Goal: Task Accomplishment & Management: Complete application form

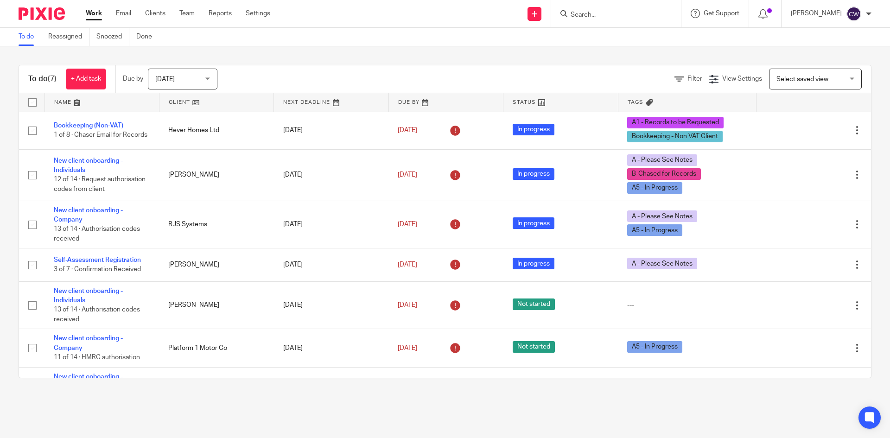
click at [614, 19] on input "Search" at bounding box center [611, 15] width 83 height 8
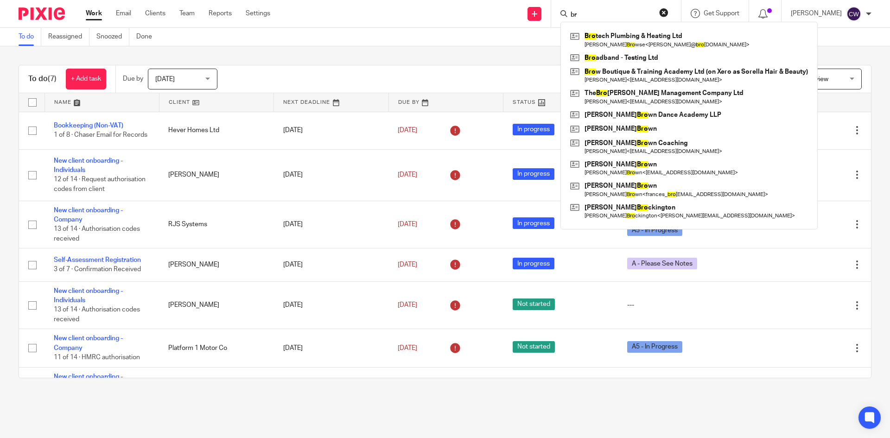
type input "b"
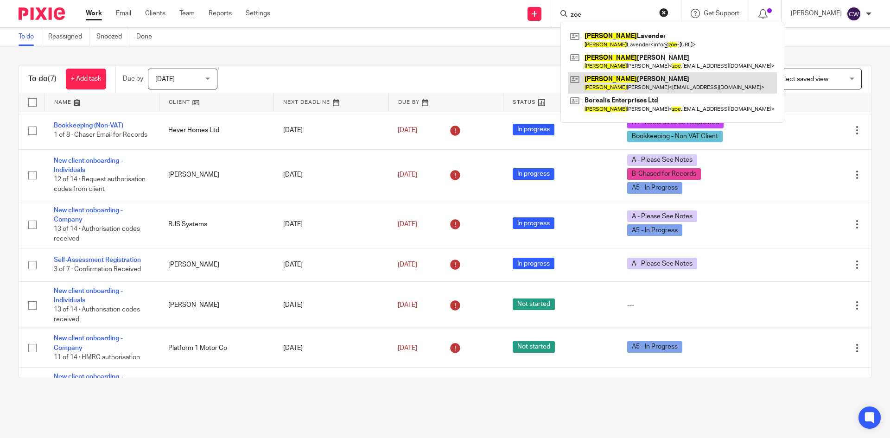
type input "zoe"
click at [619, 87] on link at bounding box center [672, 82] width 209 height 21
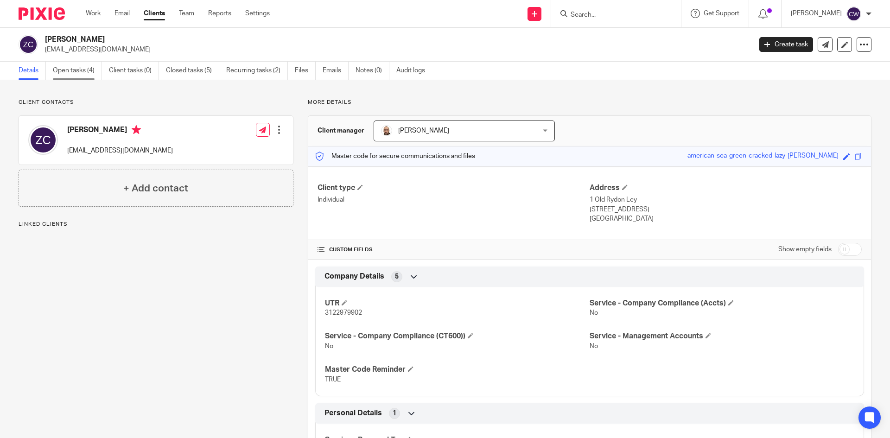
click at [68, 72] on link "Open tasks (4)" at bounding box center [77, 71] width 49 height 18
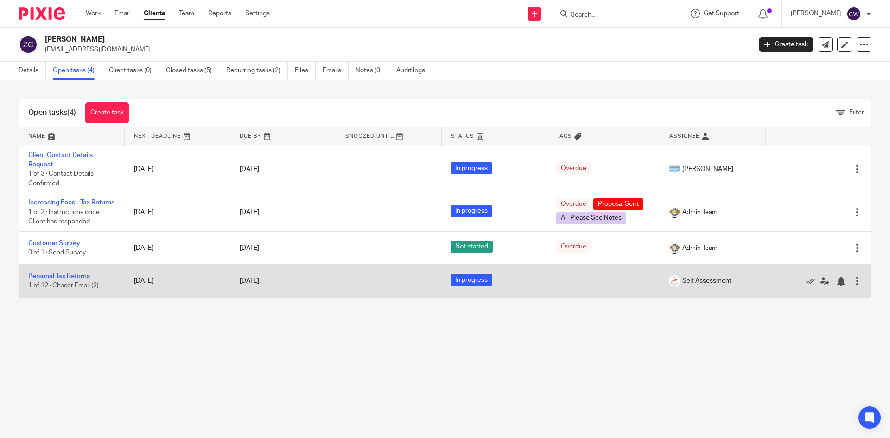
click at [39, 280] on link "Personal Tax Returns" at bounding box center [59, 276] width 62 height 6
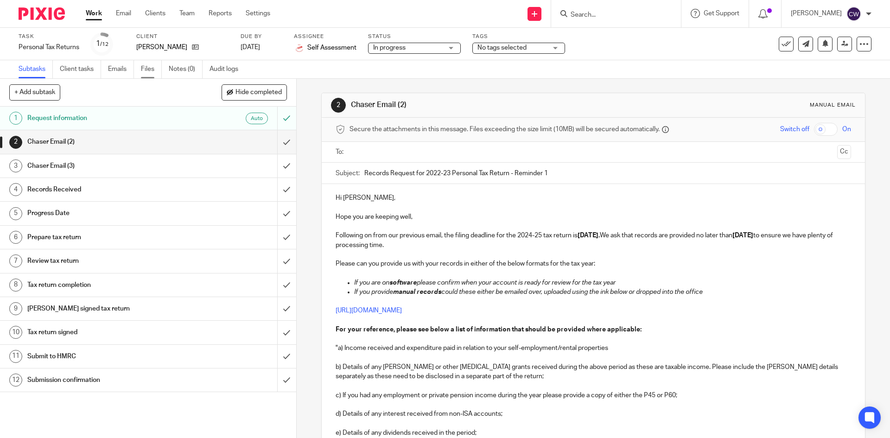
click at [151, 73] on link "Files" at bounding box center [151, 69] width 21 height 18
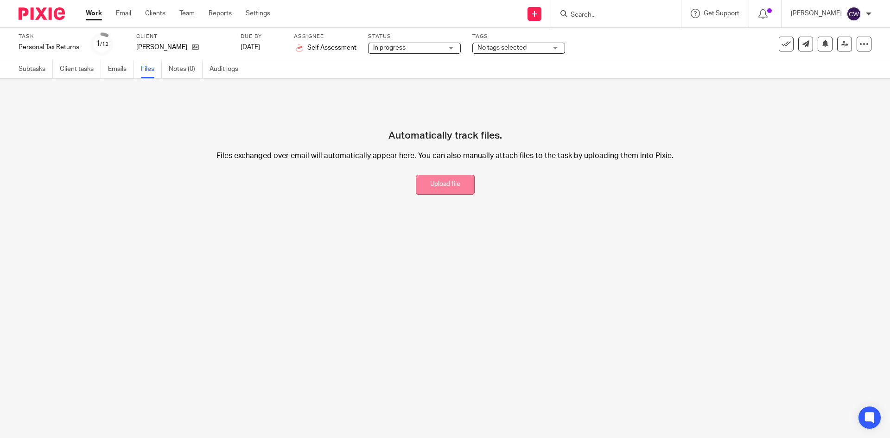
click at [449, 186] on button "Upload file" at bounding box center [445, 185] width 59 height 20
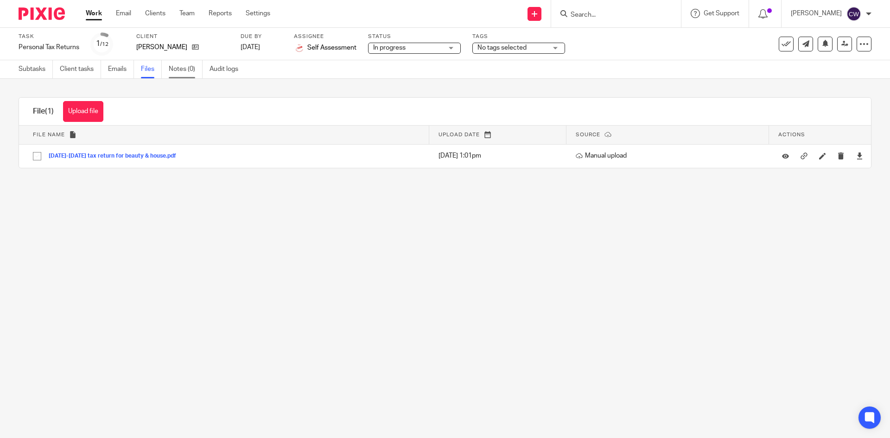
click at [174, 69] on link "Notes (0)" at bounding box center [186, 69] width 34 height 18
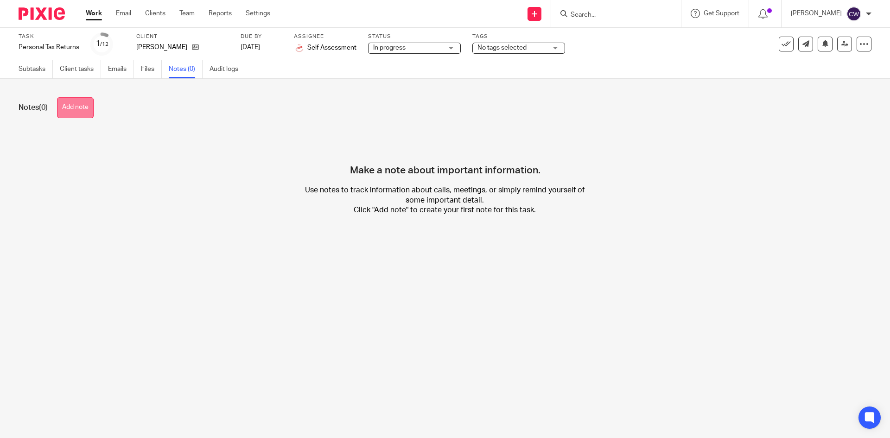
click at [81, 113] on button "Add note" at bounding box center [75, 107] width 37 height 21
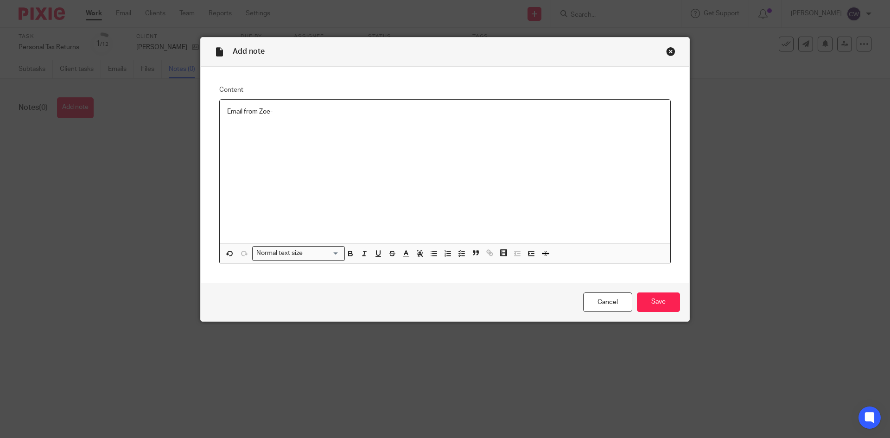
drag, startPoint x: 259, startPoint y: 170, endPoint x: 255, endPoint y: 175, distance: 5.9
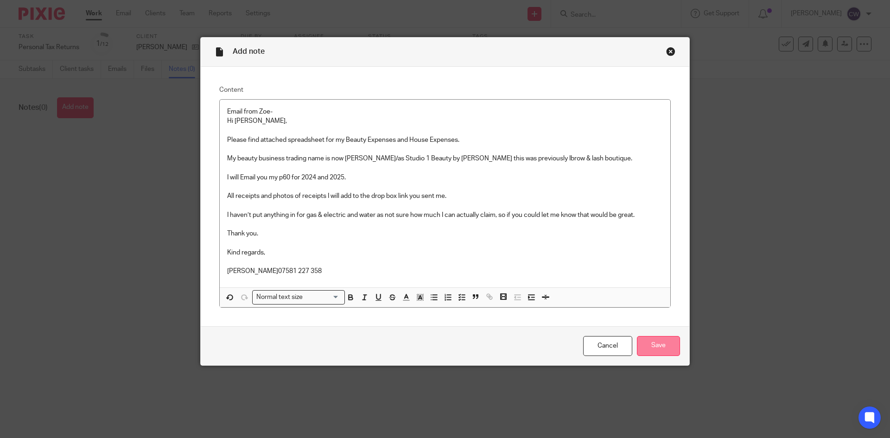
click at [661, 353] on input "Save" at bounding box center [658, 346] width 43 height 20
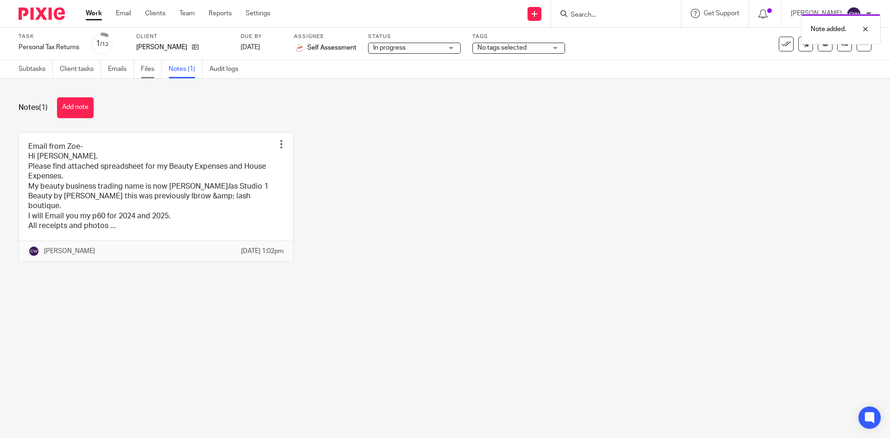
click at [157, 67] on link "Files" at bounding box center [151, 69] width 21 height 18
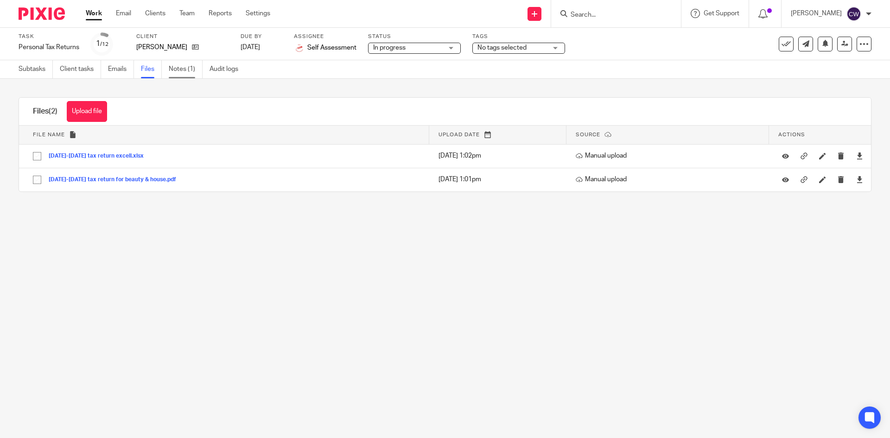
click at [187, 68] on link "Notes (1)" at bounding box center [186, 69] width 34 height 18
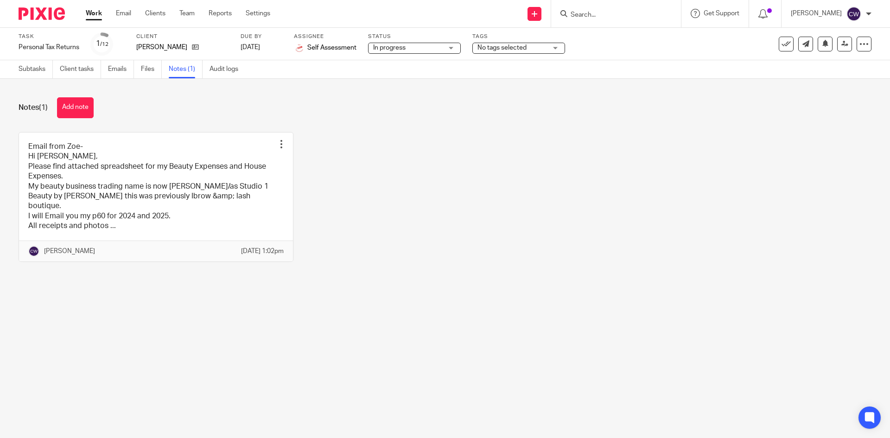
drag, startPoint x: 90, startPoint y: 106, endPoint x: 96, endPoint y: 106, distance: 6.0
click at [90, 106] on button "Add note" at bounding box center [75, 107] width 37 height 21
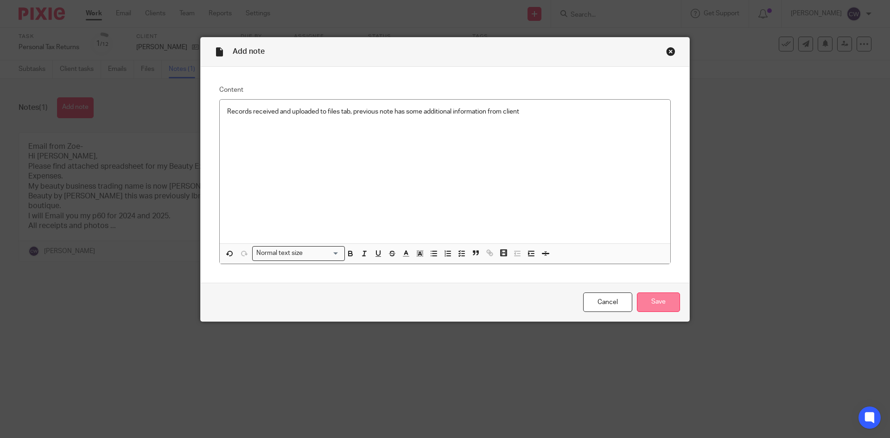
click at [666, 307] on input "Save" at bounding box center [658, 303] width 43 height 20
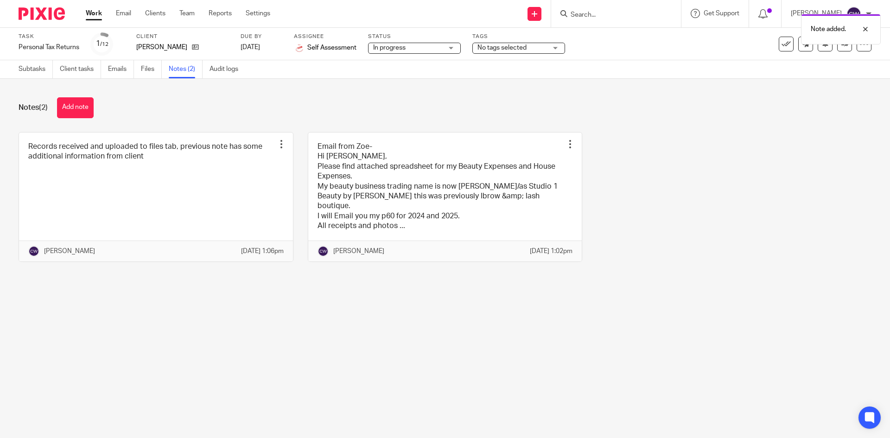
click at [526, 45] on span "No tags selected" at bounding box center [502, 48] width 49 height 6
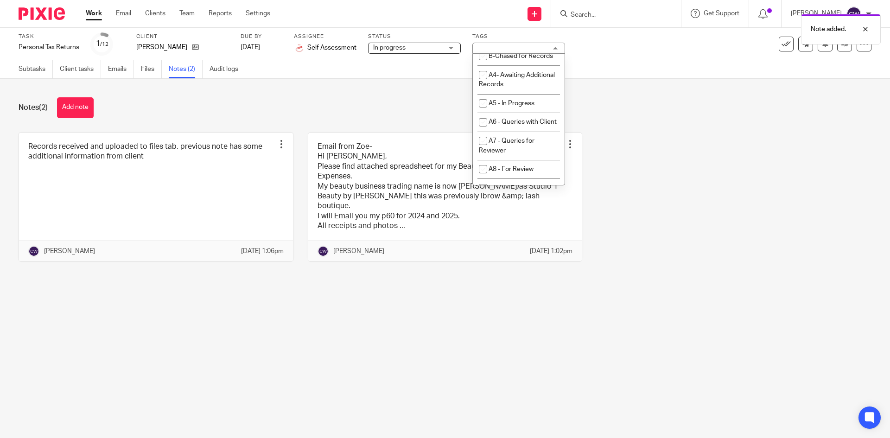
scroll to position [325, 0]
click at [528, 97] on li "A3 - Records Received" at bounding box center [519, 87] width 92 height 19
checkbox input "true"
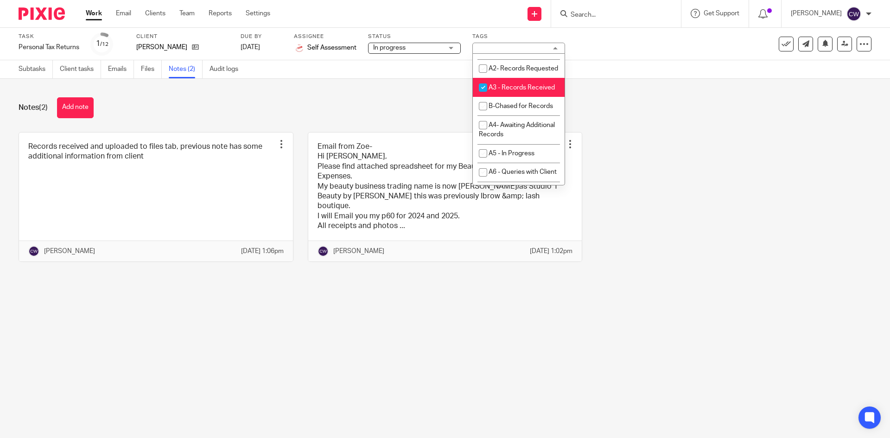
click at [676, 121] on div "Notes (2) Add note Records received and uploaded to files tab, previous note ha…" at bounding box center [445, 187] width 890 height 216
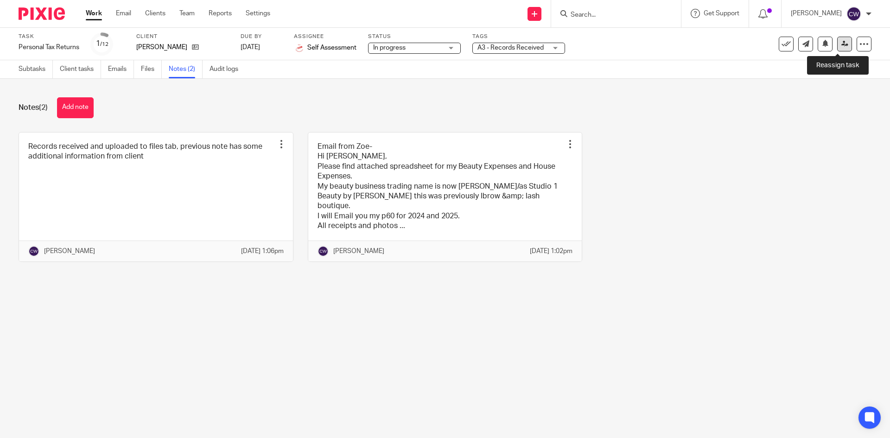
click at [842, 45] on link at bounding box center [845, 44] width 15 height 15
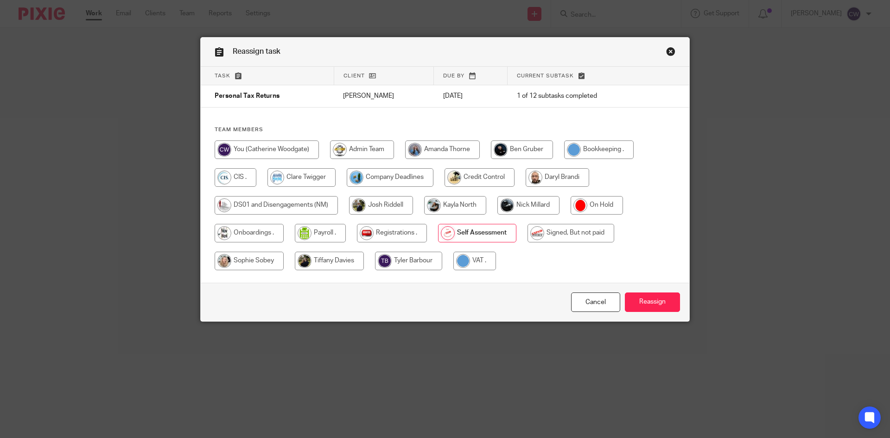
click at [537, 207] on input "radio" at bounding box center [529, 205] width 62 height 19
radio input "true"
click at [642, 301] on input "Reassign" at bounding box center [652, 303] width 55 height 20
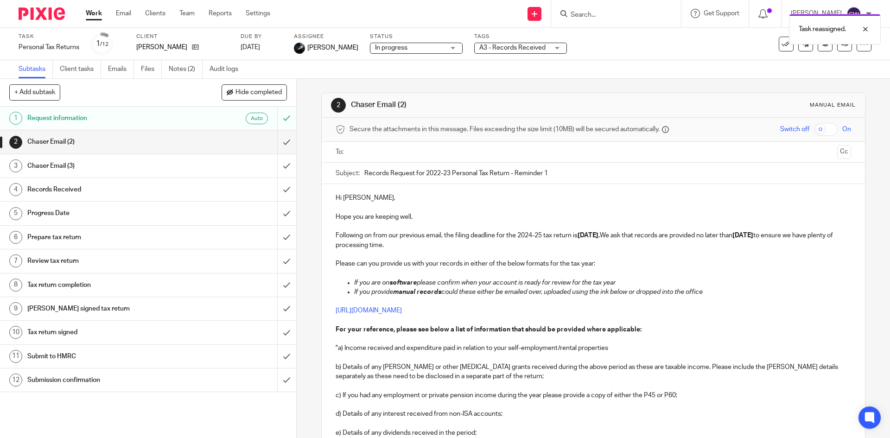
click at [266, 189] on link "4 Records Received" at bounding box center [138, 189] width 277 height 23
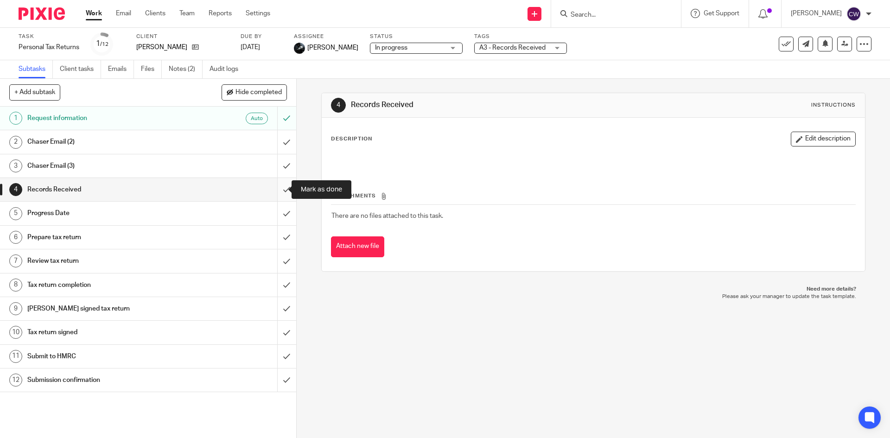
click at [277, 194] on input "submit" at bounding box center [148, 189] width 296 height 23
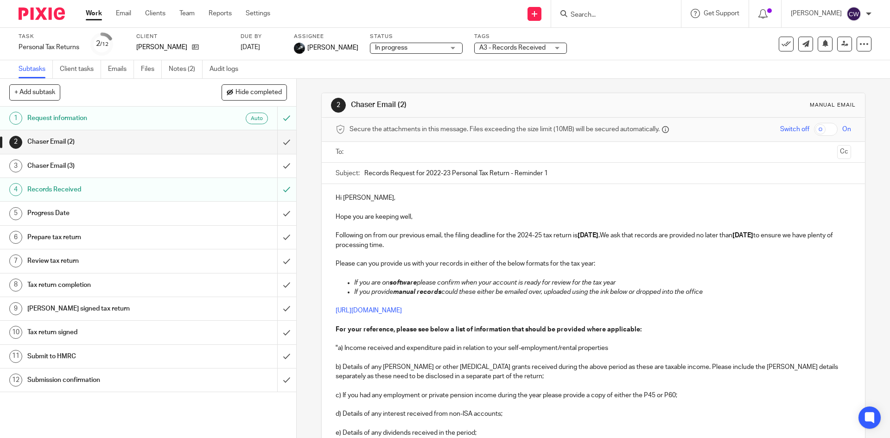
click at [570, 16] on input "Search" at bounding box center [611, 15] width 83 height 8
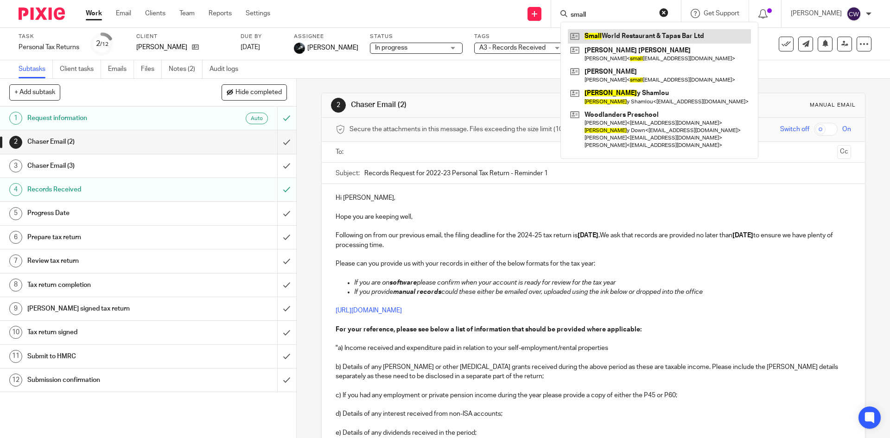
type input "small"
click at [591, 41] on link at bounding box center [659, 36] width 183 height 14
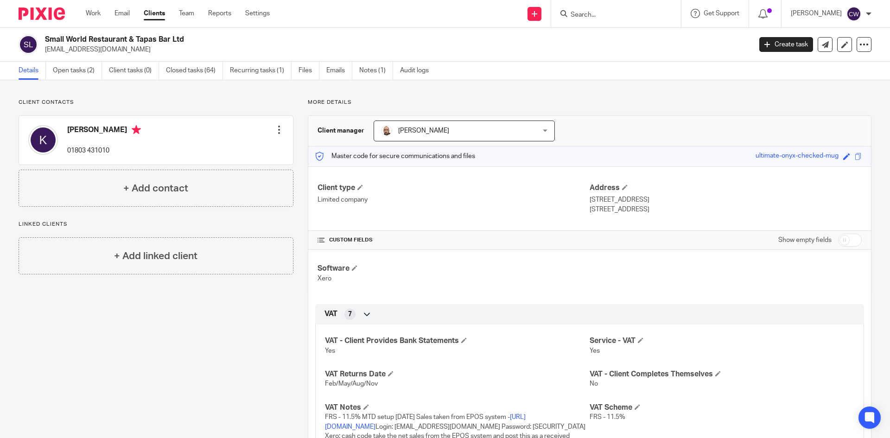
click at [584, 18] on input "Search" at bounding box center [611, 15] width 83 height 8
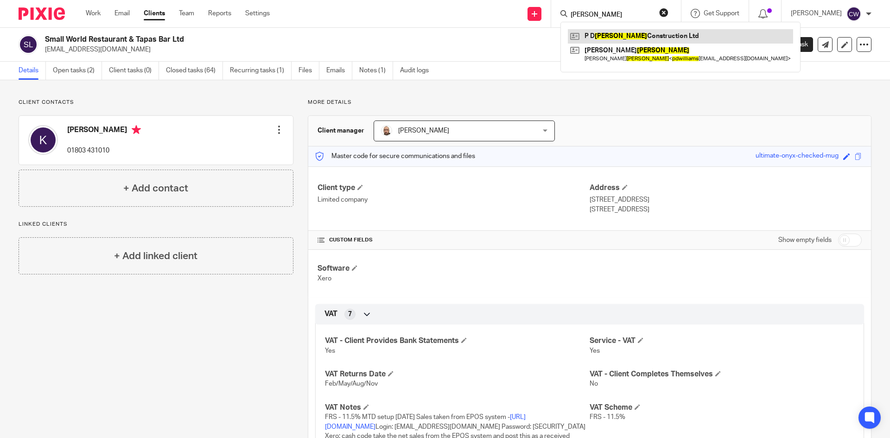
type input "PD Williams"
click at [606, 36] on link at bounding box center [680, 36] width 225 height 14
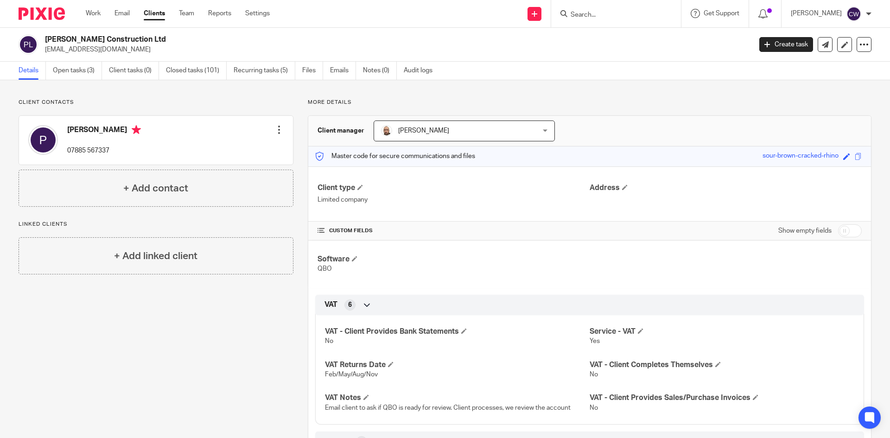
click at [597, 18] on input "Search" at bounding box center [611, 15] width 83 height 8
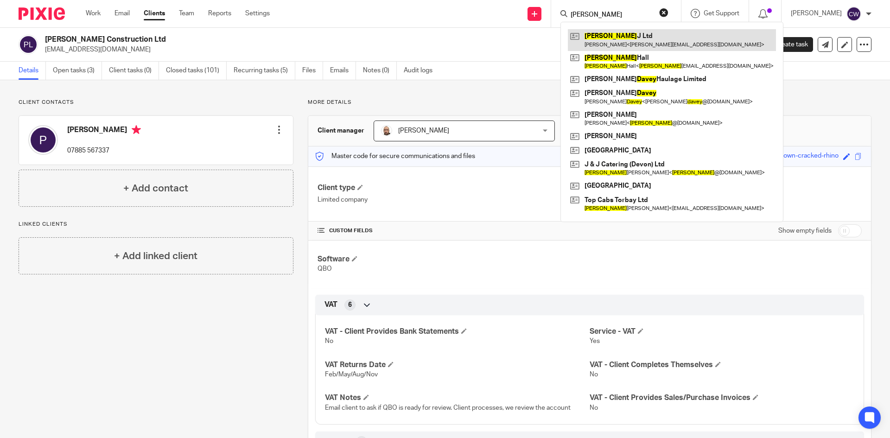
type input "[PERSON_NAME]"
click at [639, 49] on link at bounding box center [672, 39] width 208 height 21
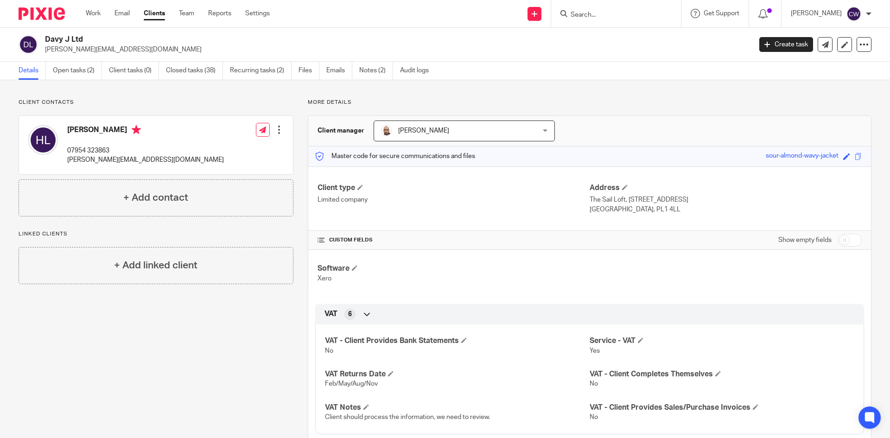
click at [626, 14] on input "Search" at bounding box center [611, 15] width 83 height 8
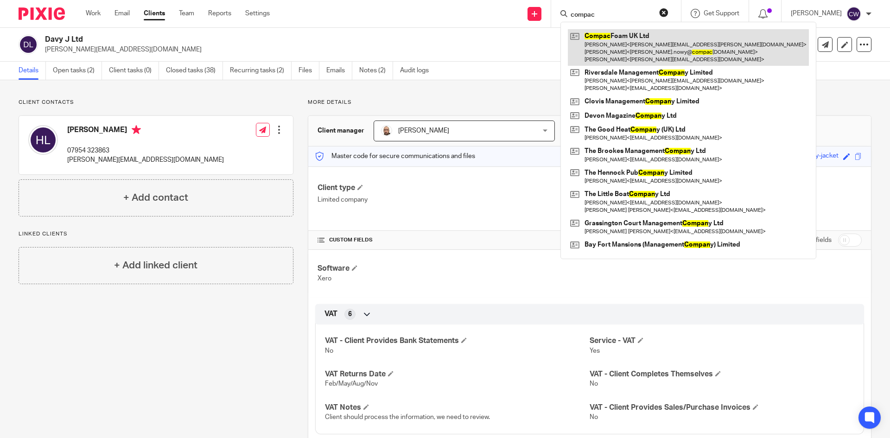
type input "compac"
click at [627, 46] on link at bounding box center [688, 47] width 241 height 37
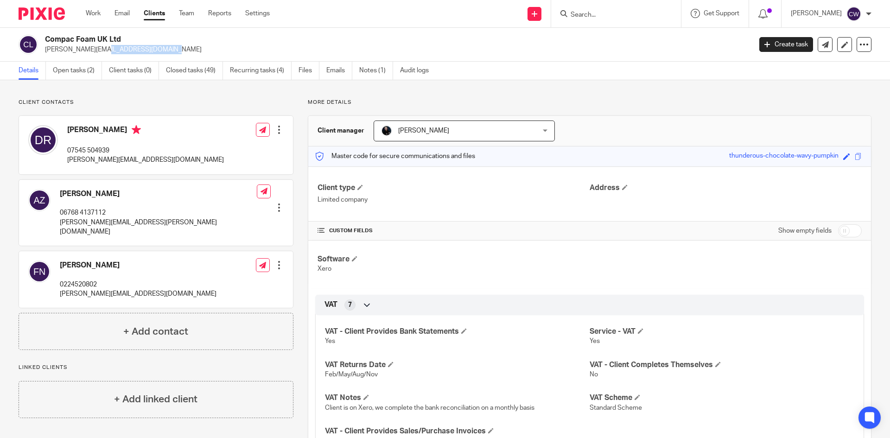
drag, startPoint x: 46, startPoint y: 49, endPoint x: 108, endPoint y: 49, distance: 61.7
click at [124, 49] on p "darran.round@me.com" at bounding box center [395, 49] width 701 height 9
copy p "darran.round@me.com"
click at [589, 16] on input "Search" at bounding box center [611, 15] width 83 height 8
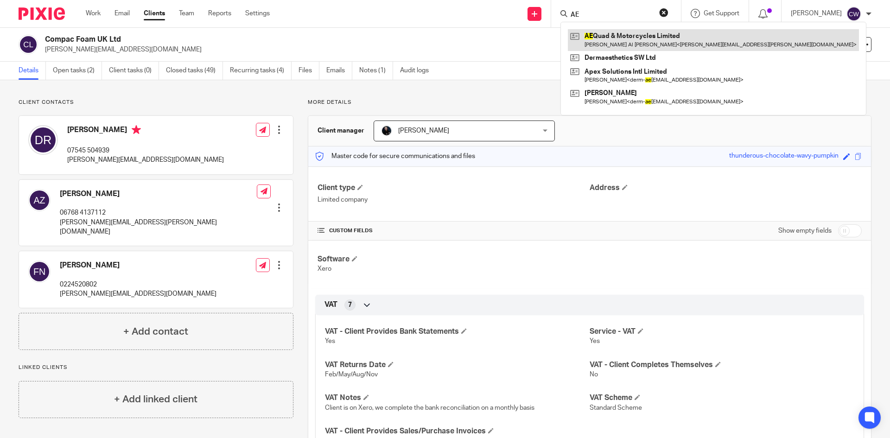
type input "AE"
click at [646, 45] on link at bounding box center [713, 39] width 291 height 21
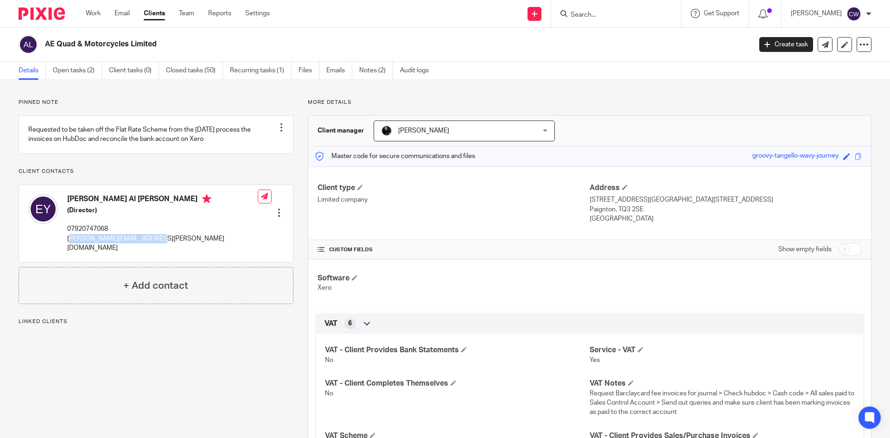
drag, startPoint x: 70, startPoint y: 249, endPoint x: 111, endPoint y: 246, distance: 41.9
click at [186, 252] on div "[PERSON_NAME] Al [PERSON_NAME] (Director) 07920747068 [PERSON_NAME][EMAIL_ADDRE…" at bounding box center [156, 223] width 274 height 77
click at [152, 249] on p "[PERSON_NAME][EMAIL_ADDRESS][PERSON_NAME][DOMAIN_NAME]" at bounding box center [162, 243] width 191 height 19
drag, startPoint x: 153, startPoint y: 248, endPoint x: 69, endPoint y: 249, distance: 83.9
click at [69, 249] on p "[PERSON_NAME][EMAIL_ADDRESS][PERSON_NAME][DOMAIN_NAME]" at bounding box center [162, 243] width 191 height 19
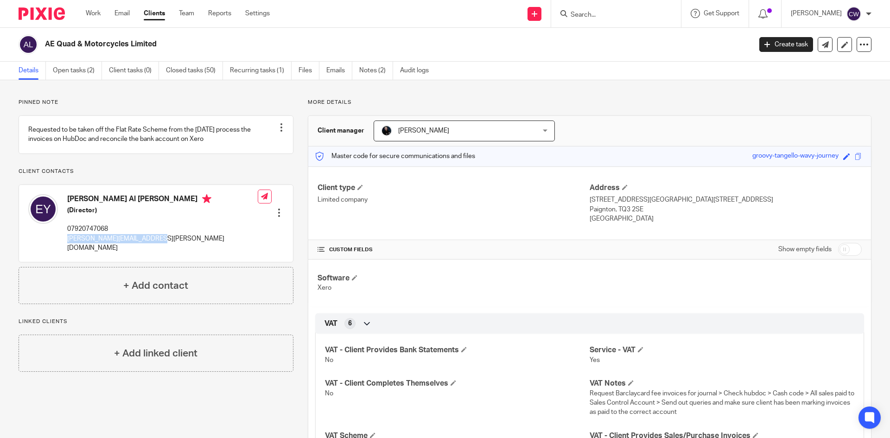
copy p "[PERSON_NAME][EMAIL_ADDRESS][PERSON_NAME][DOMAIN_NAME]"
click at [563, 20] on div at bounding box center [616, 13] width 130 height 27
click at [570, 19] on input "Search" at bounding box center [611, 15] width 83 height 8
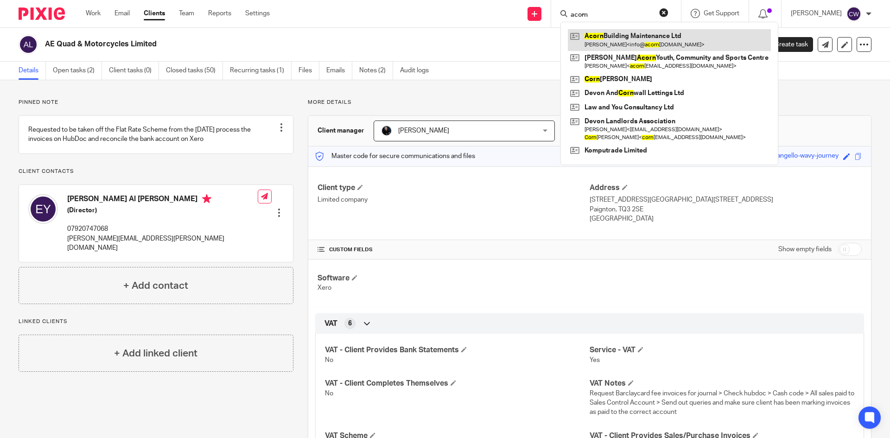
type input "acorn"
click at [602, 40] on link at bounding box center [669, 39] width 203 height 21
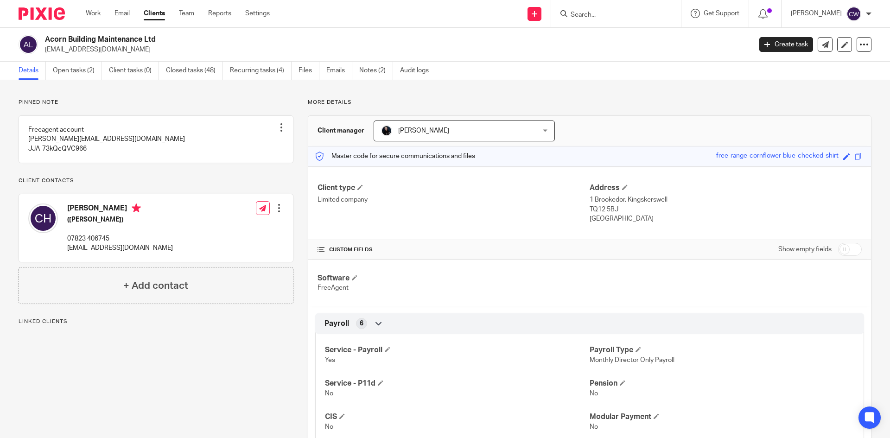
drag, startPoint x: 68, startPoint y: 257, endPoint x: 166, endPoint y: 264, distance: 98.1
click at [166, 257] on div "[PERSON_NAME] ([PERSON_NAME]) 07823 406745 [EMAIL_ADDRESS][DOMAIN_NAME]" at bounding box center [100, 228] width 145 height 58
click at [66, 257] on div "[PERSON_NAME] ([PERSON_NAME]) 07823 406745 [EMAIL_ADDRESS][DOMAIN_NAME]" at bounding box center [100, 228] width 145 height 58
click at [194, 69] on link "Closed tasks (48)" at bounding box center [194, 71] width 57 height 18
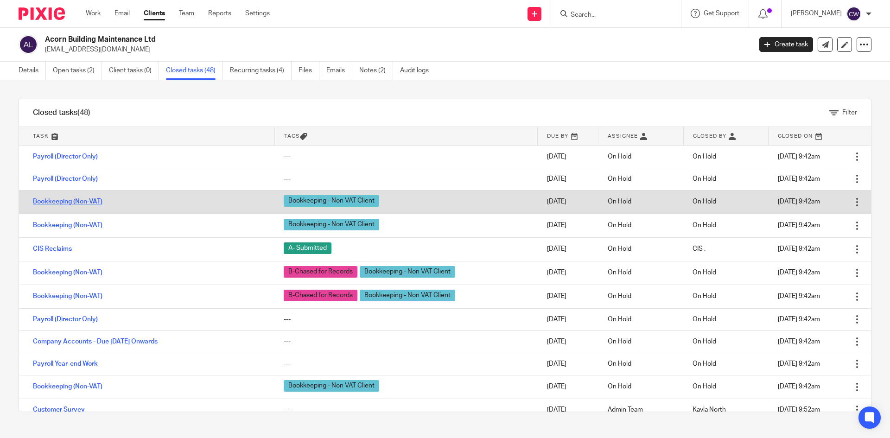
click at [90, 199] on link "Bookkeeping (Non-VAT)" at bounding box center [68, 201] width 70 height 6
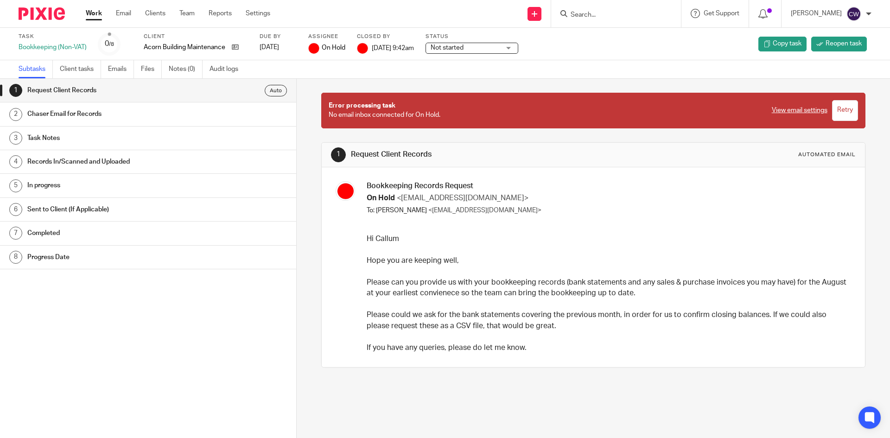
click at [257, 109] on div "Chaser Email for Records" at bounding box center [157, 114] width 260 height 14
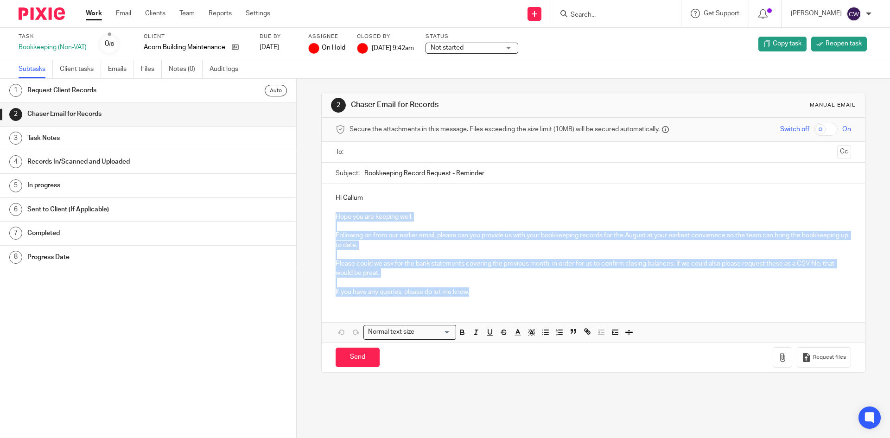
drag, startPoint x: 333, startPoint y: 217, endPoint x: 491, endPoint y: 304, distance: 179.8
click at [491, 304] on div "Hi Callum Hope you are keeping well, Following on from our earlier email, pleas…" at bounding box center [593, 263] width 543 height 158
copy div "Hope you are keeping well, Following on from our earlier email, please can you …"
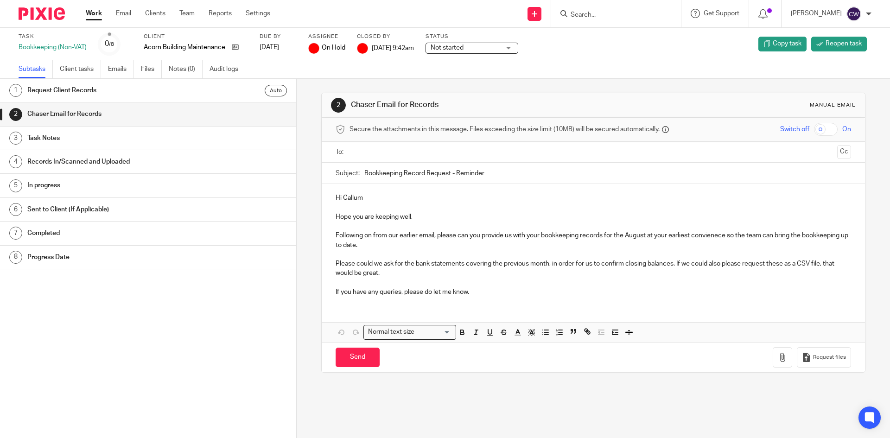
click at [148, 19] on div "Work Email Clients Team Reports Settings Work Email Clients Team Reports Settin…" at bounding box center [181, 13] width 208 height 27
click at [149, 15] on link "Clients" at bounding box center [155, 13] width 20 height 9
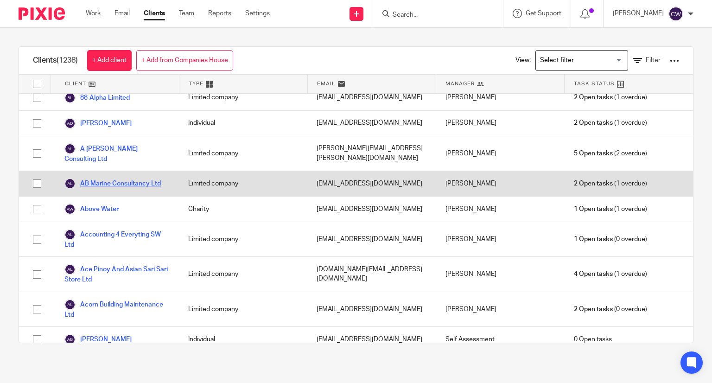
scroll to position [139, 0]
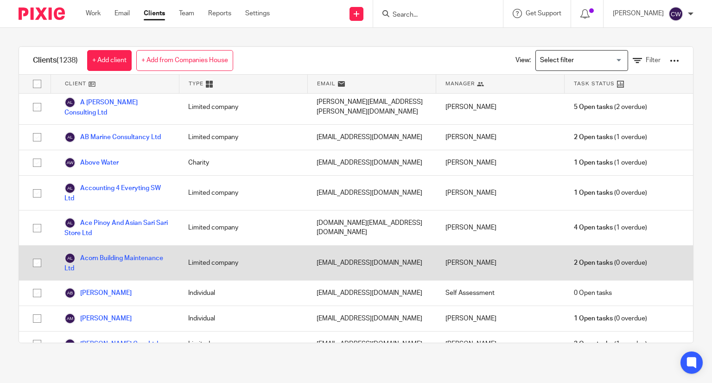
click at [38, 254] on input "checkbox" at bounding box center [37, 263] width 18 height 18
checkbox input "true"
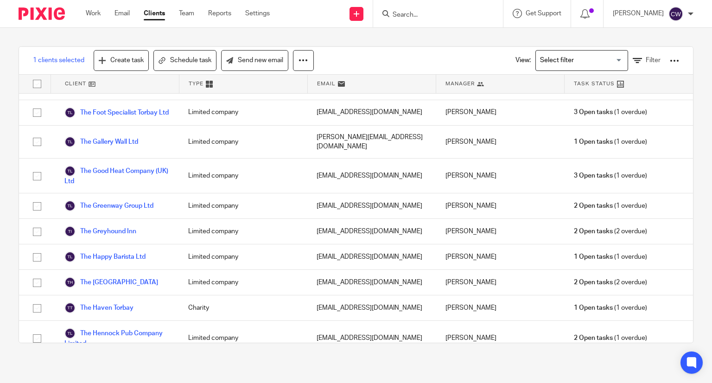
scroll to position [31944, 0]
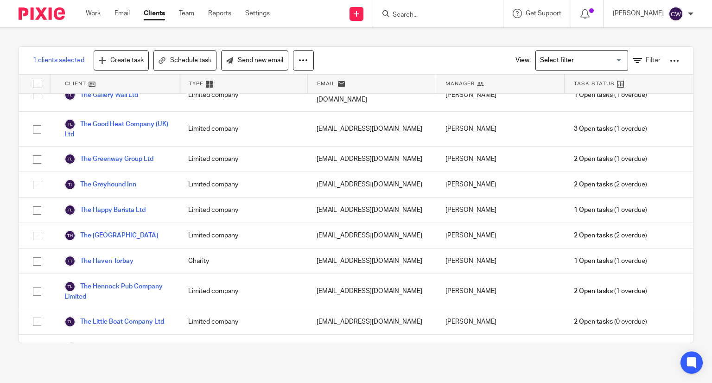
checkbox input "true"
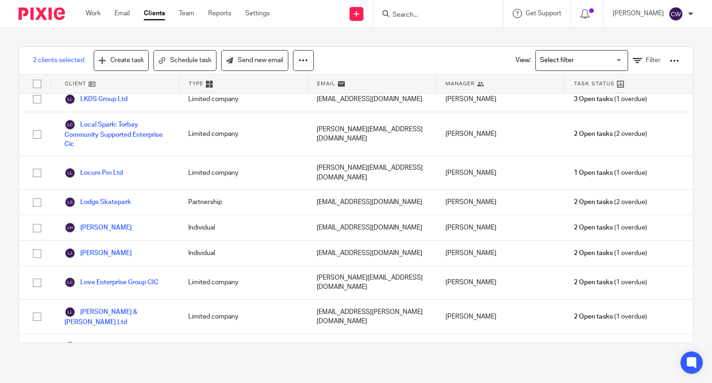
scroll to position [19933, 0]
drag, startPoint x: 38, startPoint y: 143, endPoint x: 28, endPoint y: 143, distance: 9.7
checkbox input "true"
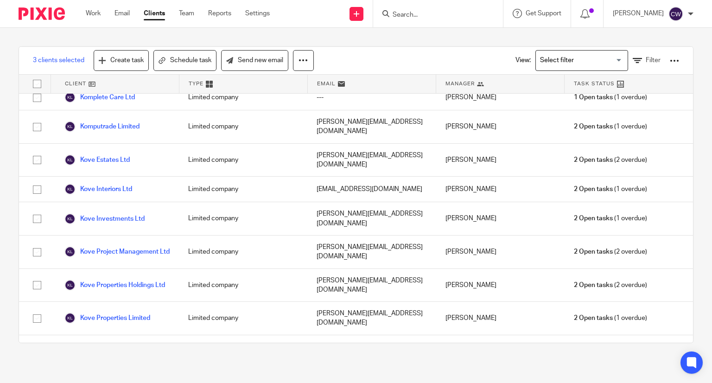
scroll to position [18414, 0]
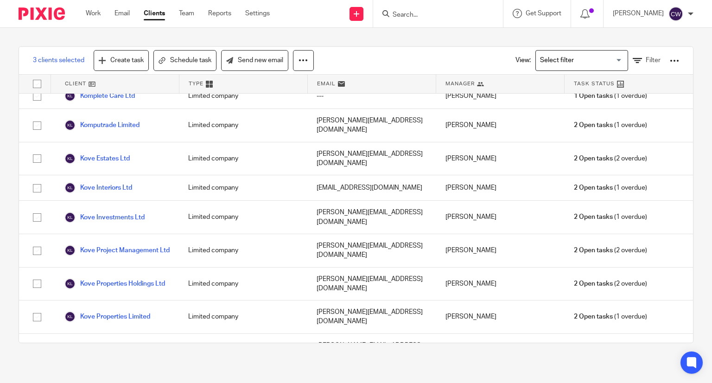
checkbox input "true"
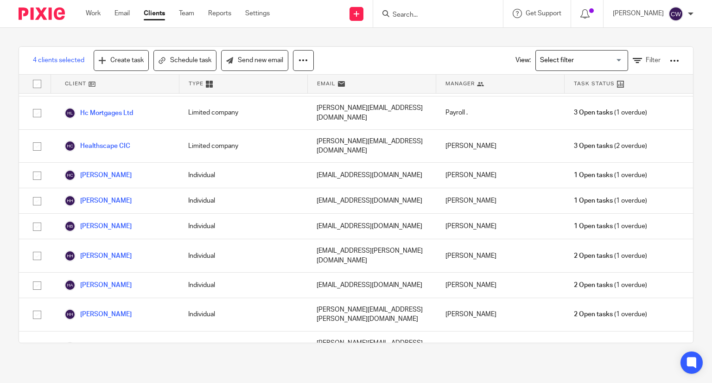
scroll to position [13815, 0]
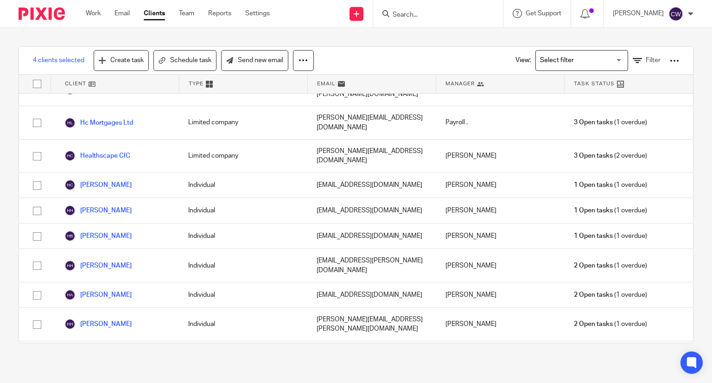
checkbox input "true"
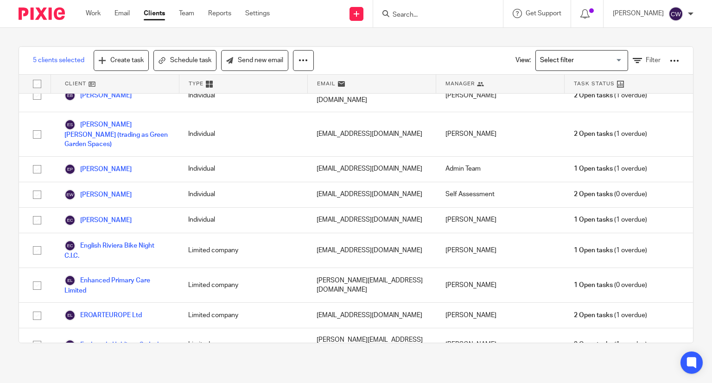
scroll to position [10893, 0]
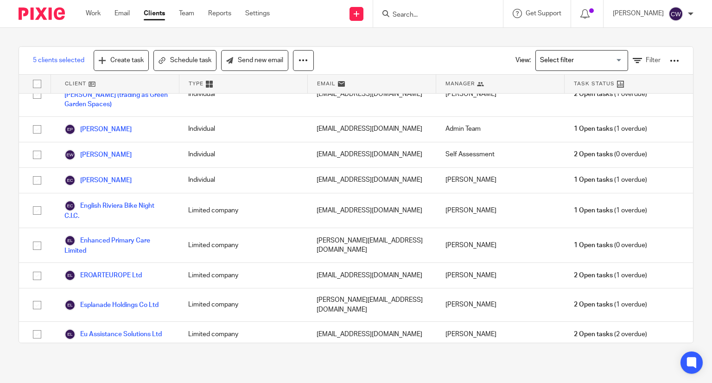
checkbox input "true"
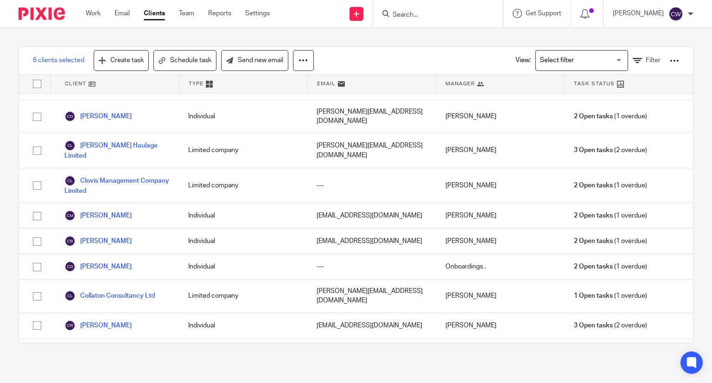
scroll to position [6733, 0]
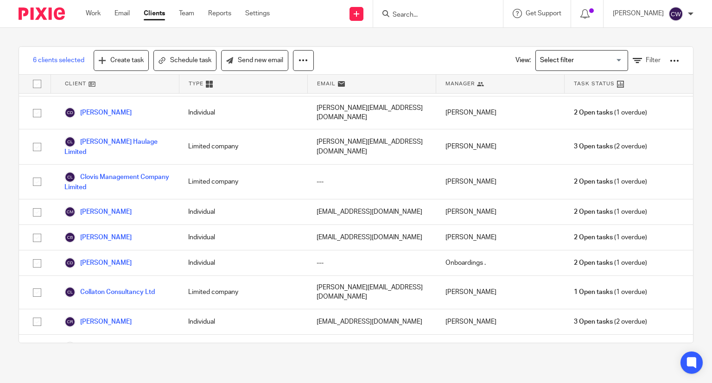
checkbox input "true"
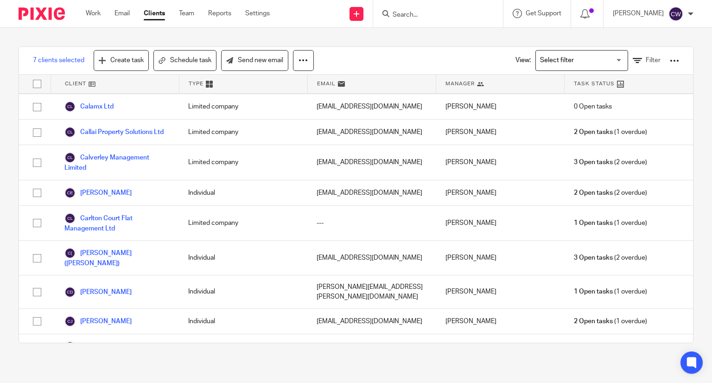
scroll to position [4878, 0]
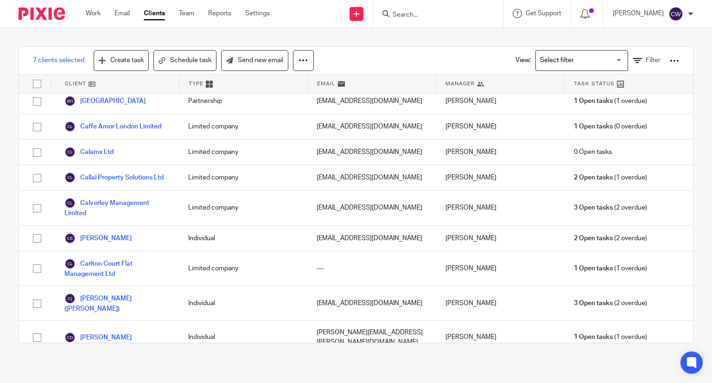
checkbox input "true"
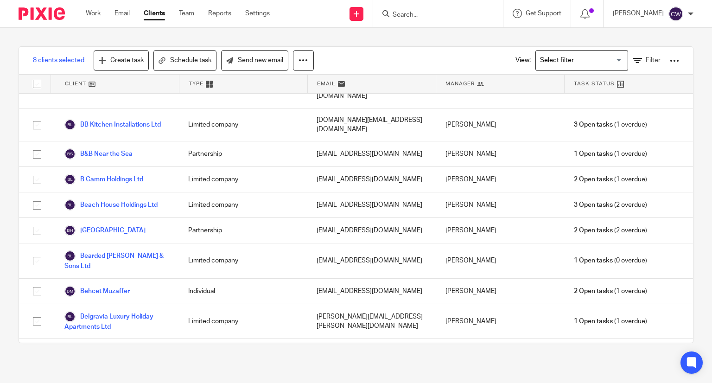
scroll to position [3432, 0]
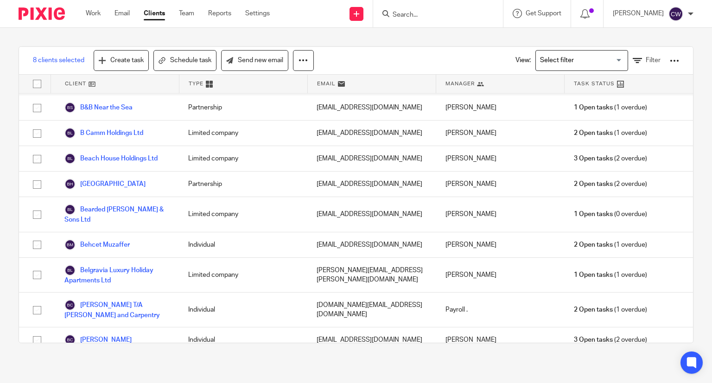
checkbox input "true"
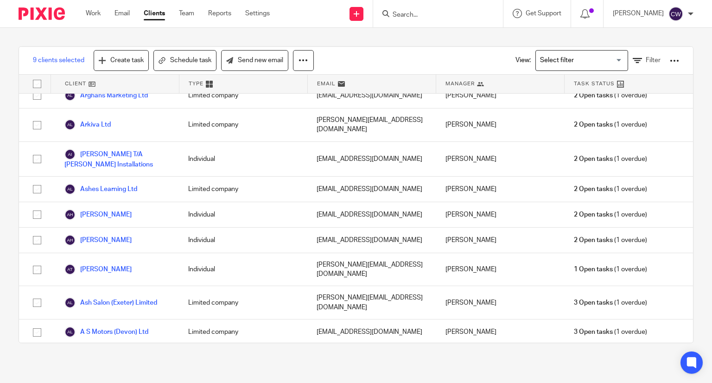
scroll to position [2551, 0]
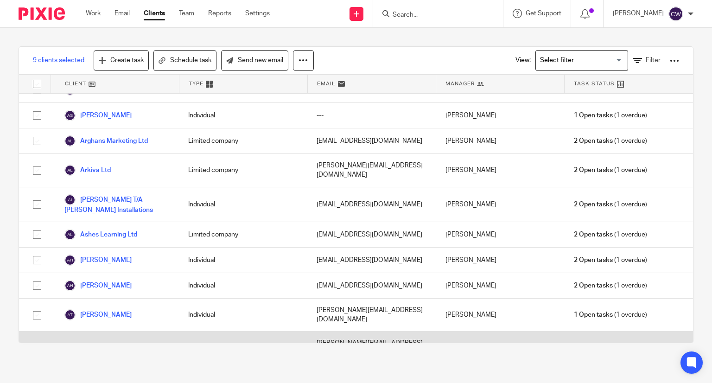
click at [32, 339] on input "checkbox" at bounding box center [37, 348] width 18 height 18
checkbox input "true"
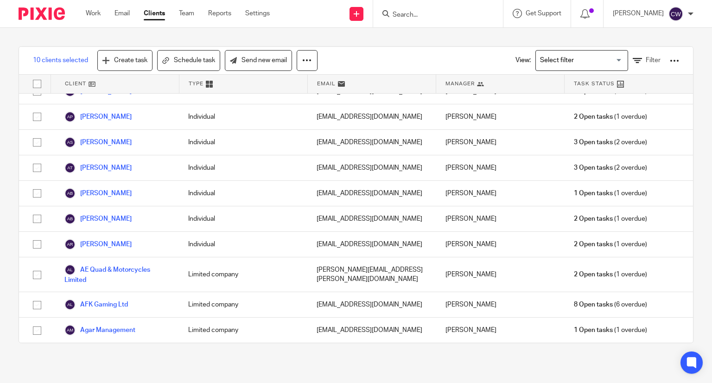
scroll to position [0, 0]
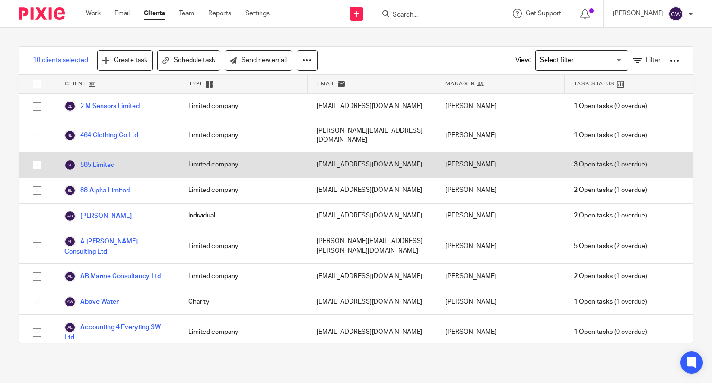
click at [36, 156] on input "checkbox" at bounding box center [37, 165] width 18 height 18
checkbox input "true"
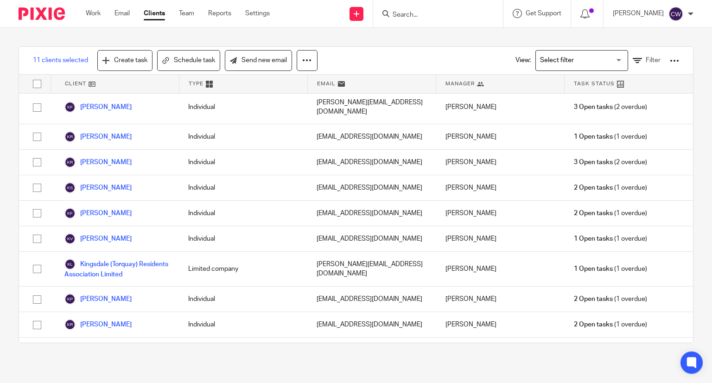
scroll to position [18165, 0]
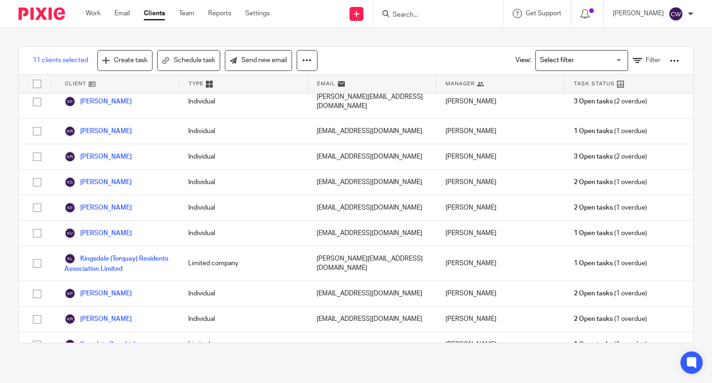
checkbox input "true"
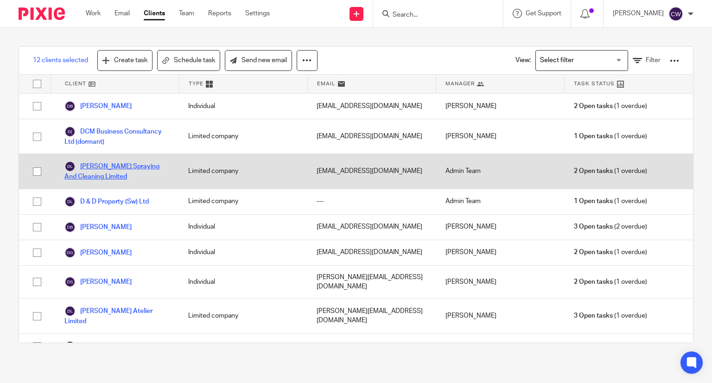
scroll to position [8765, 0]
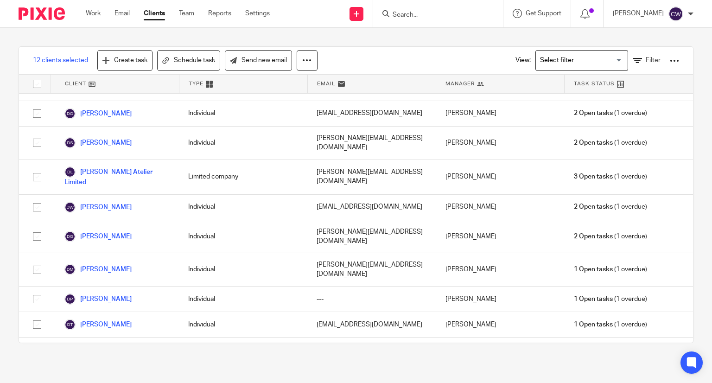
checkbox input "true"
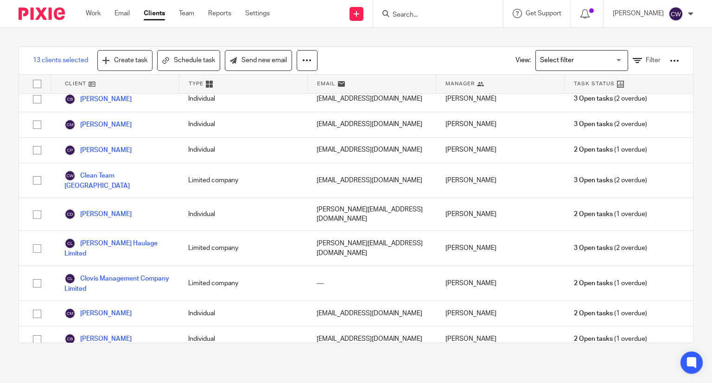
scroll to position [6724, 0]
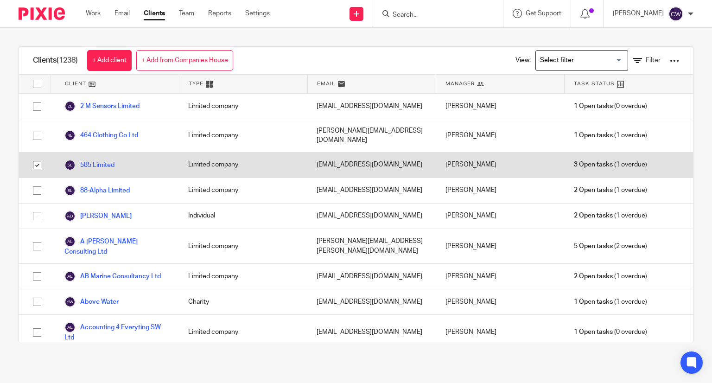
click at [40, 156] on input "checkbox" at bounding box center [37, 165] width 18 height 18
click at [38, 156] on input "checkbox" at bounding box center [37, 165] width 18 height 18
checkbox input "true"
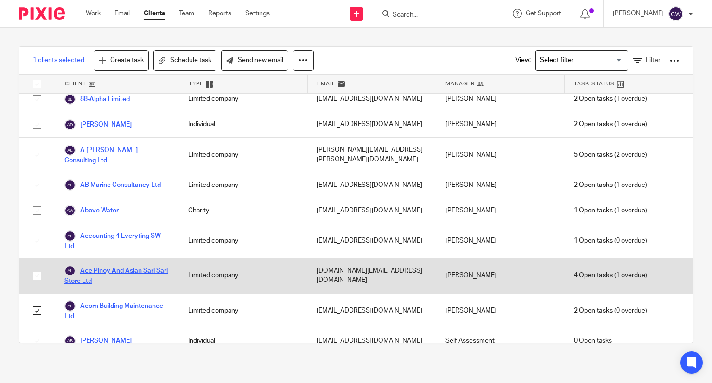
scroll to position [93, 0]
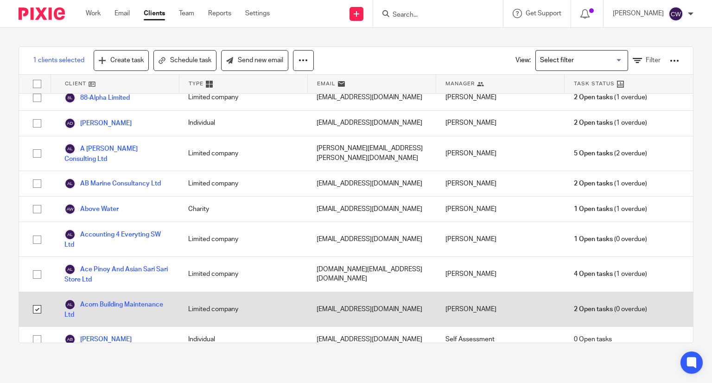
click at [37, 300] on input "checkbox" at bounding box center [37, 309] width 18 height 18
checkbox input "true"
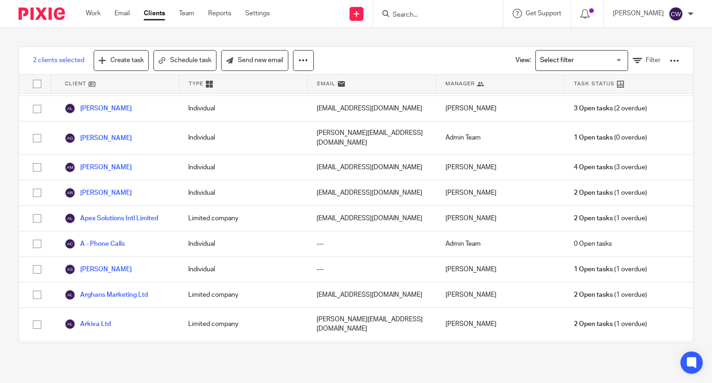
scroll to position [2411, 0]
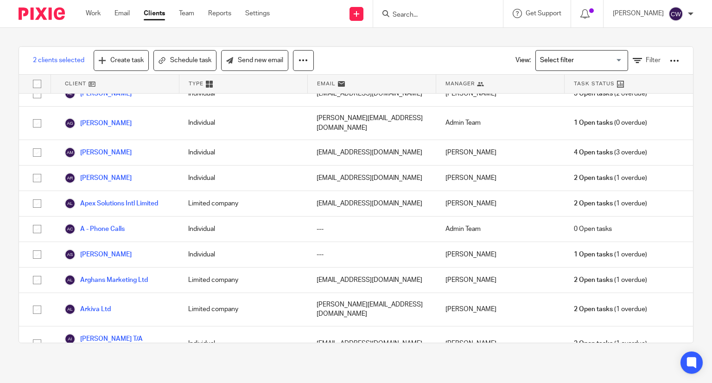
checkbox input "true"
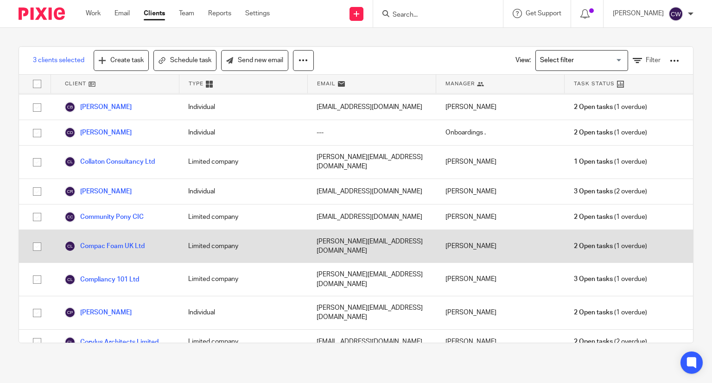
scroll to position [6771, 0]
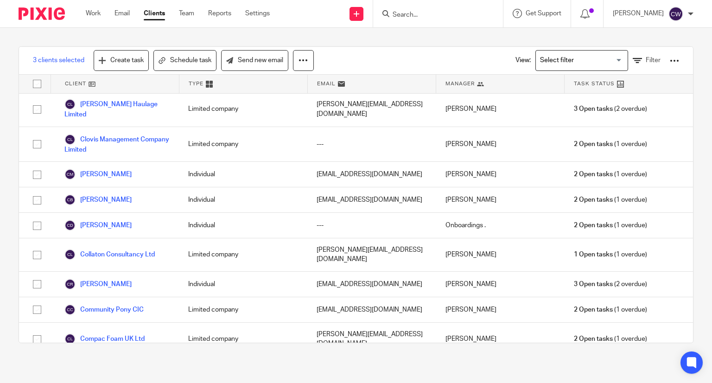
checkbox input "true"
click at [263, 60] on link "Send new email" at bounding box center [254, 60] width 67 height 21
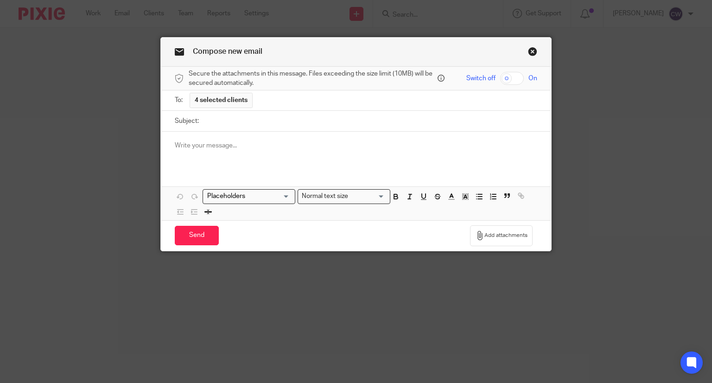
click at [529, 52] on link "Close this dialog window" at bounding box center [532, 53] width 9 height 13
click at [529, 49] on link "Close this dialog window" at bounding box center [532, 53] width 9 height 13
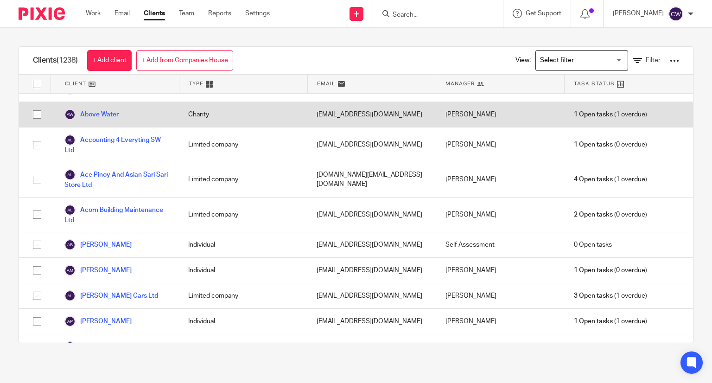
scroll to position [232, 0]
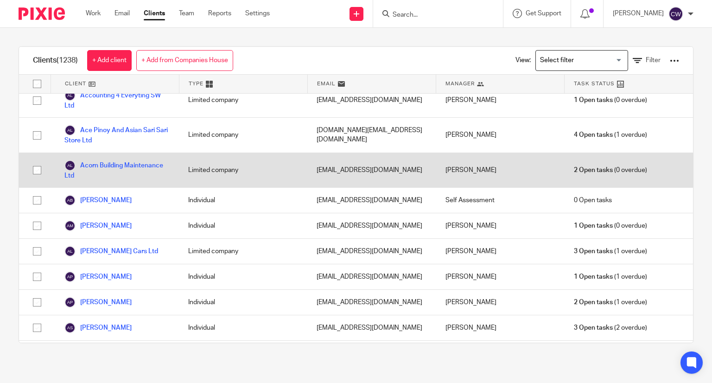
click at [41, 161] on input "checkbox" at bounding box center [37, 170] width 18 height 18
checkbox input "true"
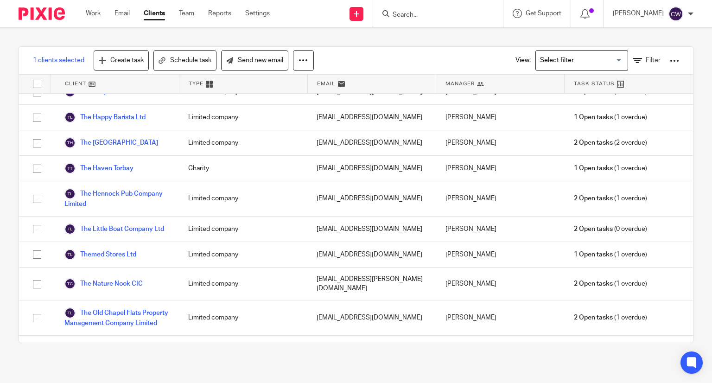
scroll to position [31898, 0]
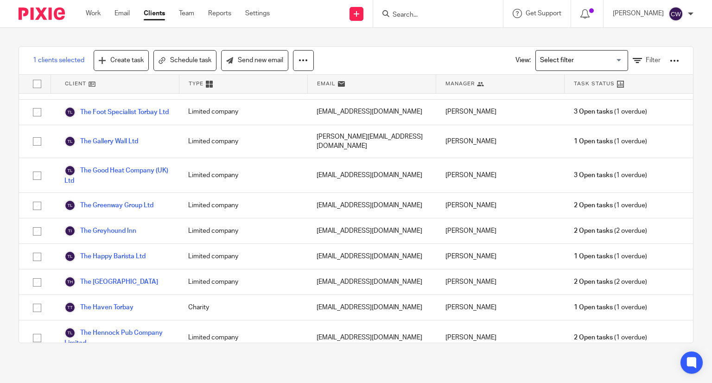
checkbox input "true"
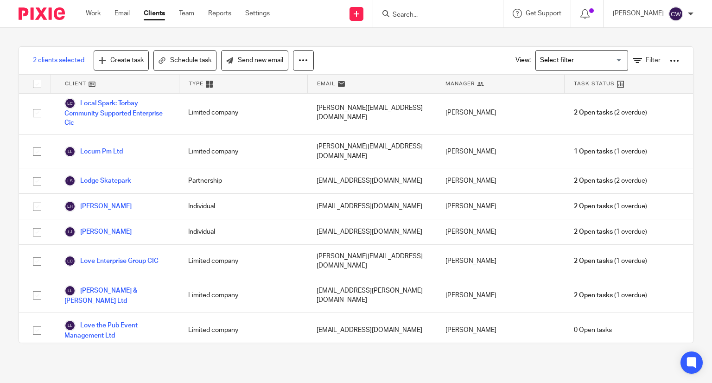
scroll to position [19883, 0]
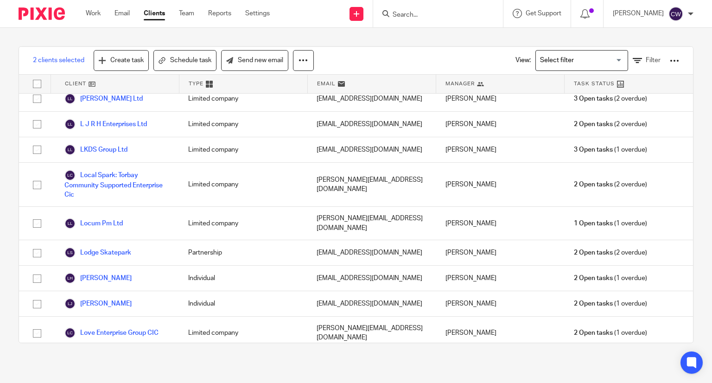
checkbox input "true"
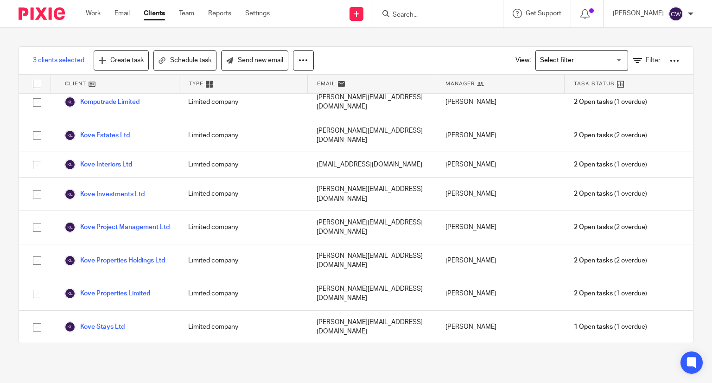
scroll to position [18423, 0]
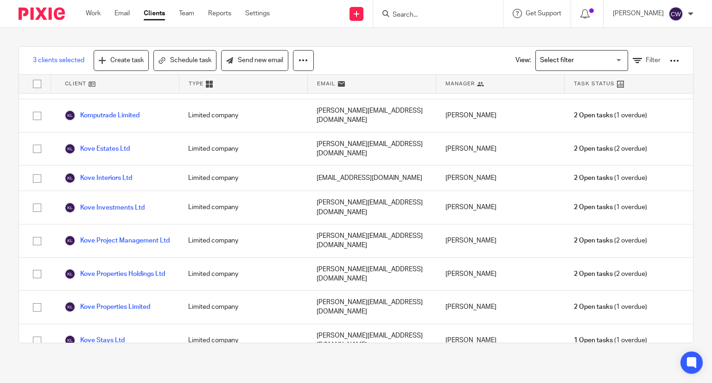
checkbox input "true"
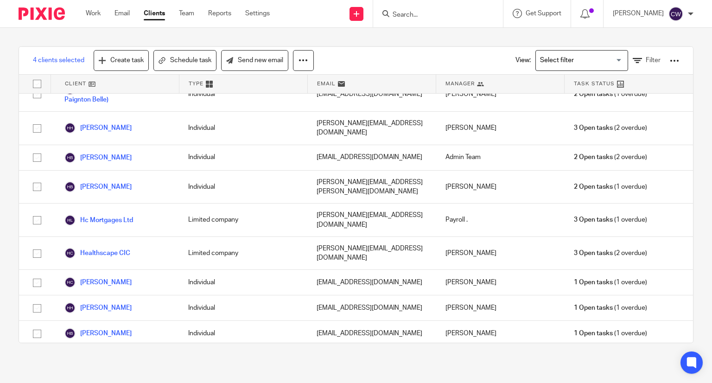
scroll to position [13732, 0]
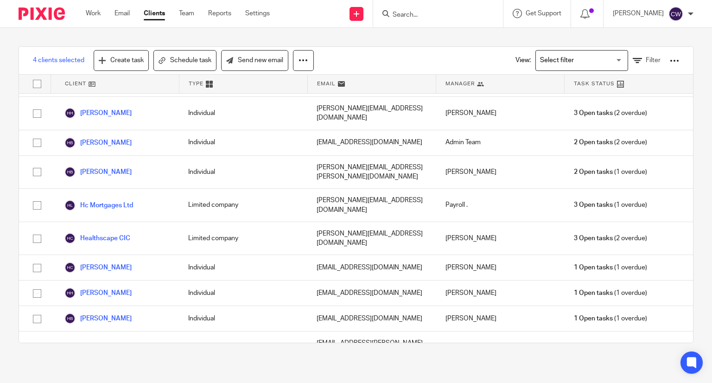
checkbox input "true"
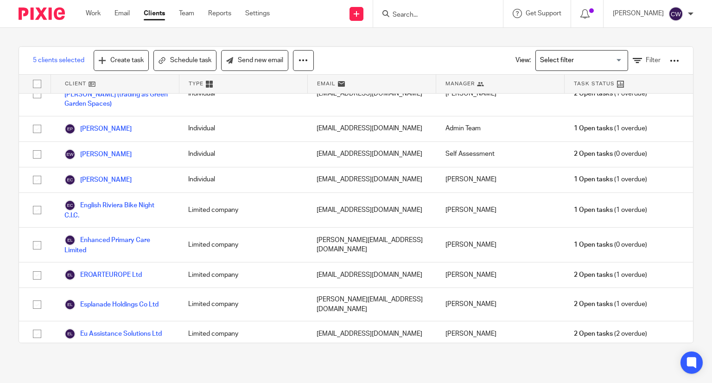
scroll to position [10916, 0]
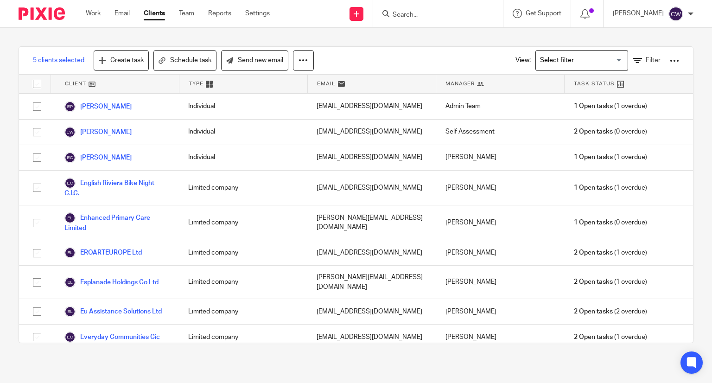
checkbox input "true"
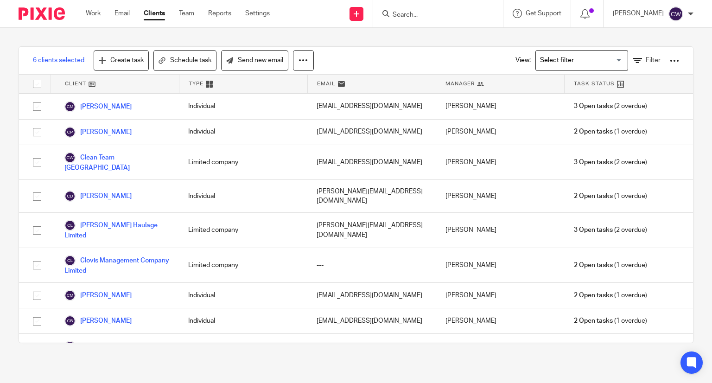
scroll to position [6789, 0]
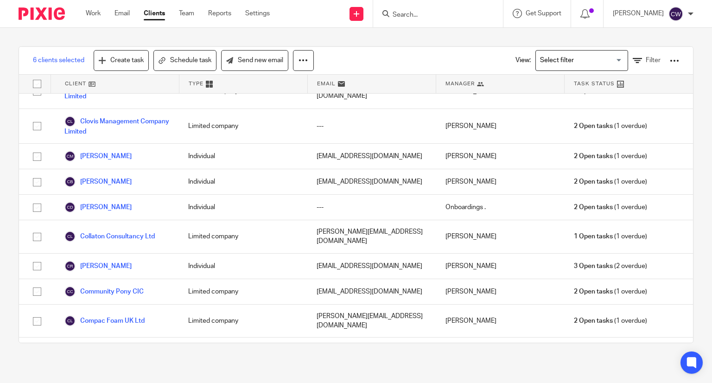
checkbox input "true"
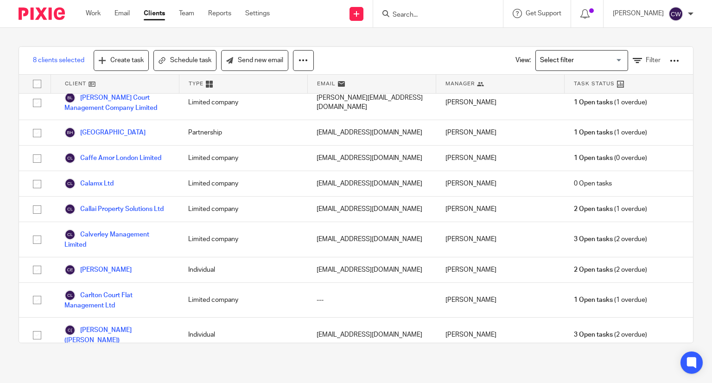
scroll to position [4841, 0]
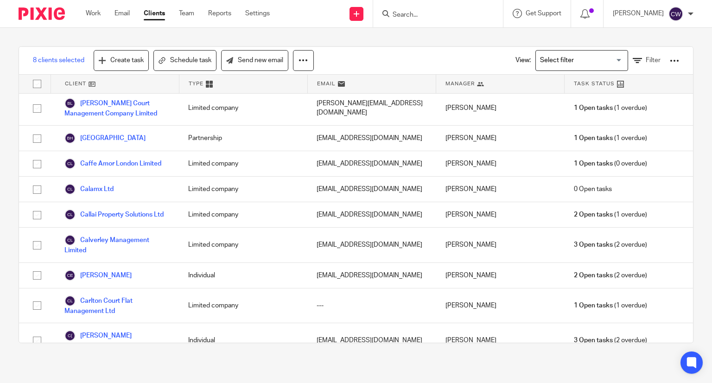
drag, startPoint x: 35, startPoint y: 201, endPoint x: 6, endPoint y: 201, distance: 29.7
checkbox input "true"
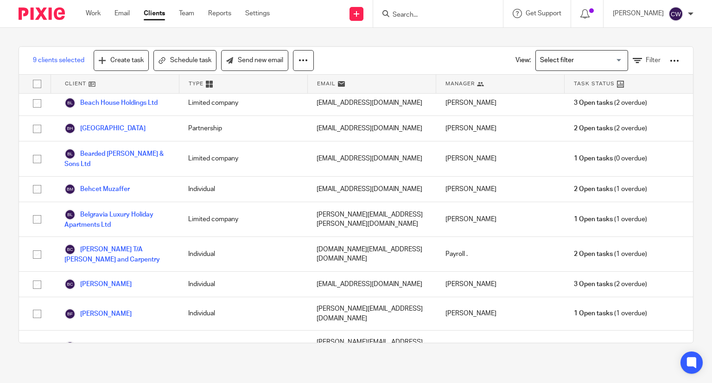
scroll to position [3496, 0]
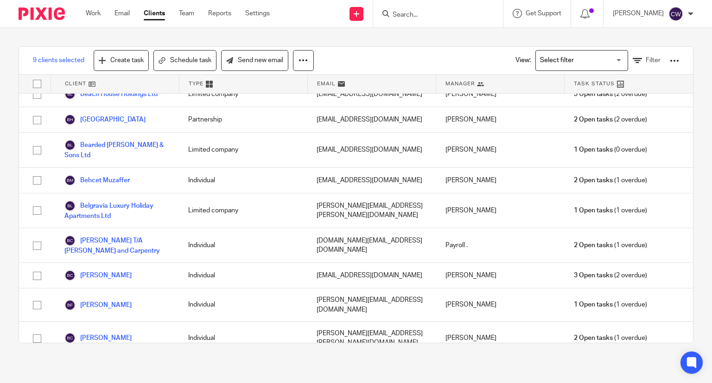
drag, startPoint x: 36, startPoint y: 227, endPoint x: 71, endPoint y: 235, distance: 36.2
checkbox input "true"
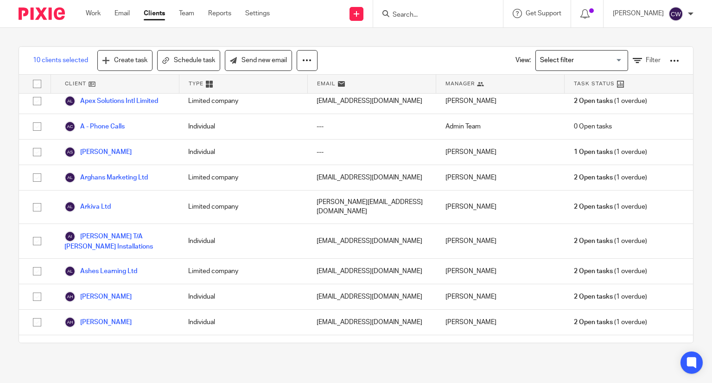
scroll to position [2522, 0]
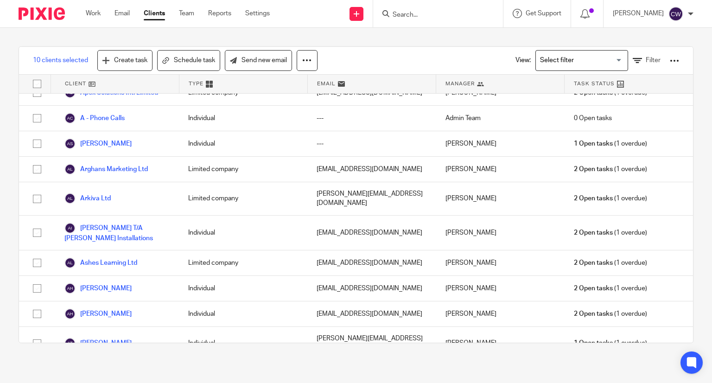
click at [40, 368] on input "checkbox" at bounding box center [37, 377] width 18 height 18
checkbox input "true"
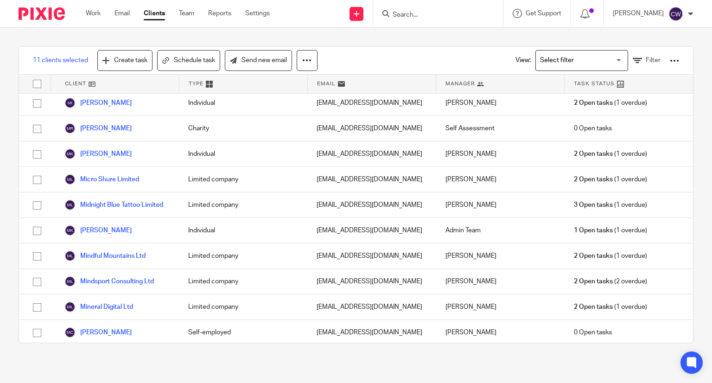
scroll to position [22251, 0]
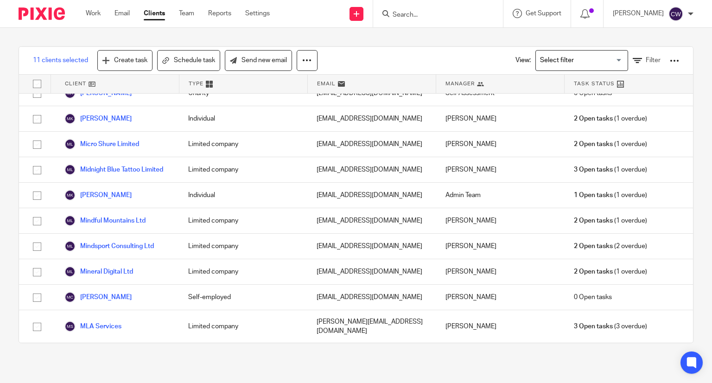
checkbox input "true"
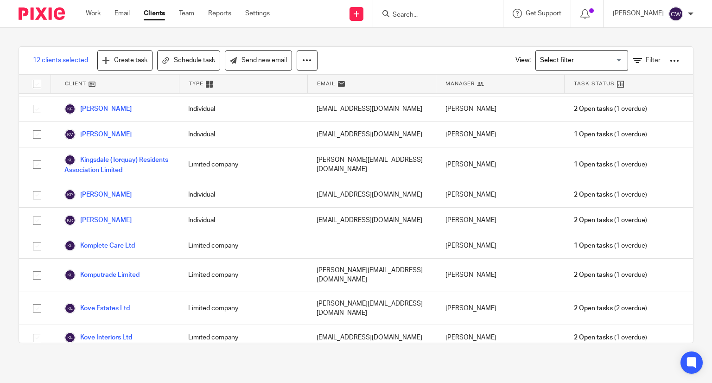
scroll to position [18216, 0]
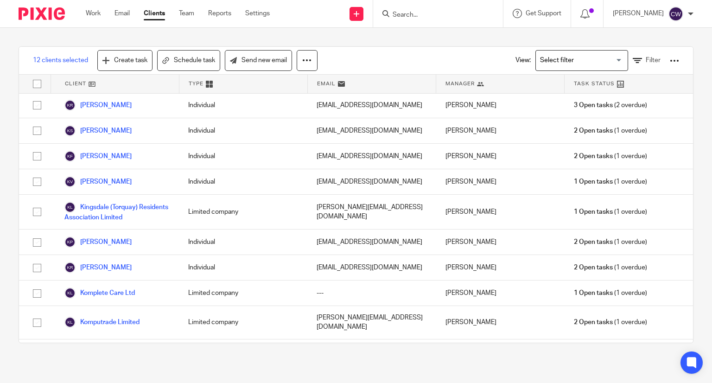
checkbox input "true"
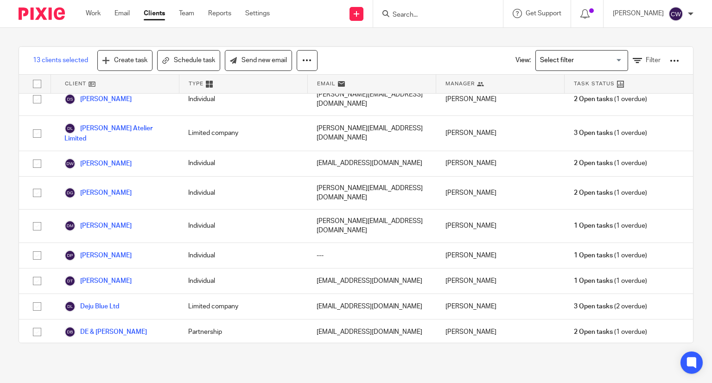
scroll to position [8811, 0]
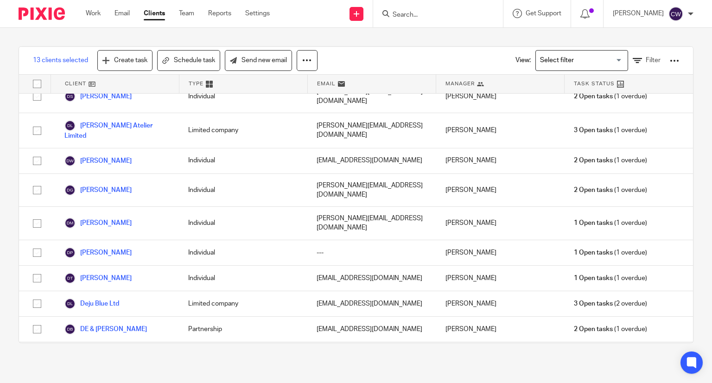
checkbox input "true"
click at [268, 65] on link "Send new email" at bounding box center [258, 60] width 67 height 21
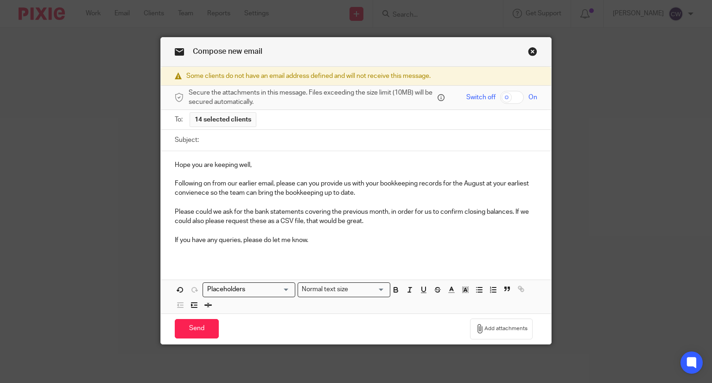
click at [175, 166] on p "Hope you are keeping well," at bounding box center [356, 164] width 363 height 9
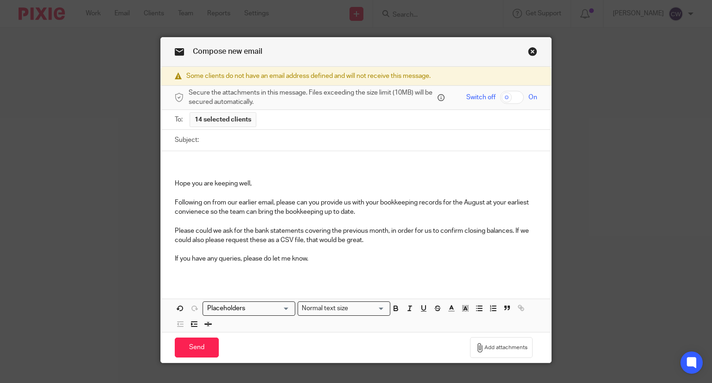
click at [175, 166] on p at bounding box center [356, 164] width 363 height 9
click at [221, 142] on input "Subject:" at bounding box center [371, 140] width 334 height 21
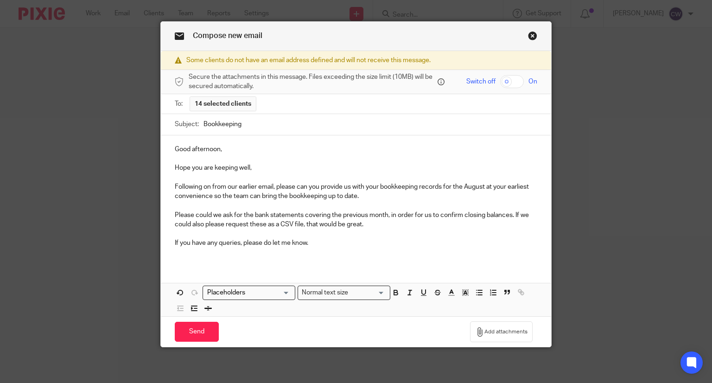
type input "Bookkeeping"
click at [203, 343] on div "Send You have unsaved changes Add attachments" at bounding box center [356, 331] width 391 height 31
click at [200, 341] on div "Send You have unsaved changes Add attachments" at bounding box center [356, 331] width 391 height 31
click at [183, 328] on input "Send" at bounding box center [197, 332] width 44 height 20
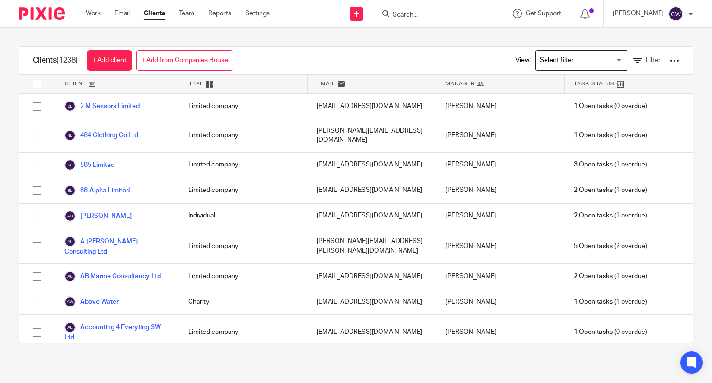
click at [433, 15] on input "Search" at bounding box center [433, 15] width 83 height 8
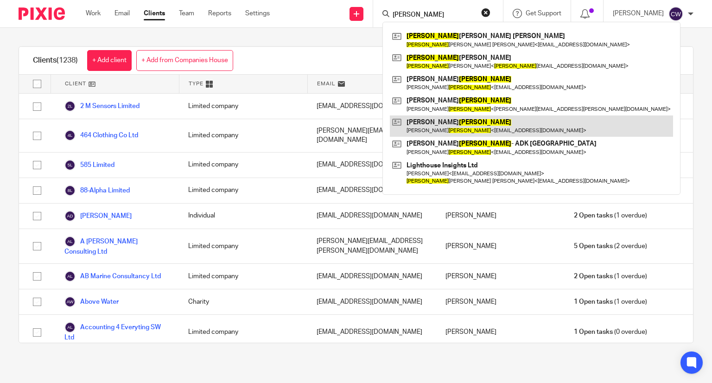
type input "kelly"
click at [438, 131] on link at bounding box center [531, 125] width 283 height 21
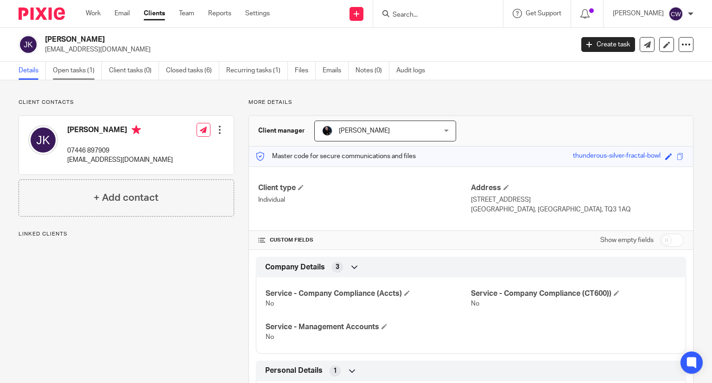
click at [70, 75] on link "Open tasks (1)" at bounding box center [77, 71] width 49 height 18
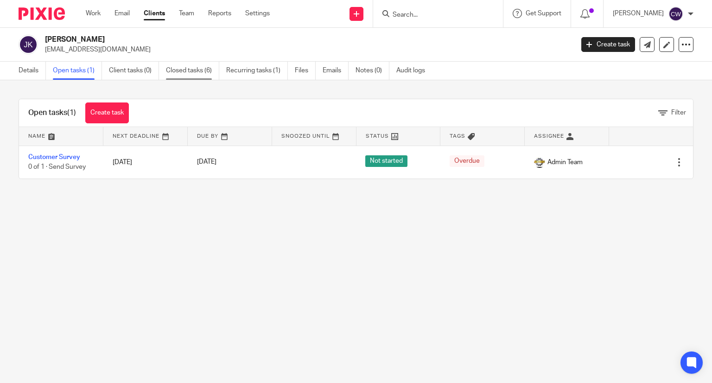
click at [187, 65] on link "Closed tasks (6)" at bounding box center [192, 71] width 53 height 18
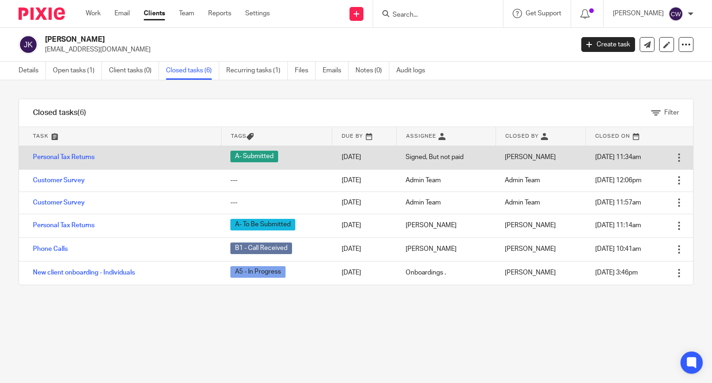
click at [65, 162] on td "Personal Tax Returns" at bounding box center [120, 158] width 202 height 24
click at [69, 157] on link "Personal Tax Returns" at bounding box center [64, 157] width 62 height 6
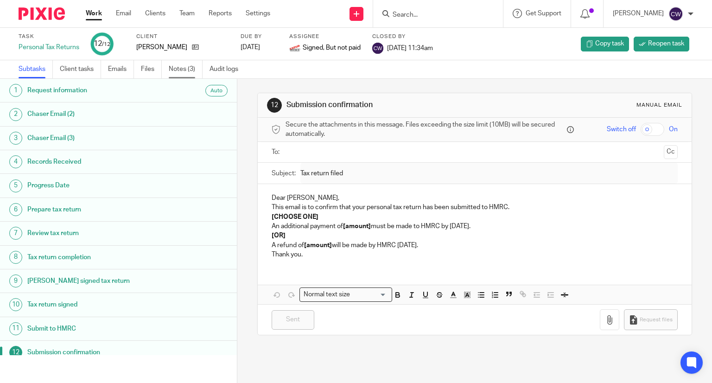
click at [182, 74] on link "Notes (3)" at bounding box center [186, 69] width 34 height 18
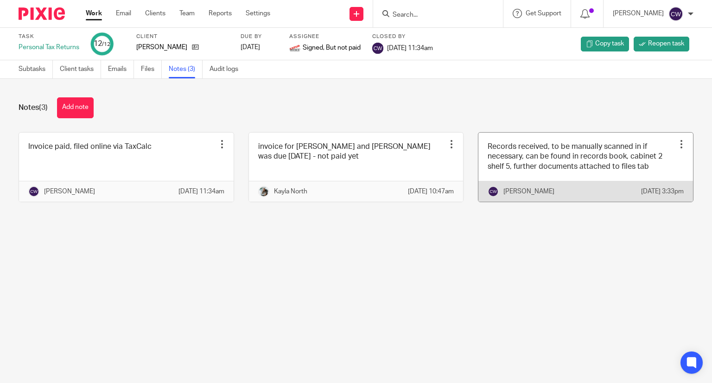
click at [656, 180] on link at bounding box center [586, 167] width 215 height 69
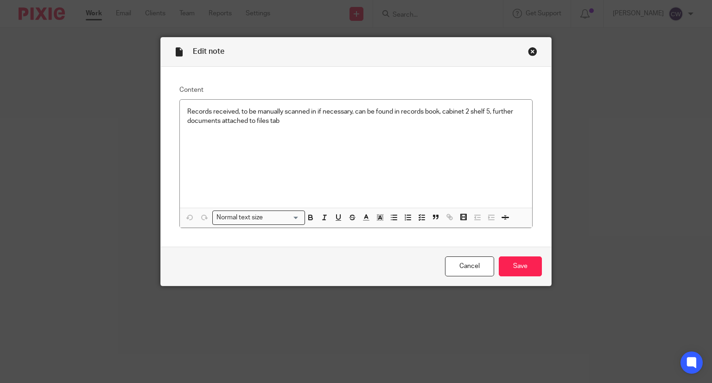
click at [524, 52] on div "Edit note Content Records received, to be manually scanned in if necessary, can…" at bounding box center [356, 161] width 392 height 249
drag, startPoint x: 528, startPoint y: 50, endPoint x: 524, endPoint y: 104, distance: 54.8
click at [528, 50] on div "Close this dialog window" at bounding box center [532, 51] width 9 height 9
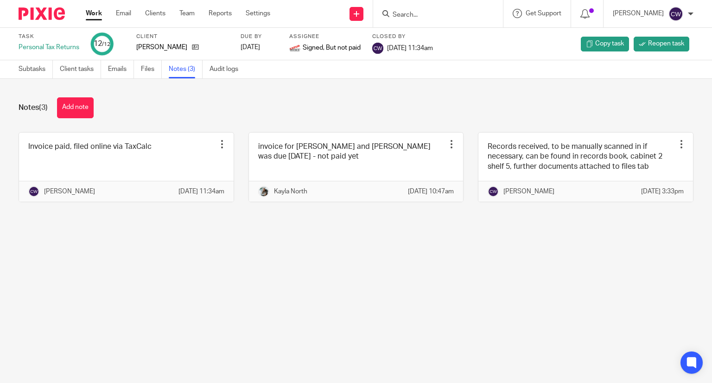
click at [422, 19] on input "Search" at bounding box center [433, 15] width 83 height 8
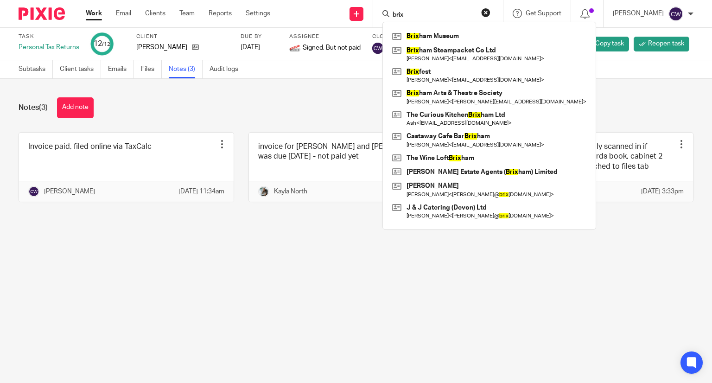
type input "brix"
drag, startPoint x: 423, startPoint y: 5, endPoint x: 422, endPoint y: 11, distance: 6.6
click at [422, 10] on div "brix Brix ham Museum Brix ham Steampacket Co Ltd [PERSON_NAME] < [EMAIL_ADDRESS…" at bounding box center [438, 13] width 130 height 27
drag, startPoint x: 422, startPoint y: 12, endPoint x: 228, endPoint y: 32, distance: 194.9
click at [228, 32] on body "Work Email Clients Team Reports Settings Work Email Clients Team Reports Settin…" at bounding box center [356, 191] width 712 height 383
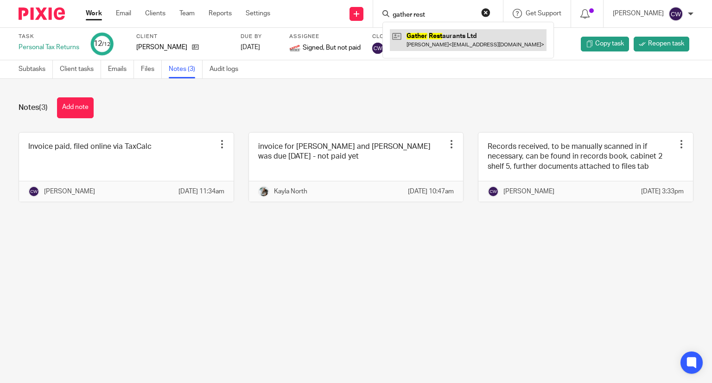
type input "gather rest"
click at [423, 31] on link at bounding box center [468, 39] width 157 height 21
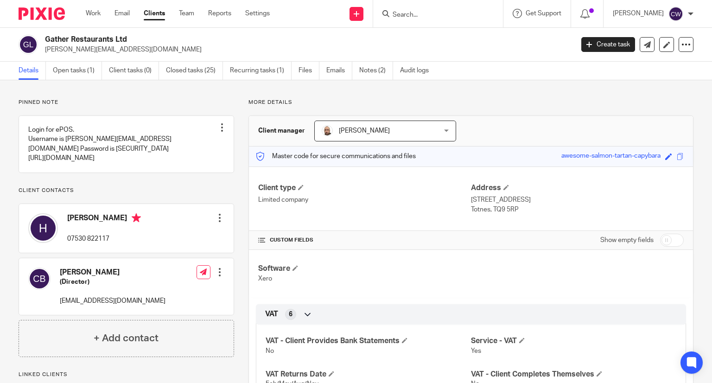
drag, startPoint x: 46, startPoint y: 49, endPoint x: 137, endPoint y: 52, distance: 90.9
click at [137, 52] on p "[PERSON_NAME][EMAIL_ADDRESS][DOMAIN_NAME]" at bounding box center [306, 49] width 523 height 9
copy p "[PERSON_NAME][EMAIL_ADDRESS][DOMAIN_NAME]"
drag, startPoint x: 60, startPoint y: 311, endPoint x: 162, endPoint y: 316, distance: 102.1
click at [162, 315] on div "[PERSON_NAME] (Director) [EMAIL_ADDRESS][DOMAIN_NAME] Edit contact Create clien…" at bounding box center [126, 286] width 215 height 57
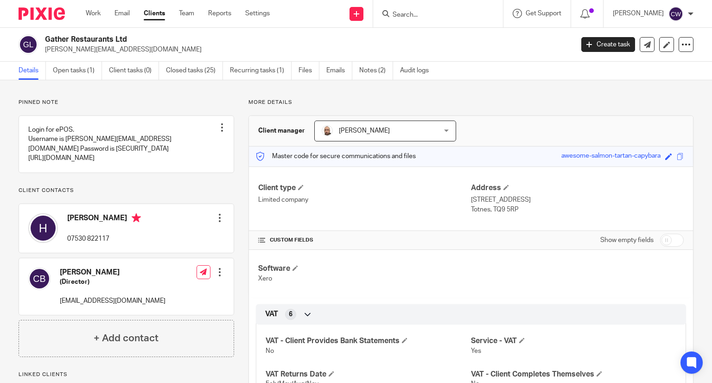
copy p "[EMAIL_ADDRESS][DOMAIN_NAME]"
drag, startPoint x: 45, startPoint y: 48, endPoint x: 138, endPoint y: 51, distance: 93.2
click at [138, 51] on p "[PERSON_NAME][EMAIL_ADDRESS][DOMAIN_NAME]" at bounding box center [306, 49] width 523 height 9
copy p "[PERSON_NAME][EMAIL_ADDRESS][DOMAIN_NAME]"
click at [408, 11] on input "Search" at bounding box center [433, 15] width 83 height 8
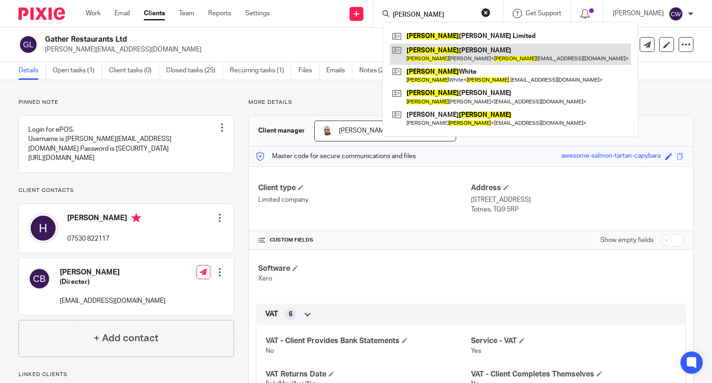
type input "[PERSON_NAME]"
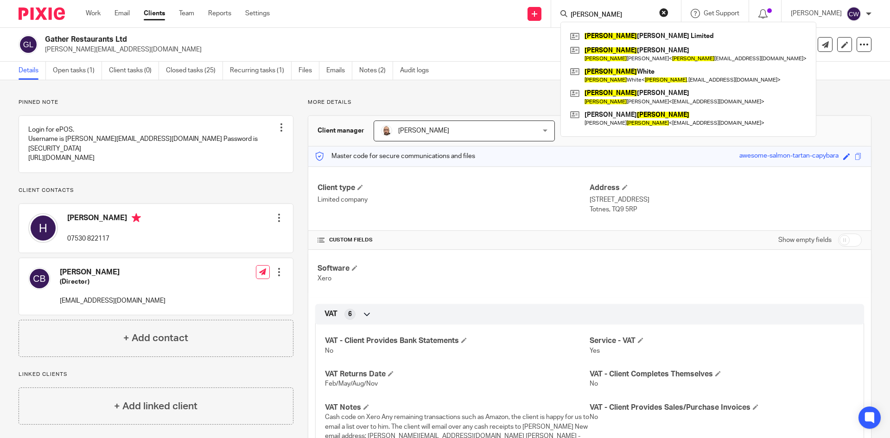
click at [153, 15] on link "Clients" at bounding box center [154, 13] width 21 height 9
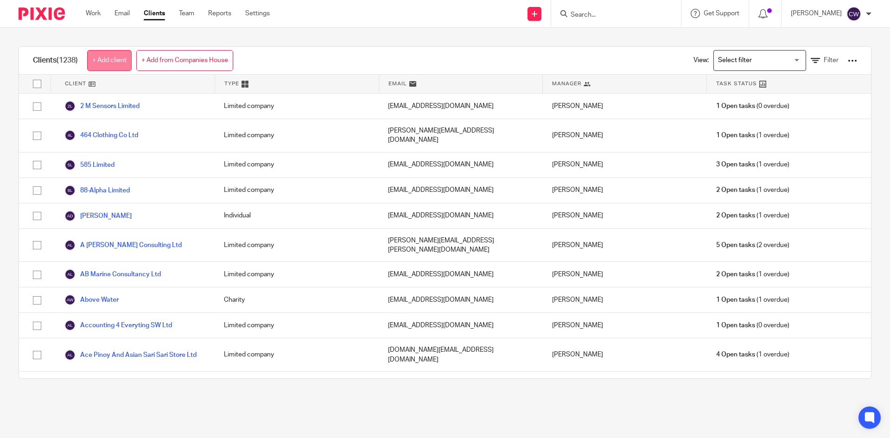
click at [91, 61] on link "+ Add client" at bounding box center [109, 60] width 45 height 21
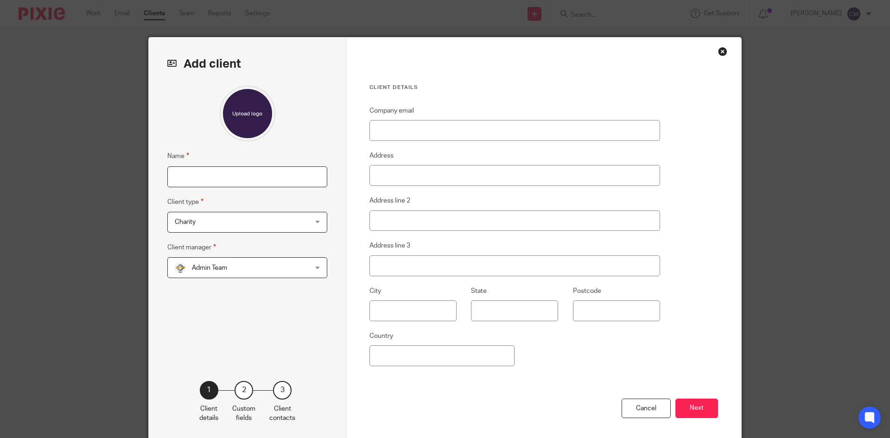
click at [275, 180] on input "Name" at bounding box center [247, 176] width 160 height 21
click at [241, 168] on input "Name" at bounding box center [247, 176] width 160 height 21
type input "[PERSON_NAME]"
click at [270, 220] on span "Charity" at bounding box center [235, 221] width 121 height 19
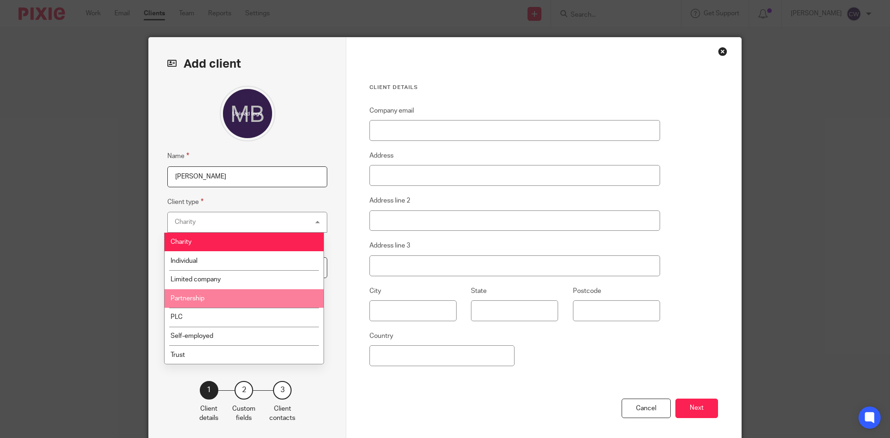
click at [237, 302] on li "Partnership" at bounding box center [244, 298] width 159 height 19
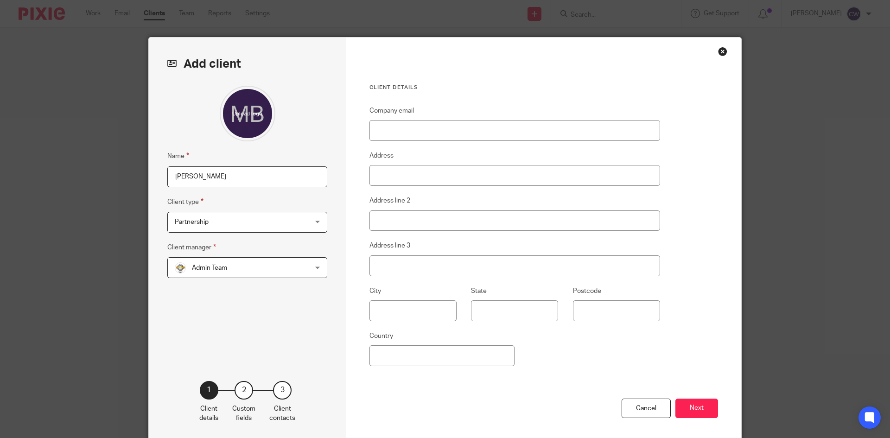
click at [286, 265] on span "Admin Team" at bounding box center [235, 267] width 121 height 19
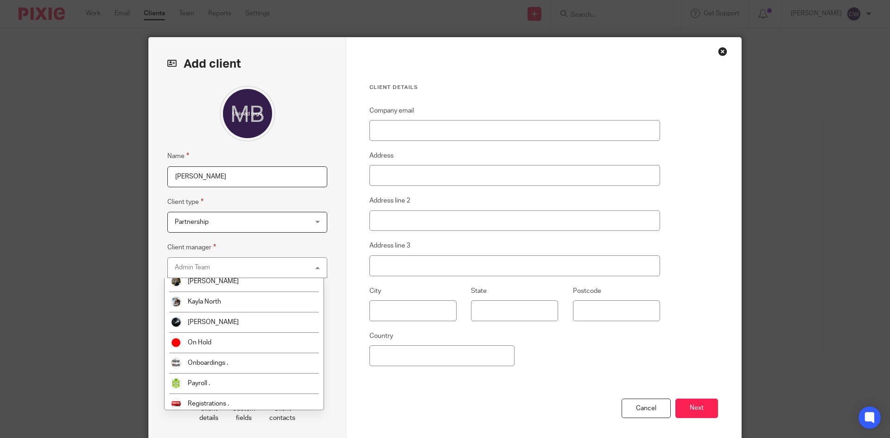
scroll to position [232, 0]
click at [262, 321] on li "[PERSON_NAME]" at bounding box center [244, 322] width 159 height 20
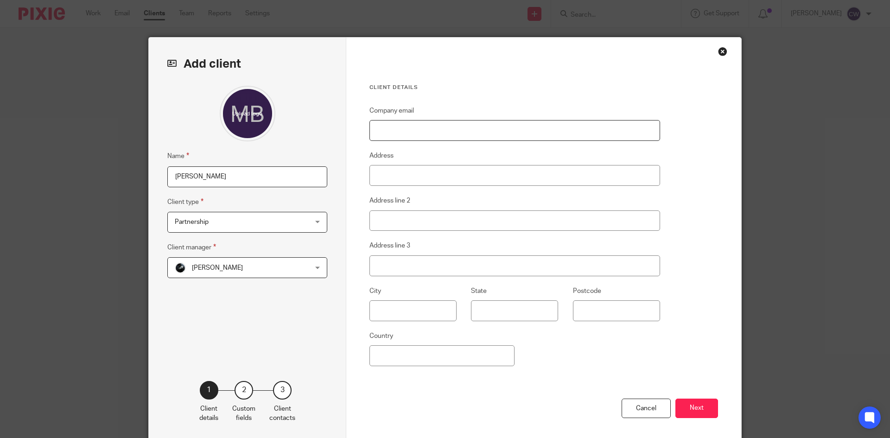
paste input "[PERSON_NAME][EMAIL_ADDRESS][PERSON_NAME][DOMAIN_NAME]"
type input "[PERSON_NAME][EMAIL_ADDRESS][PERSON_NAME][DOMAIN_NAME]"
click at [702, 408] on button "Next" at bounding box center [697, 409] width 43 height 20
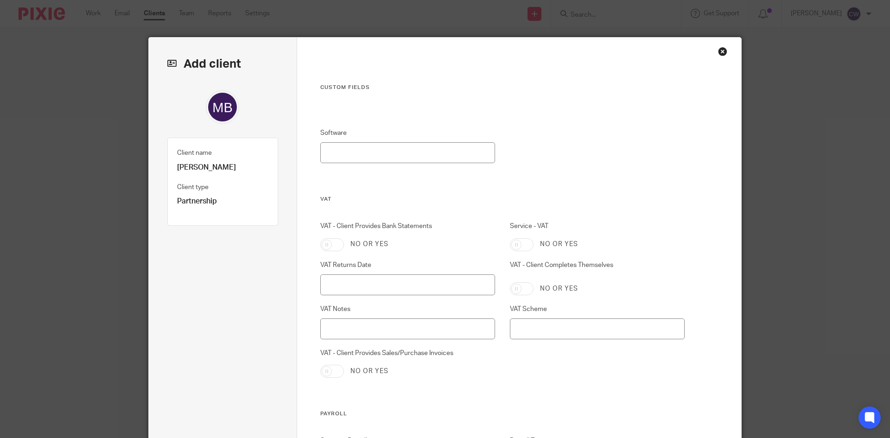
drag, startPoint x: 425, startPoint y: 186, endPoint x: 427, endPoint y: 213, distance: 27.0
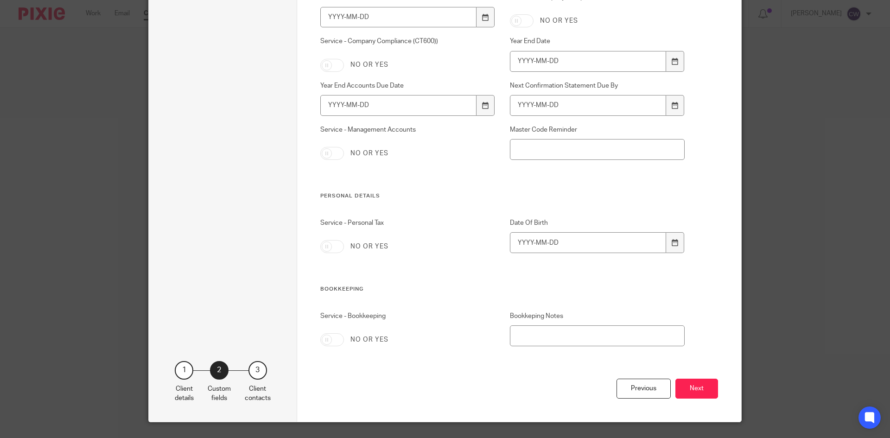
scroll to position [812, 0]
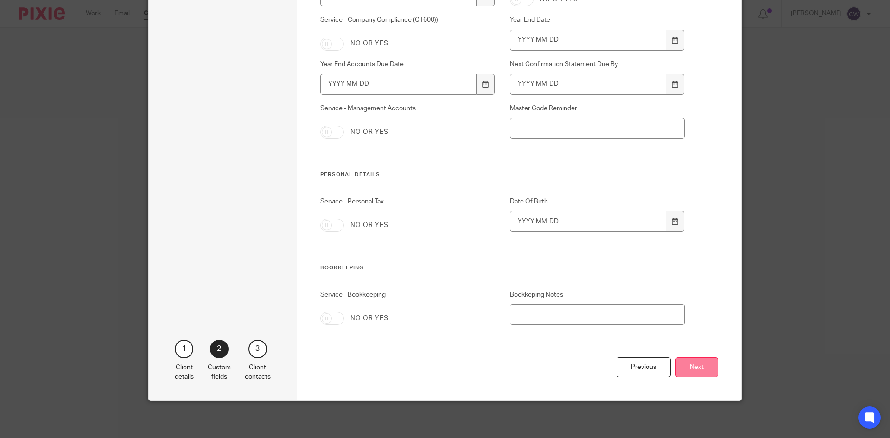
click at [700, 368] on button "Next" at bounding box center [697, 368] width 43 height 20
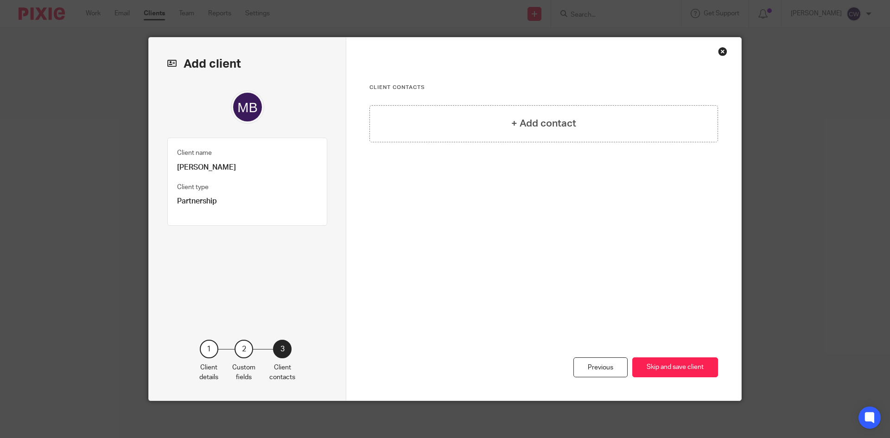
scroll to position [0, 0]
click at [563, 119] on h4 "+ Add contact" at bounding box center [543, 123] width 65 height 14
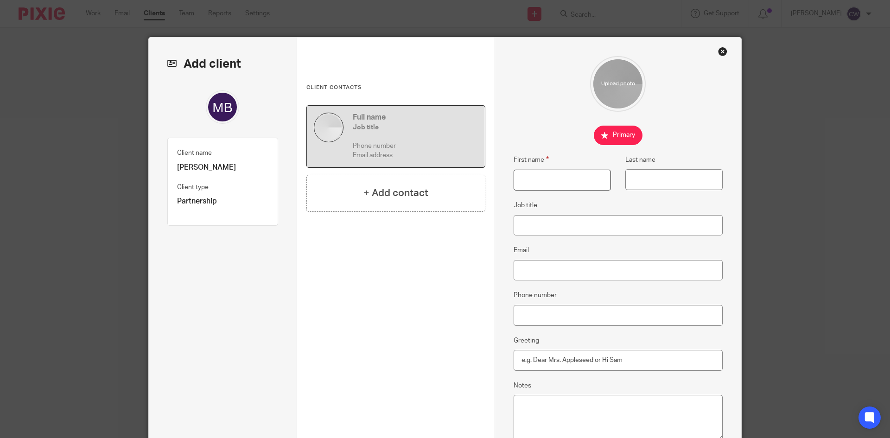
click at [540, 186] on input "First name" at bounding box center [562, 180] width 97 height 21
type input "[PERSON_NAME]"
click at [673, 180] on input "Last name" at bounding box center [674, 179] width 97 height 21
type input "[PERSON_NAME]"
click at [584, 228] on input "Job title" at bounding box center [619, 225] width 210 height 21
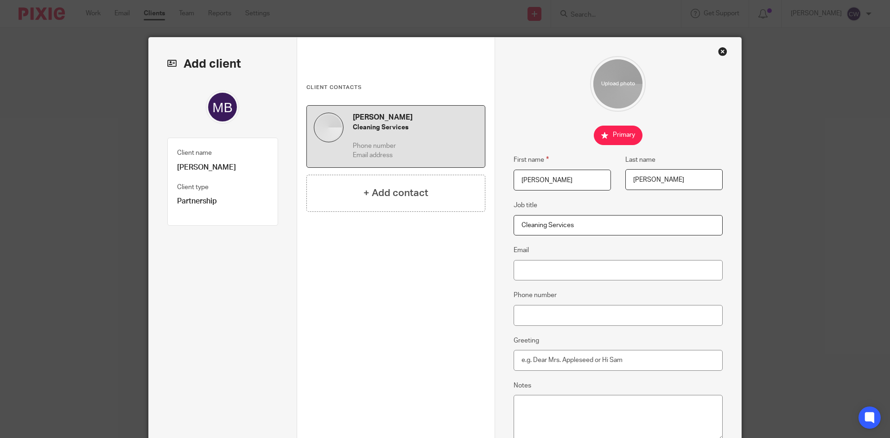
type input "Cleaning Services"
paste input "[PERSON_NAME][EMAIL_ADDRESS][PERSON_NAME][DOMAIN_NAME]"
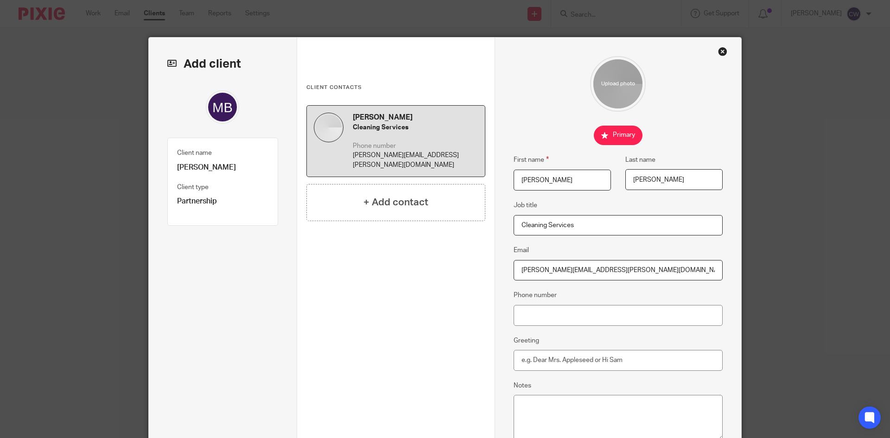
type input "[PERSON_NAME][EMAIL_ADDRESS][PERSON_NAME][DOMAIN_NAME]"
click at [556, 360] on input "Greeting" at bounding box center [619, 360] width 210 height 21
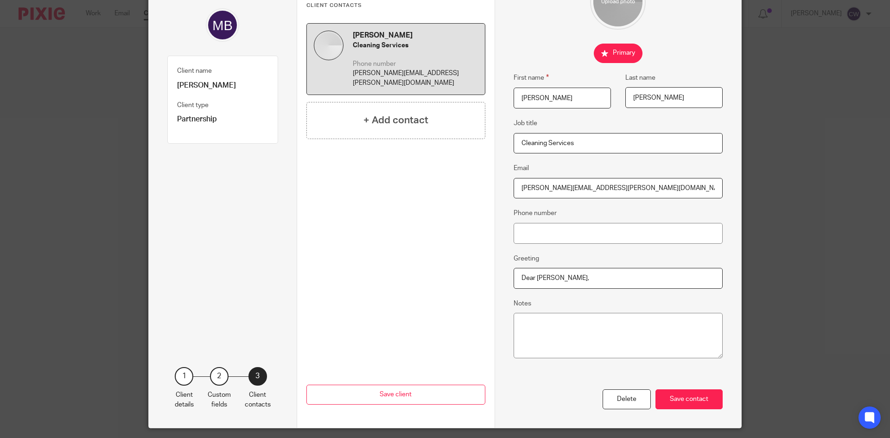
scroll to position [109, 0]
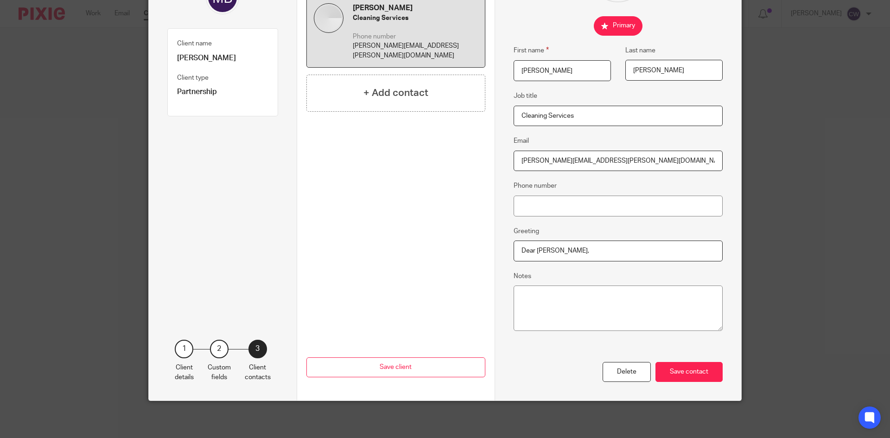
type input "Dear [PERSON_NAME],"
click at [589, 304] on textarea "Notes" at bounding box center [619, 308] width 210 height 45
paste input "07808272302"
type input "07808272302"
click at [684, 369] on div "Save contact" at bounding box center [689, 372] width 67 height 20
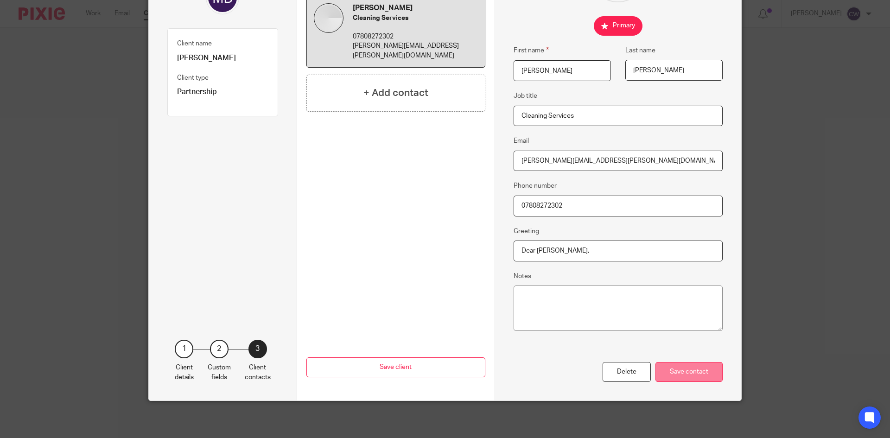
scroll to position [0, 0]
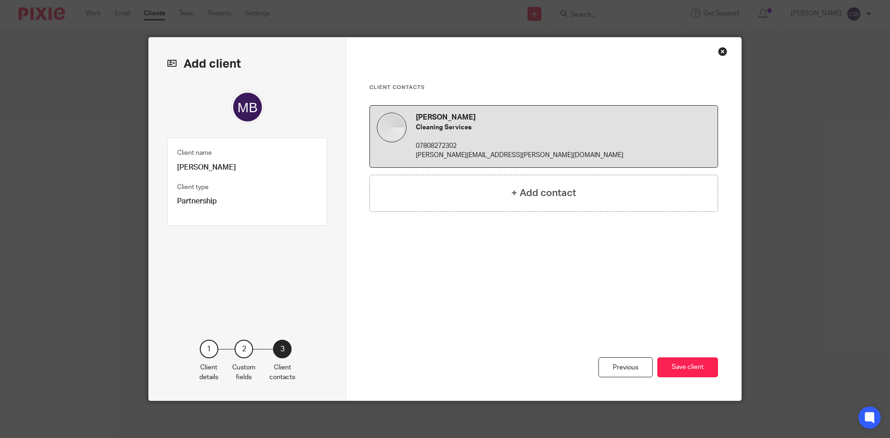
click at [684, 369] on button "Save client" at bounding box center [688, 368] width 61 height 20
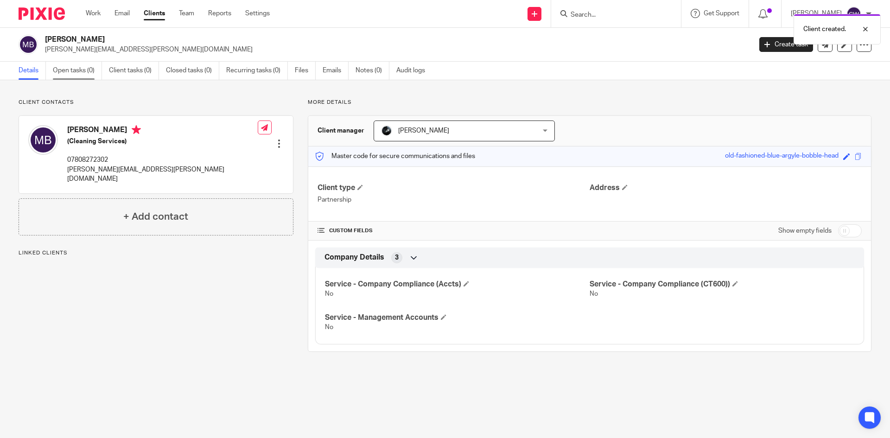
click at [77, 68] on link "Open tasks (0)" at bounding box center [77, 71] width 49 height 18
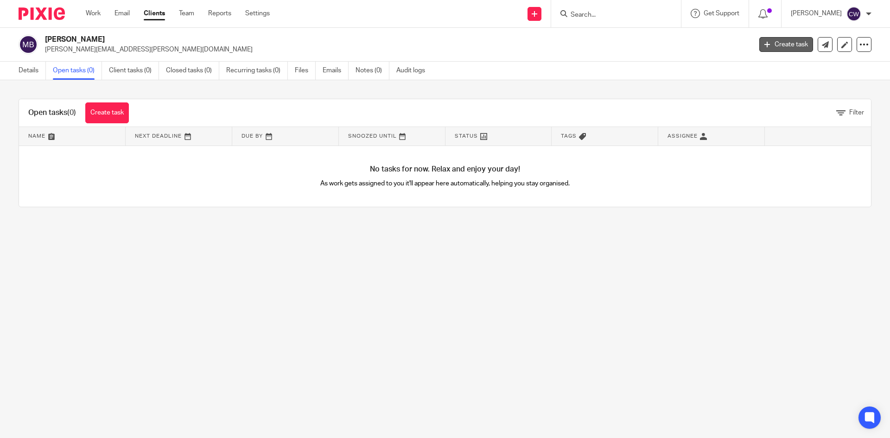
click at [780, 41] on link "Create task" at bounding box center [787, 44] width 54 height 15
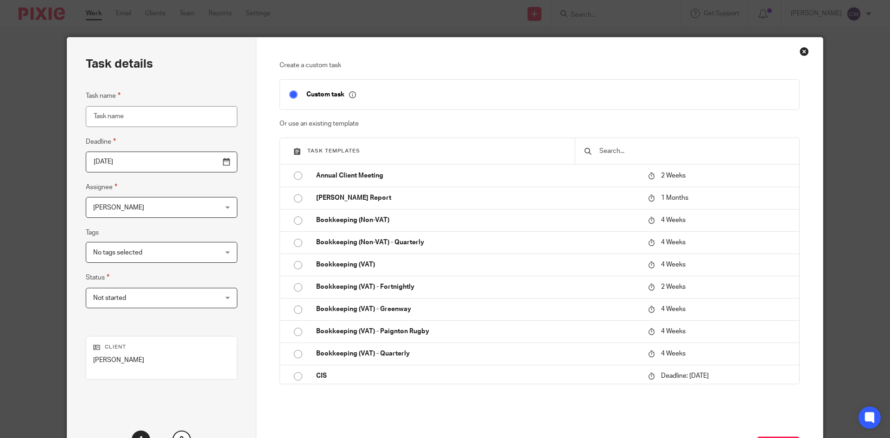
click at [166, 127] on input "Task name" at bounding box center [162, 116] width 152 height 21
click at [166, 122] on input "Task name" at bounding box center [162, 116] width 152 height 21
click at [616, 149] on input "text" at bounding box center [695, 151] width 192 height 10
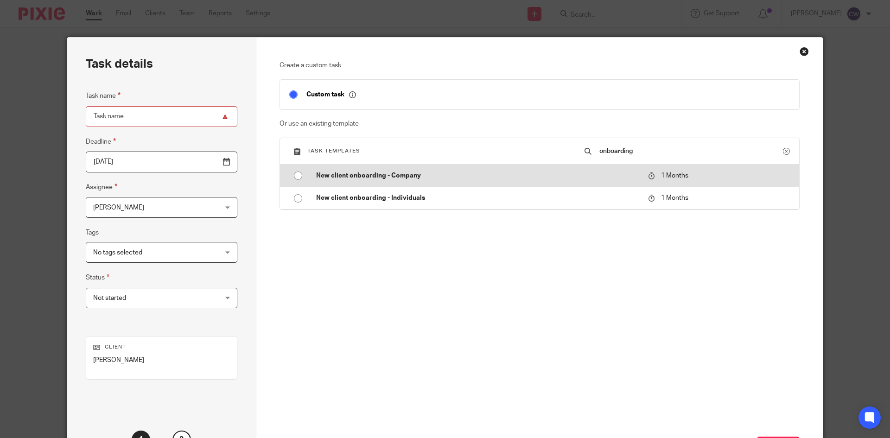
type input "onboarding"
click at [398, 178] on p "New client onboarding - Company" at bounding box center [477, 175] width 323 height 9
type input "[DATE]"
type input "New client onboarding - Company"
checkbox input "false"
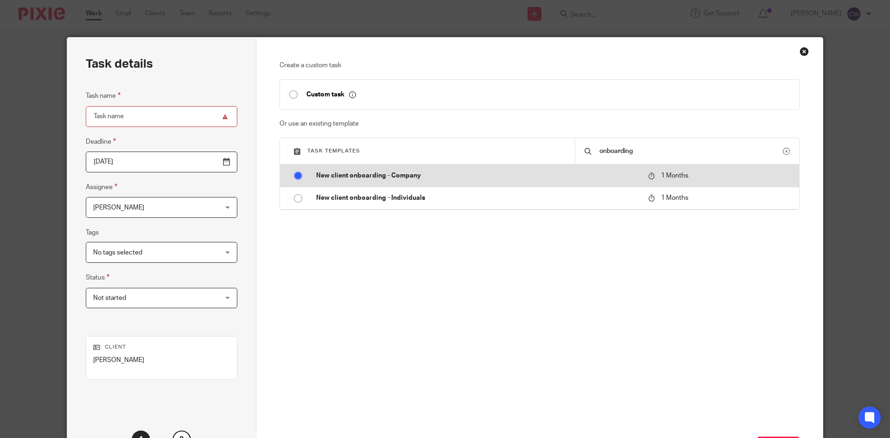
radio input "true"
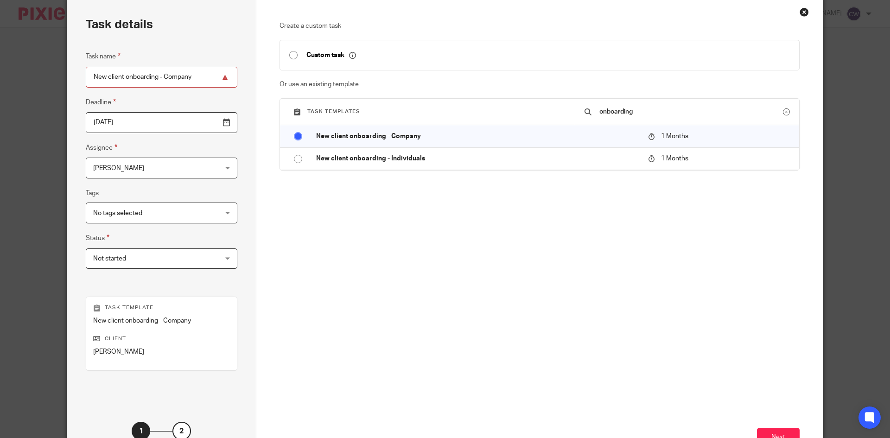
scroll to position [110, 0]
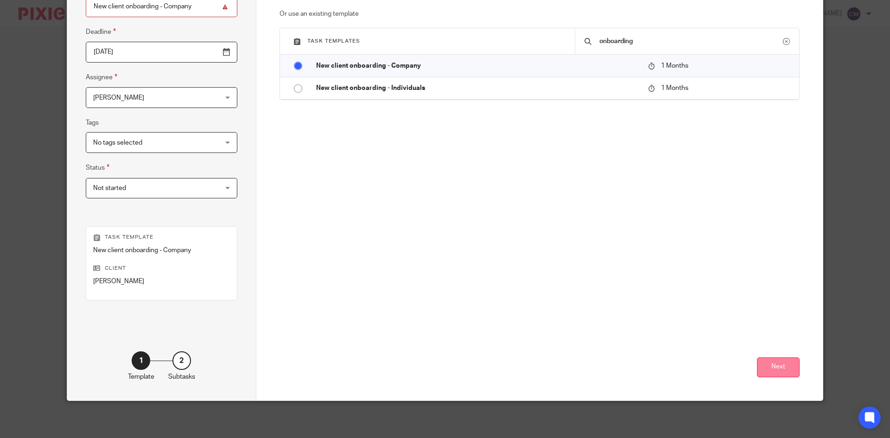
click at [777, 362] on button "Next" at bounding box center [778, 368] width 43 height 20
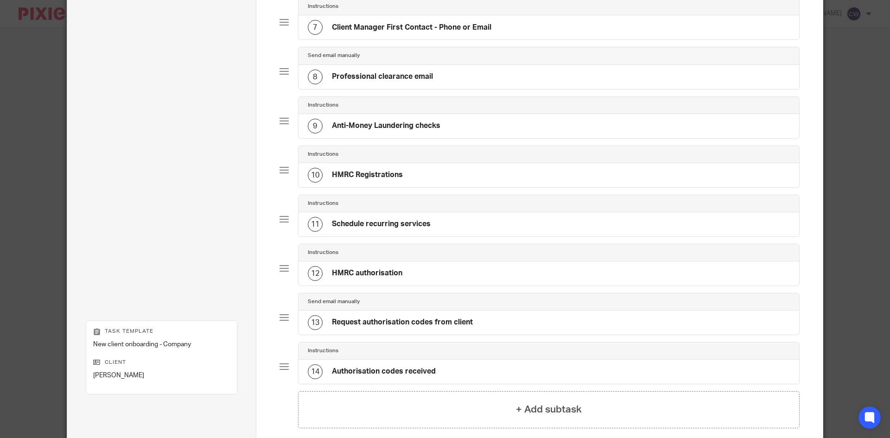
scroll to position [476, 0]
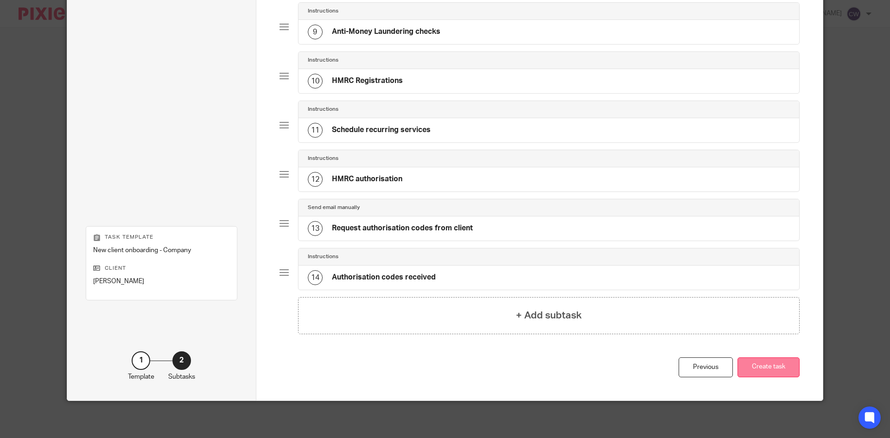
click at [771, 373] on button "Create task" at bounding box center [769, 368] width 62 height 20
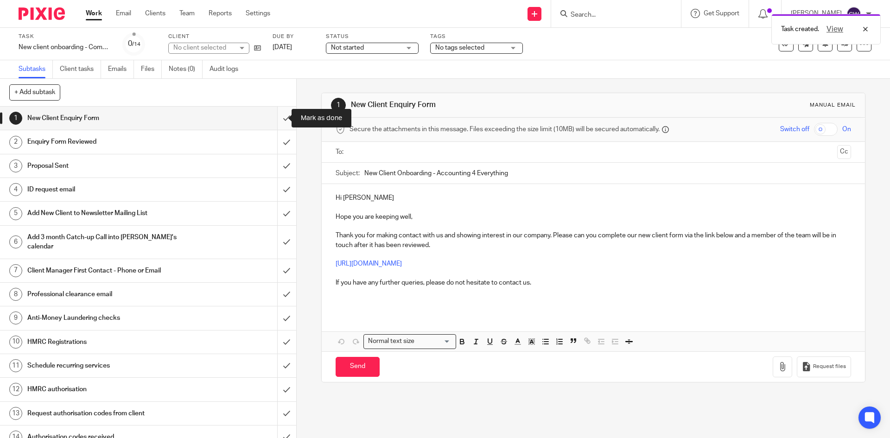
click at [279, 117] on input "submit" at bounding box center [148, 118] width 296 height 23
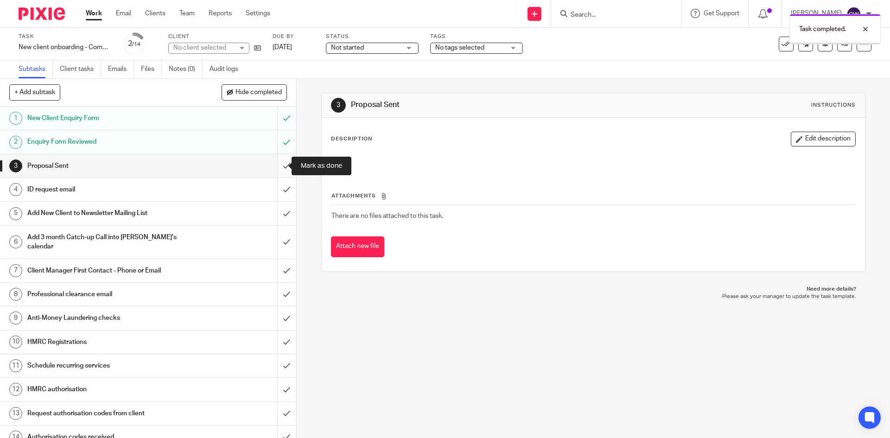
click at [280, 173] on input "submit" at bounding box center [148, 165] width 296 height 23
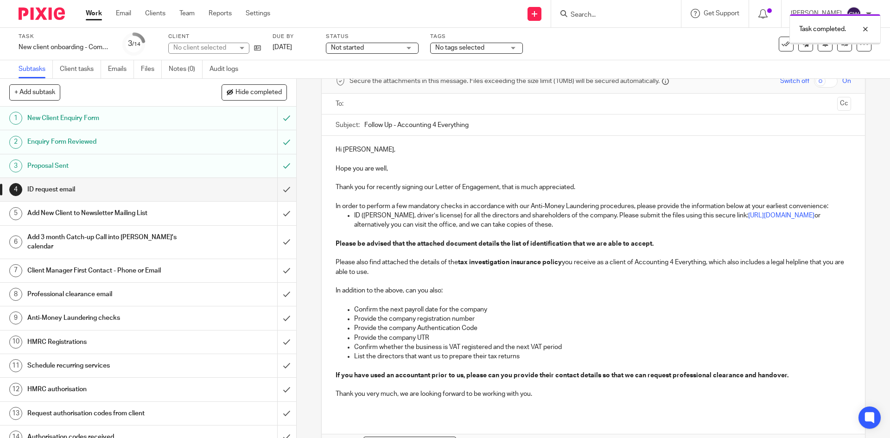
scroll to position [109, 0]
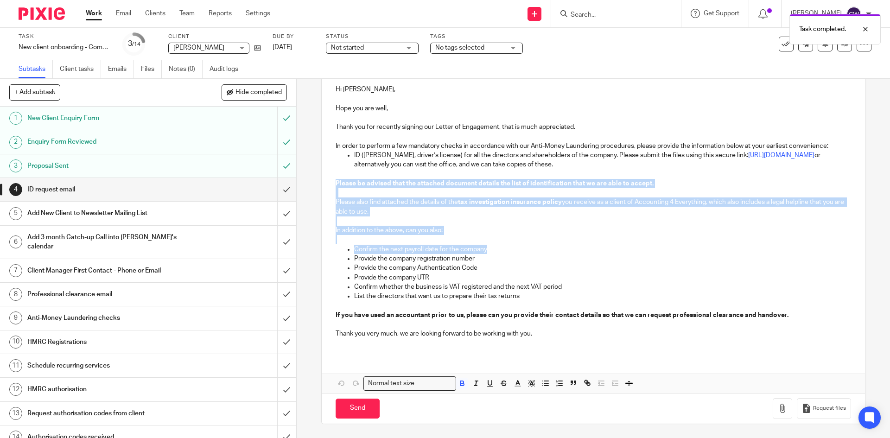
drag, startPoint x: 333, startPoint y: 181, endPoint x: 499, endPoint y: 249, distance: 178.9
click at [499, 249] on div "Hi [PERSON_NAME] you are well, Thank you for recently signing our Letter of Eng…" at bounding box center [593, 215] width 543 height 279
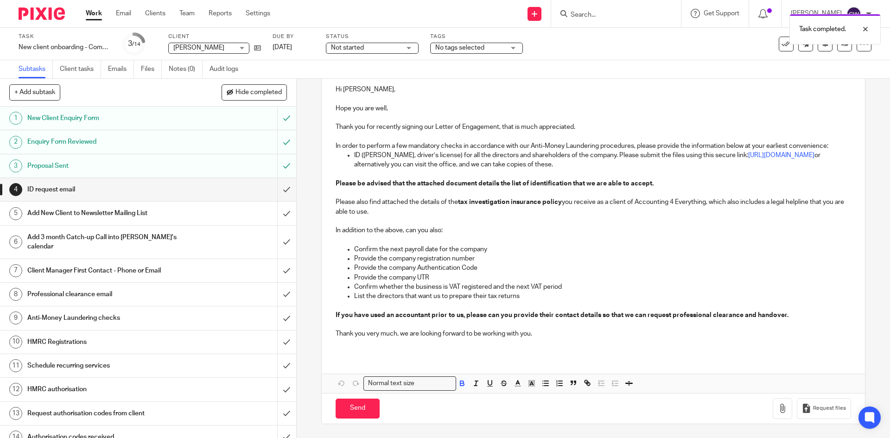
scroll to position [43, 0]
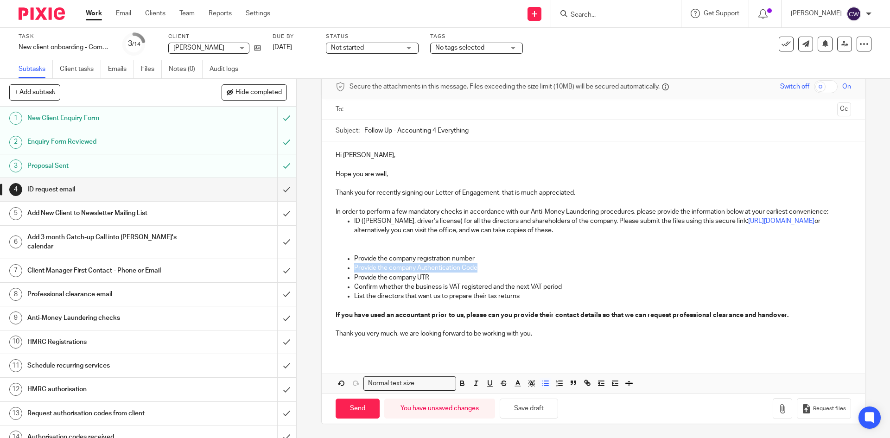
drag, startPoint x: 491, startPoint y: 269, endPoint x: 337, endPoint y: 268, distance: 154.4
click at [337, 268] on ul "Provide the company registration number Provide the company Authentication Code…" at bounding box center [593, 277] width 515 height 47
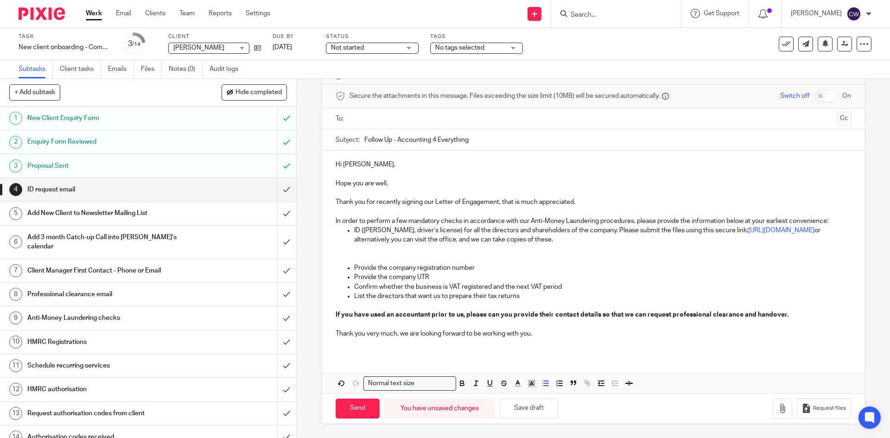
scroll to position [33, 0]
drag, startPoint x: 344, startPoint y: 287, endPoint x: 496, endPoint y: 307, distance: 153.4
click at [496, 307] on div "Hi Martin, Hope you are well, Thank you for recently signing our Letter of Enga…" at bounding box center [593, 253] width 543 height 204
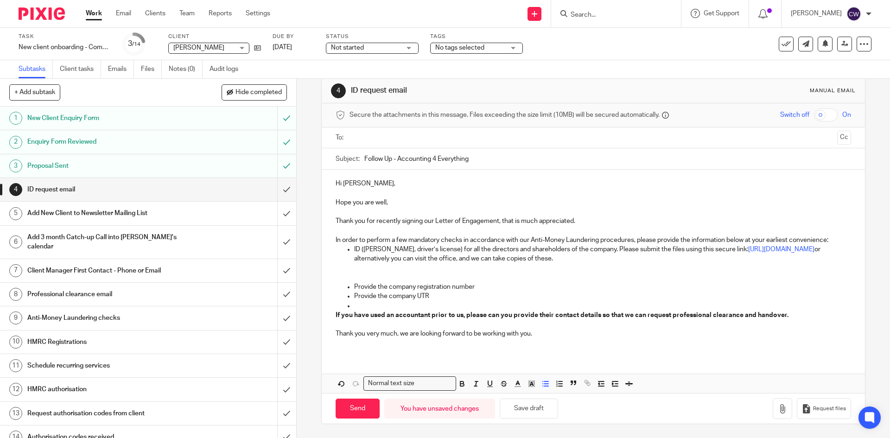
scroll to position [14, 0]
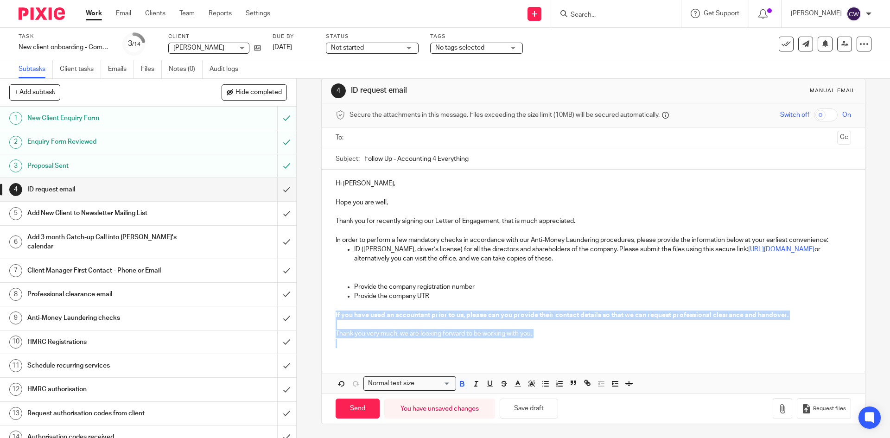
drag, startPoint x: 320, startPoint y: 314, endPoint x: 528, endPoint y: 348, distance: 210.4
click at [528, 348] on div "Hi Martin, Hope you are well, Thank you for recently signing our Letter of Enga…" at bounding box center [593, 262] width 543 height 185
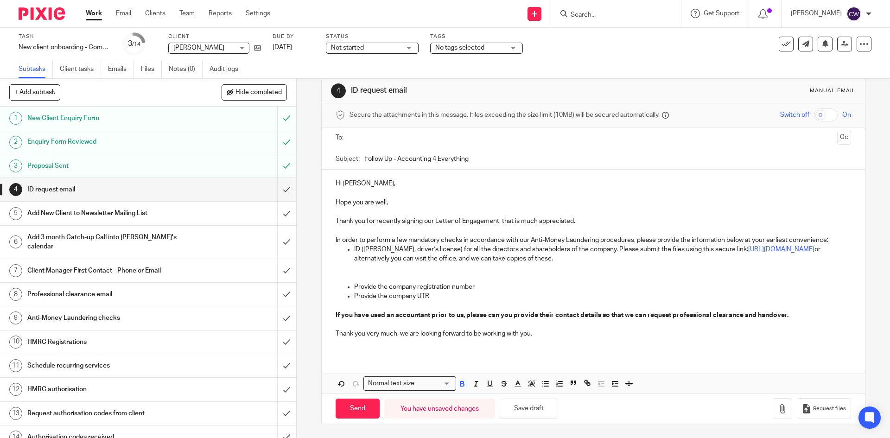
scroll to position [0, 0]
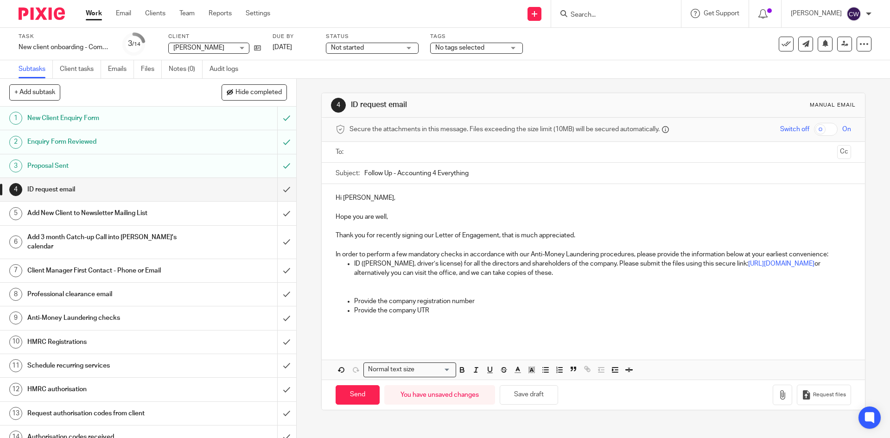
click at [820, 279] on p at bounding box center [593, 282] width 515 height 9
click at [436, 311] on p "Provide the company UTR" at bounding box center [602, 310] width 497 height 9
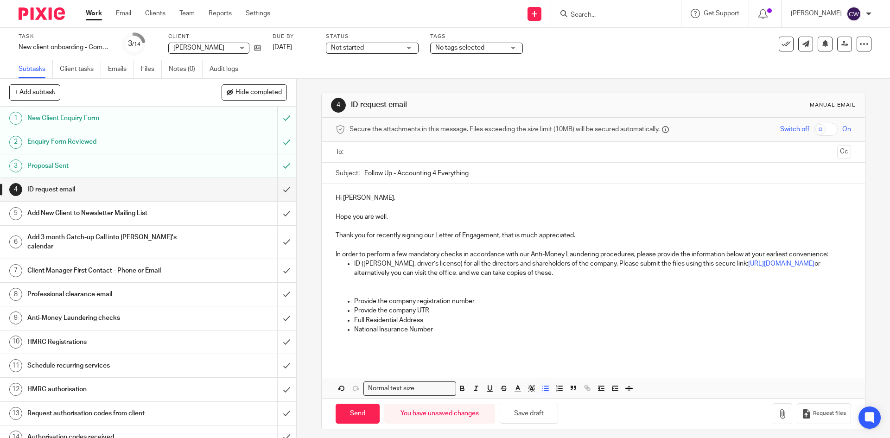
click at [389, 154] on input "text" at bounding box center [593, 152] width 480 height 11
click at [348, 414] on input "Send" at bounding box center [358, 416] width 44 height 20
type input "Sent"
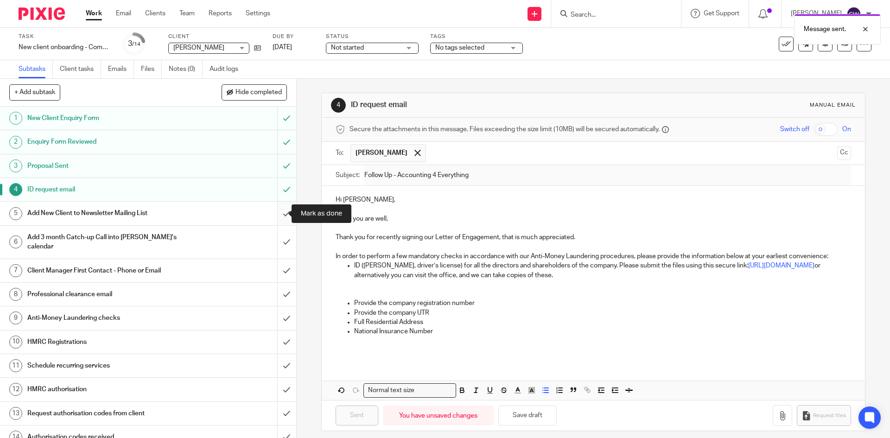
click at [276, 211] on input "submit" at bounding box center [148, 213] width 296 height 23
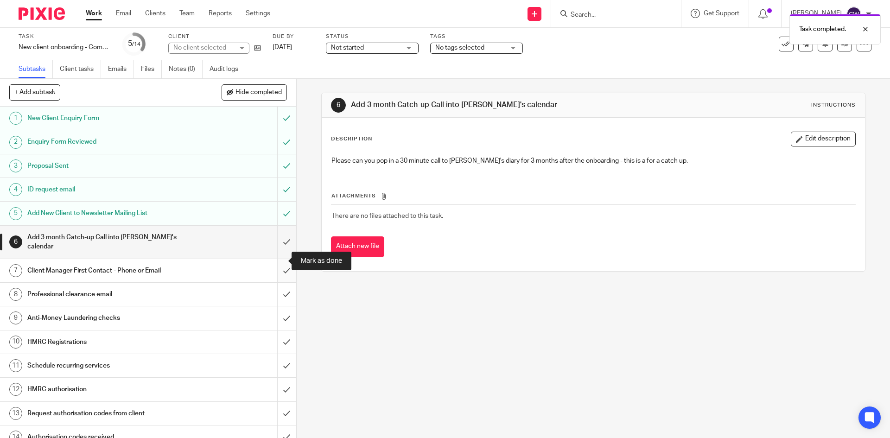
click at [279, 261] on input "submit" at bounding box center [148, 270] width 296 height 23
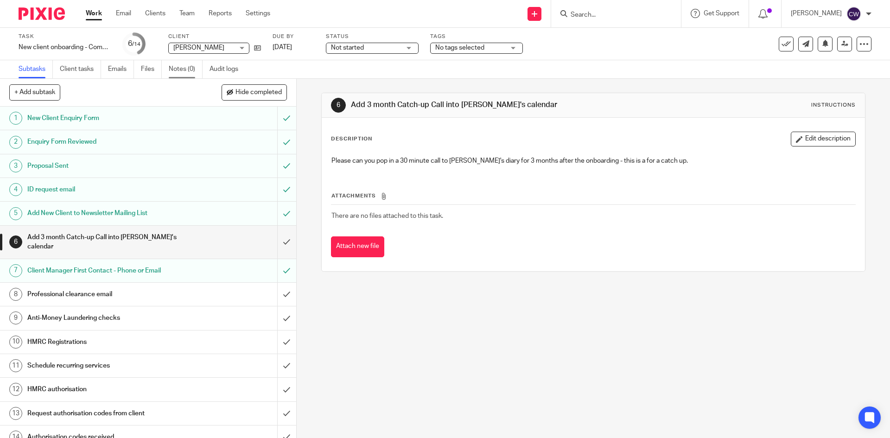
click at [189, 70] on link "Notes (0)" at bounding box center [186, 69] width 34 height 18
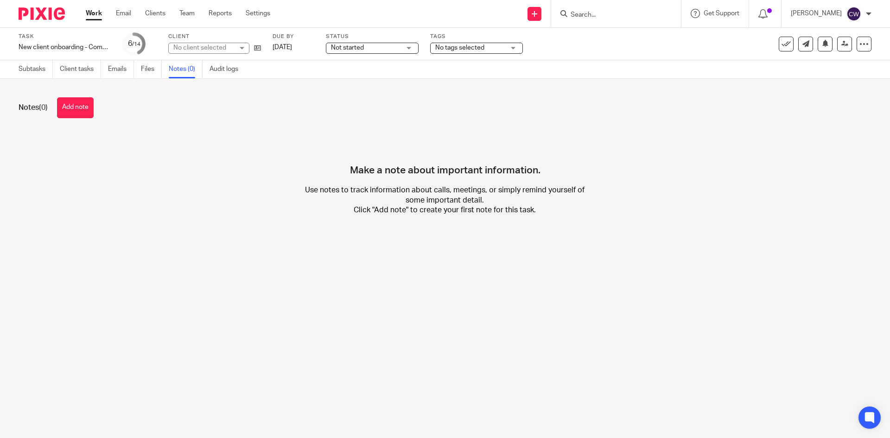
click at [80, 102] on button "Add note" at bounding box center [75, 107] width 37 height 21
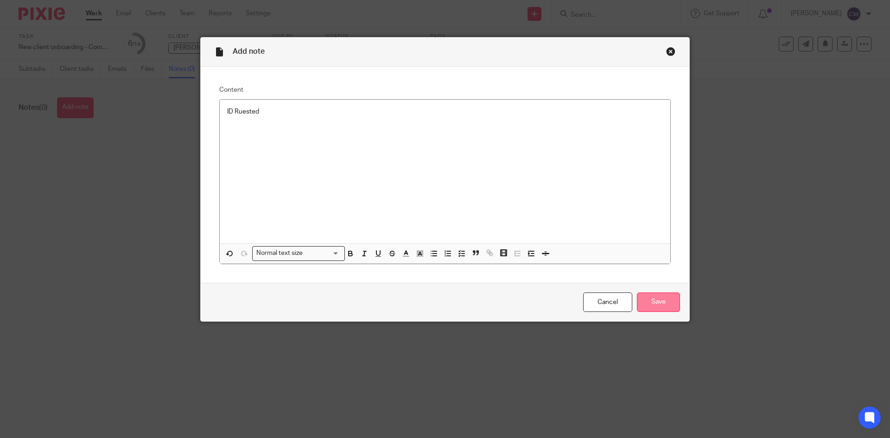
click at [650, 296] on input "Save" at bounding box center [658, 303] width 43 height 20
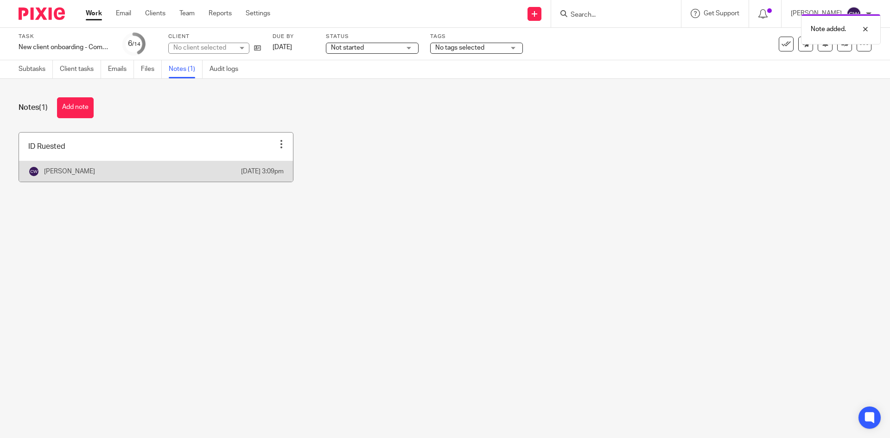
click at [212, 164] on link at bounding box center [156, 157] width 274 height 49
click at [211, 164] on link at bounding box center [156, 157] width 274 height 49
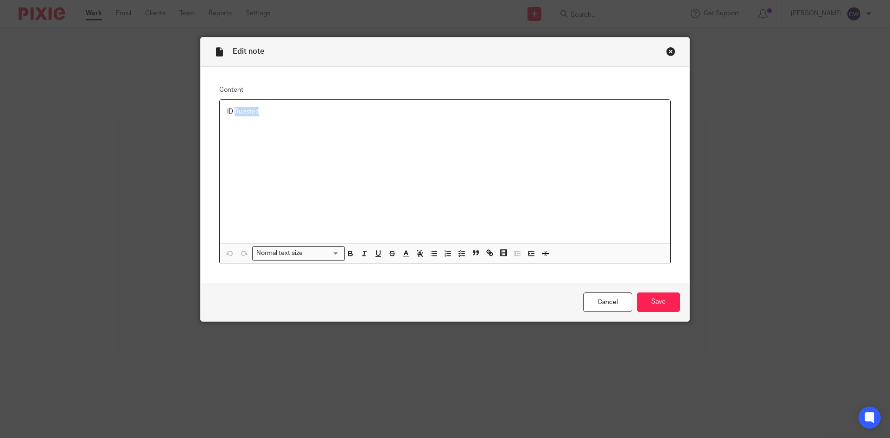
drag, startPoint x: 249, startPoint y: 113, endPoint x: 408, endPoint y: 141, distance: 161.1
click at [408, 141] on div "ID Ruested" at bounding box center [445, 172] width 451 height 144
click at [652, 307] on input "Save" at bounding box center [658, 303] width 43 height 20
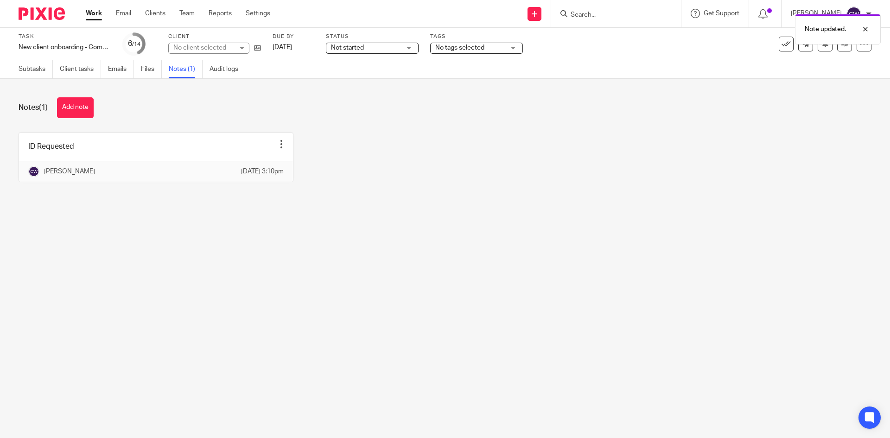
click at [471, 41] on div "Note updated." at bounding box center [663, 26] width 436 height 35
click at [477, 48] on span "No tags selected" at bounding box center [459, 48] width 49 height 6
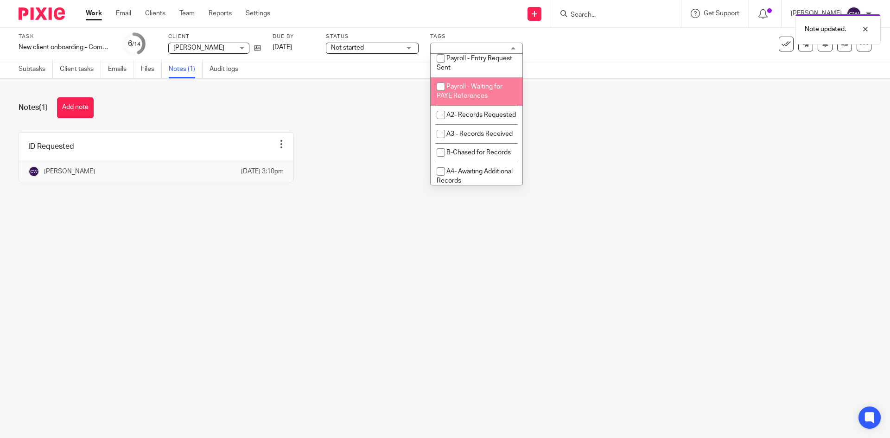
scroll to position [417, 0]
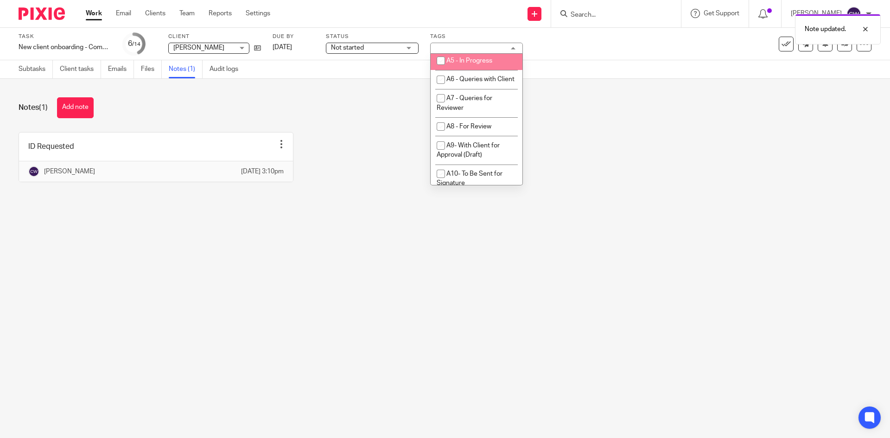
click at [485, 64] on span "A5 - In Progress" at bounding box center [470, 61] width 46 height 6
checkbox input "true"
click at [481, 45] on span "A4- Awaiting Additional Records" at bounding box center [475, 37] width 76 height 16
checkbox input "true"
click at [386, 157] on div "ID Requested Edit note Delete note Catherine Woodgate 15 Sep 2025 3:10pm" at bounding box center [438, 164] width 868 height 64
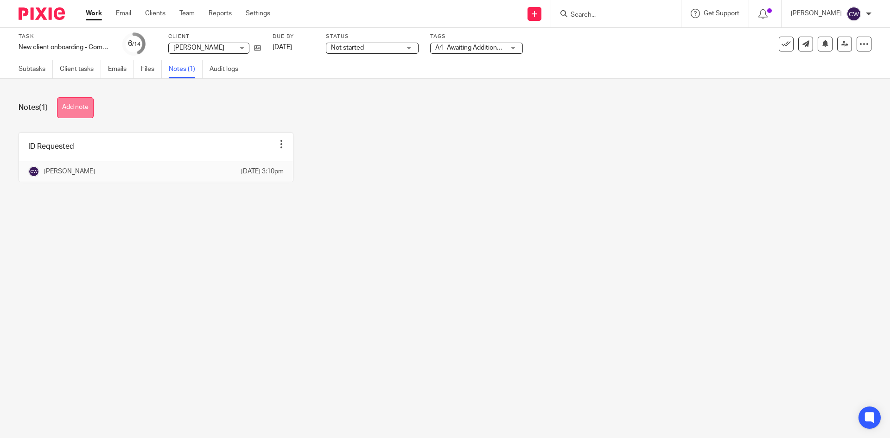
drag, startPoint x: 74, startPoint y: 110, endPoint x: 218, endPoint y: 163, distance: 153.8
click at [74, 110] on button "Add note" at bounding box center [75, 107] width 37 height 21
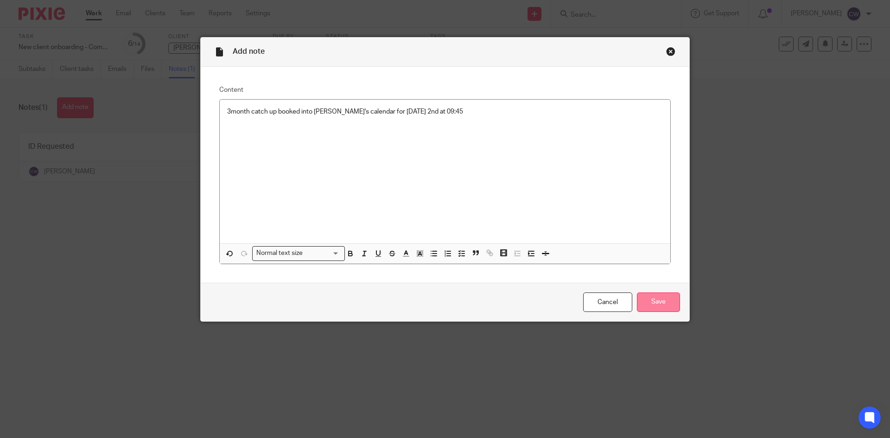
click at [669, 296] on input "Save" at bounding box center [658, 303] width 43 height 20
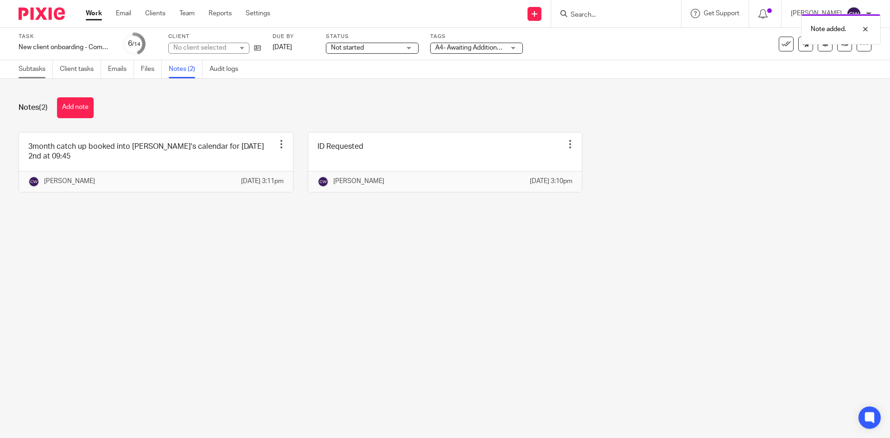
click at [38, 69] on link "Subtasks" at bounding box center [36, 69] width 34 height 18
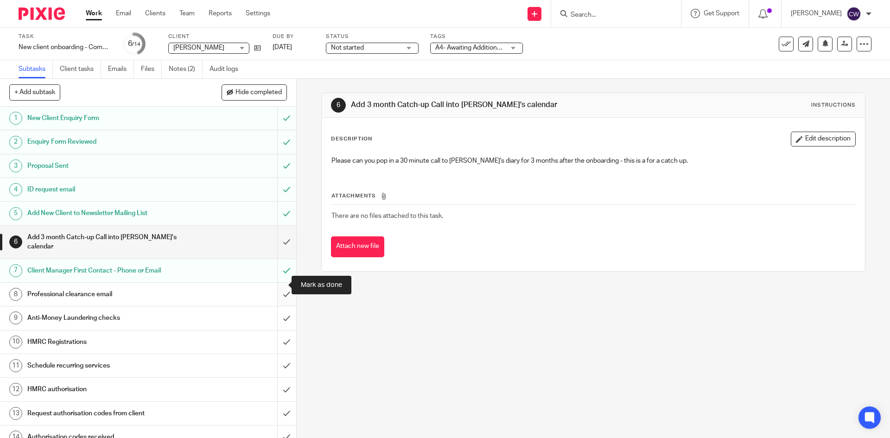
click at [277, 285] on input "submit" at bounding box center [148, 294] width 296 height 23
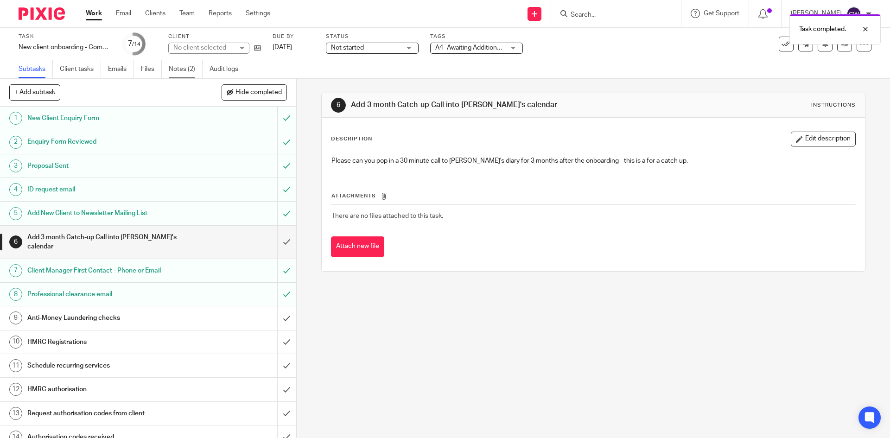
click at [192, 66] on link "Notes (2)" at bounding box center [186, 69] width 34 height 18
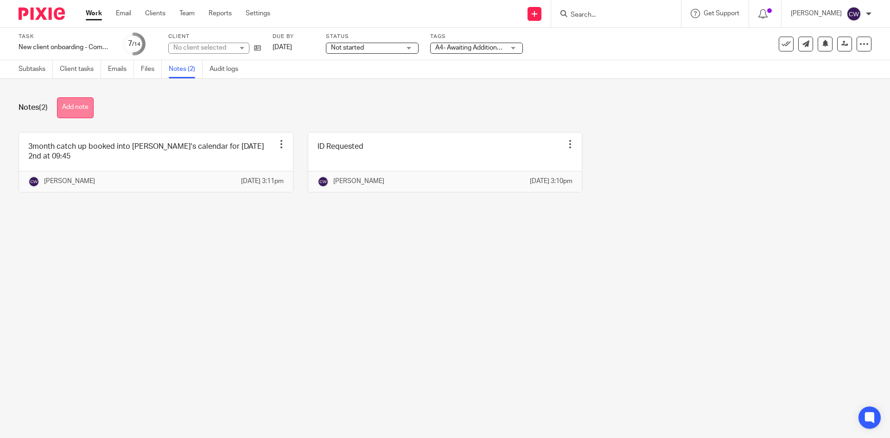
click at [77, 112] on button "Add note" at bounding box center [75, 107] width 37 height 21
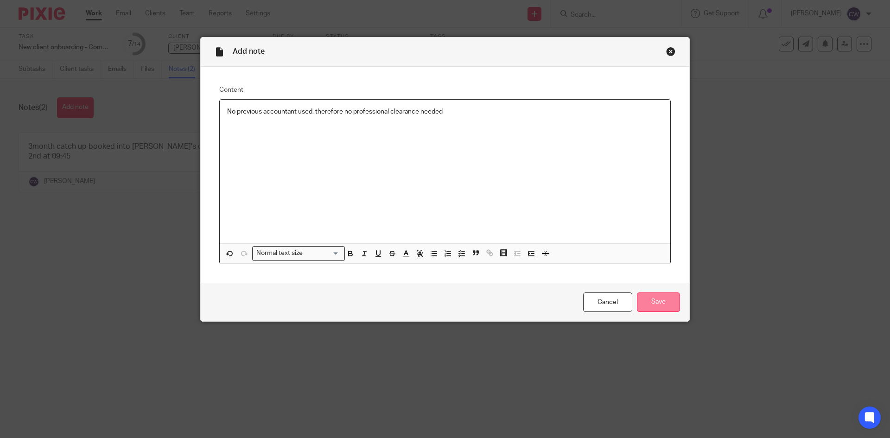
click at [673, 307] on input "Save" at bounding box center [658, 303] width 43 height 20
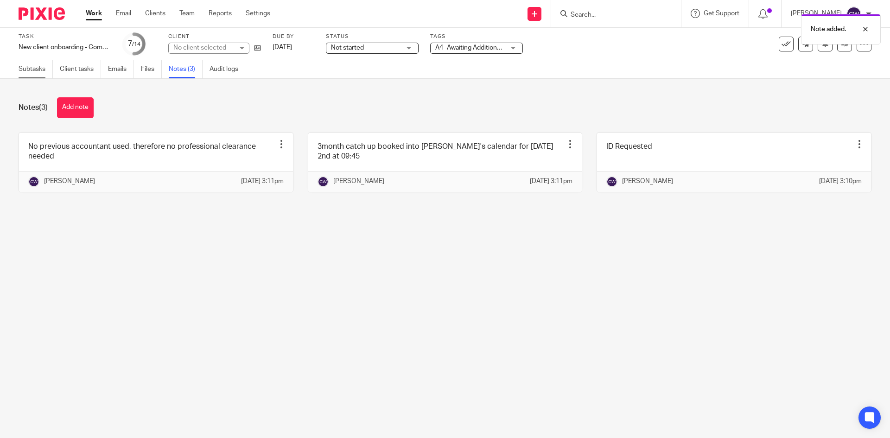
click at [30, 64] on link "Subtasks" at bounding box center [36, 69] width 34 height 18
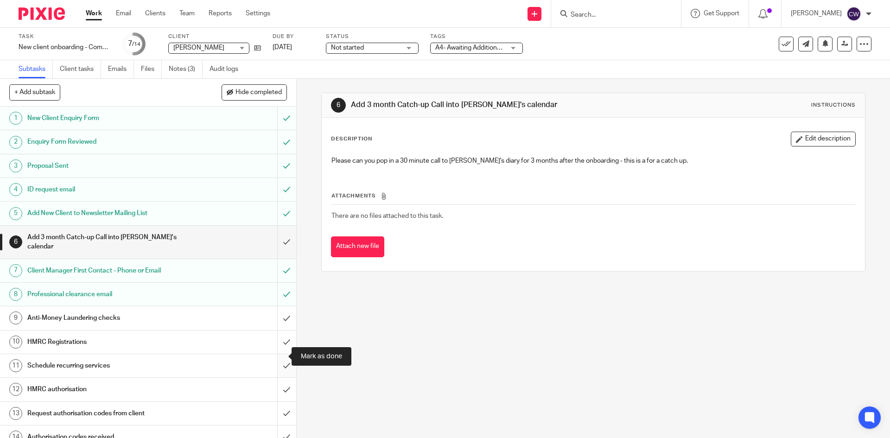
click at [279, 354] on input "submit" at bounding box center [148, 365] width 296 height 23
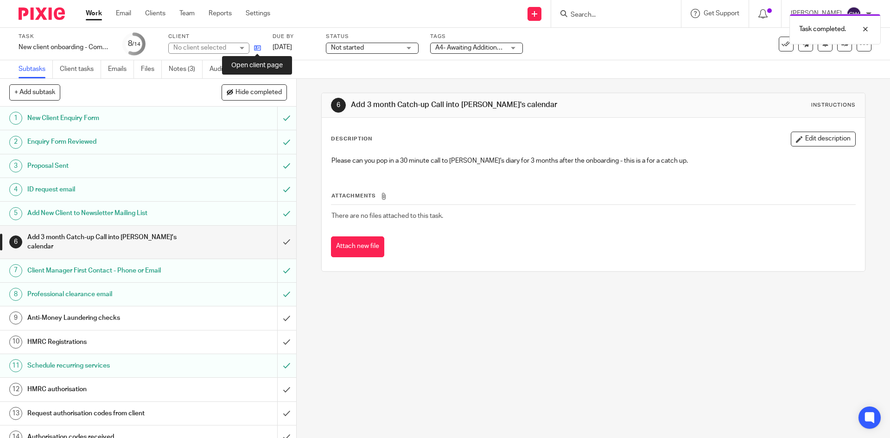
click at [260, 50] on icon at bounding box center [257, 48] width 7 height 7
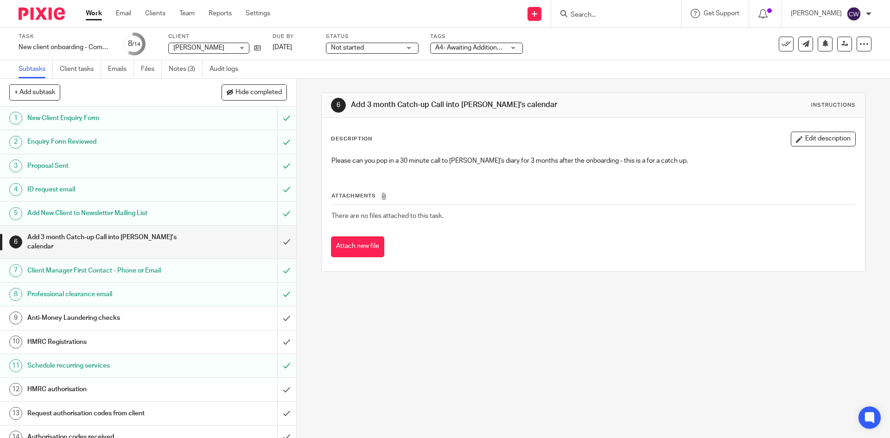
click at [262, 53] on div "Task New client onboarding - Company Save New client onboarding - Company 8 /14…" at bounding box center [374, 44] width 711 height 22
click at [260, 49] on icon at bounding box center [257, 48] width 7 height 7
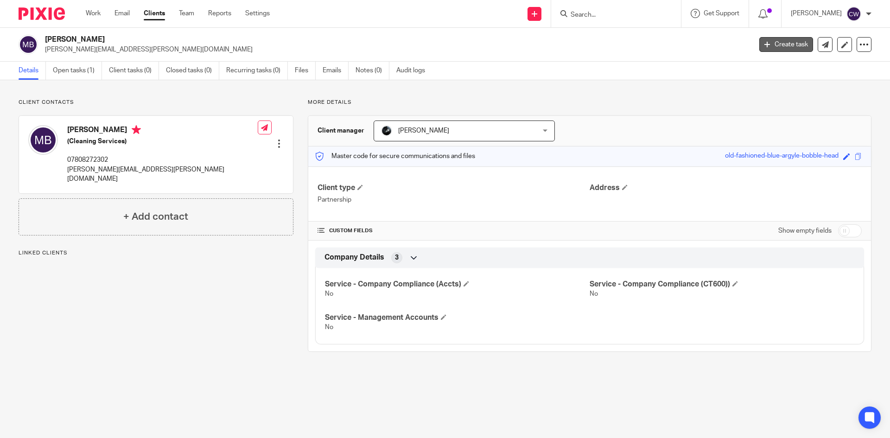
click at [796, 49] on link "Create task" at bounding box center [787, 44] width 54 height 15
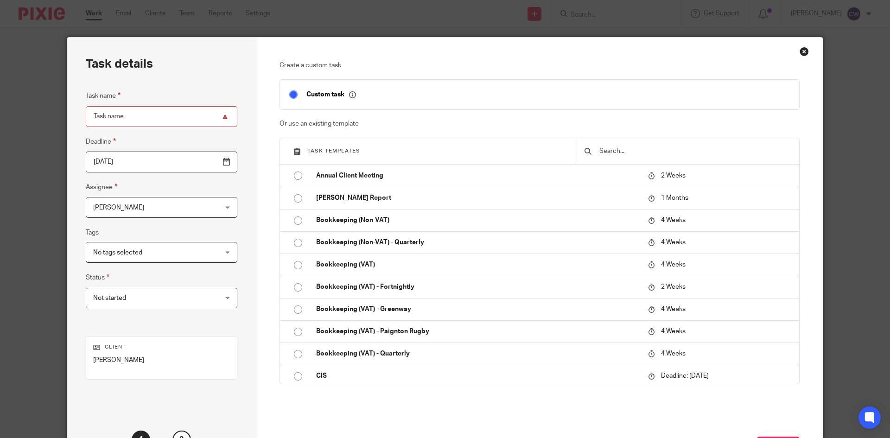
click at [614, 153] on input "text" at bounding box center [695, 151] width 192 height 10
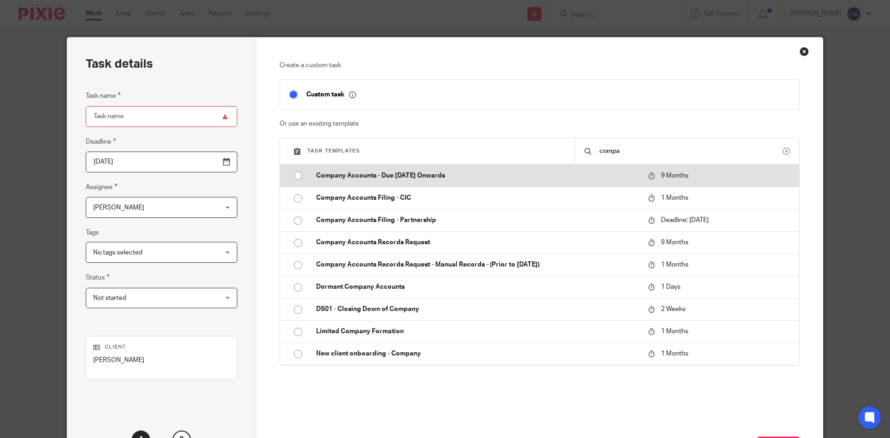
type input "compa"
click at [335, 179] on p "Company Accounts - Due [DATE] Onwards" at bounding box center [477, 175] width 323 height 9
type input "2026-06-15"
type input "Company Accounts - Due [DATE] Onwards"
checkbox input "false"
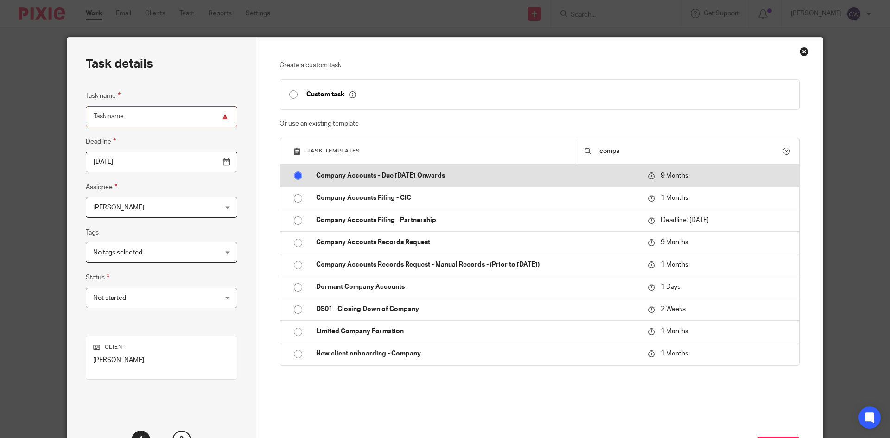
radio input "true"
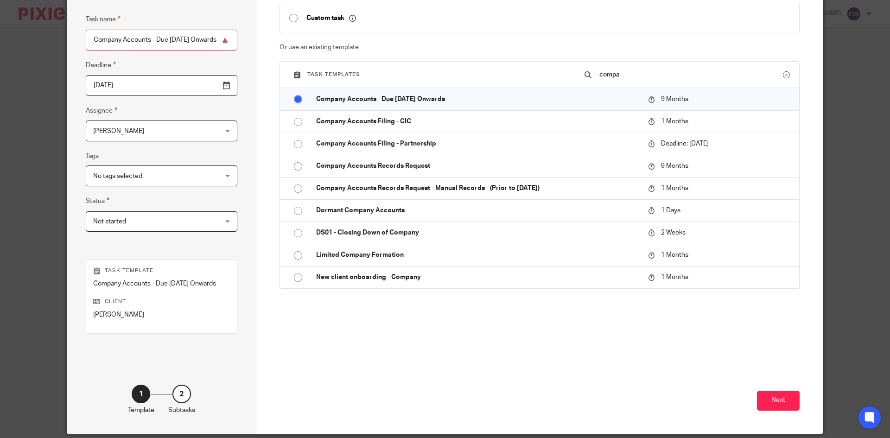
scroll to position [119, 0]
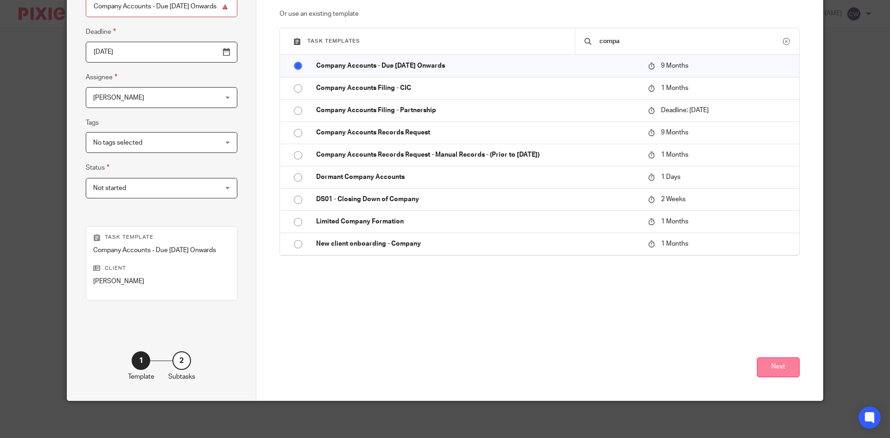
click at [779, 362] on button "Next" at bounding box center [778, 368] width 43 height 20
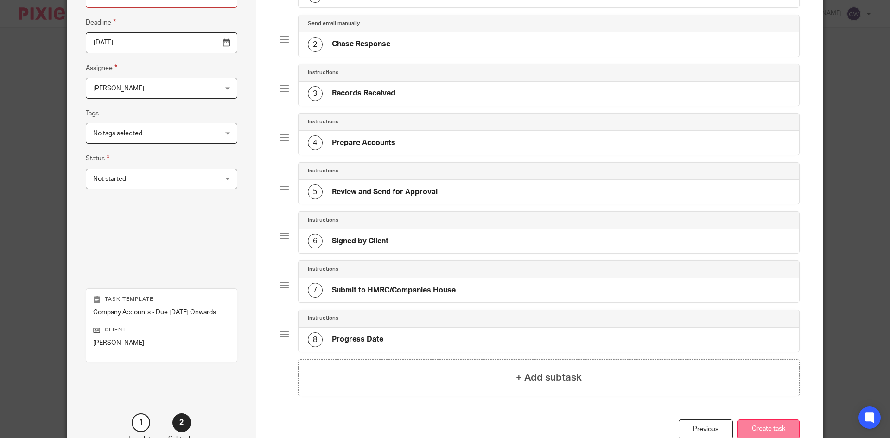
click at [779, 427] on button "Create task" at bounding box center [769, 430] width 62 height 20
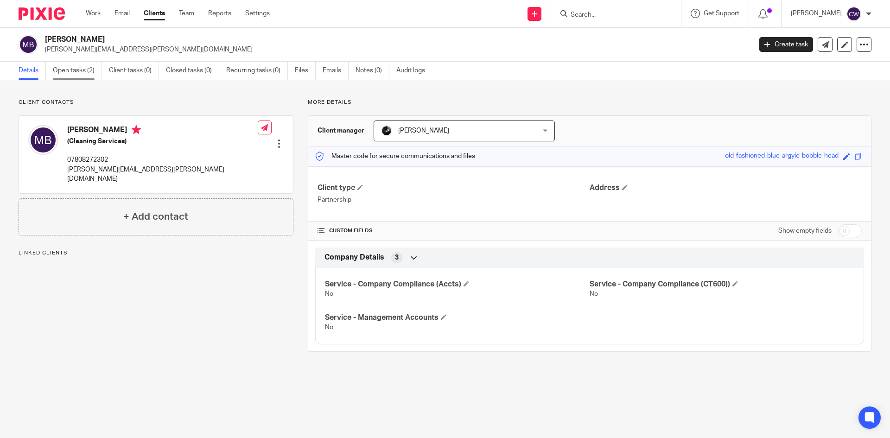
click at [75, 69] on link "Open tasks (2)" at bounding box center [77, 71] width 49 height 18
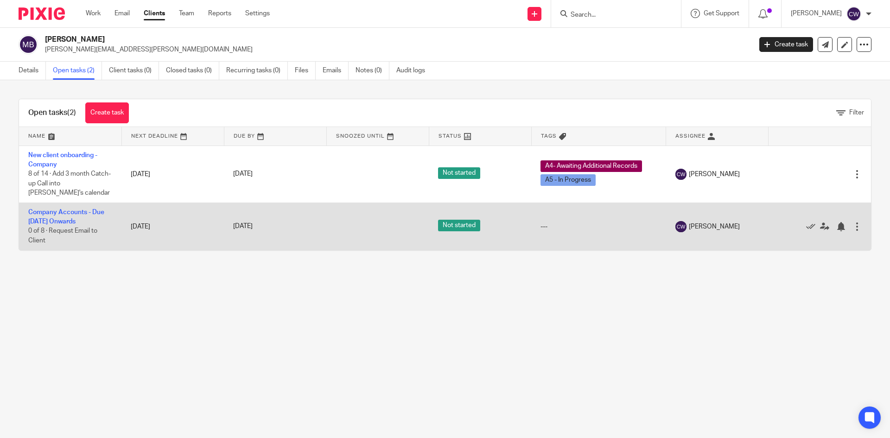
click at [85, 216] on td "Company Accounts - Due 1st May 2023 Onwards 0 of 8 · Request Email to Client" at bounding box center [70, 226] width 102 height 47
click at [72, 206] on td "Company Accounts - Due 1st May 2023 Onwards 0 of 8 · Request Email to Client" at bounding box center [70, 226] width 102 height 47
click at [73, 210] on link "Company Accounts - Due [DATE] Onwards" at bounding box center [66, 217] width 76 height 16
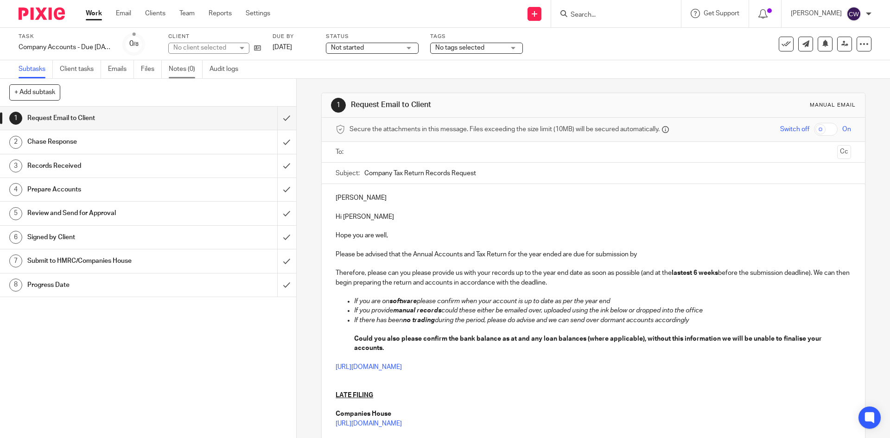
click at [187, 67] on link "Notes (0)" at bounding box center [186, 69] width 34 height 18
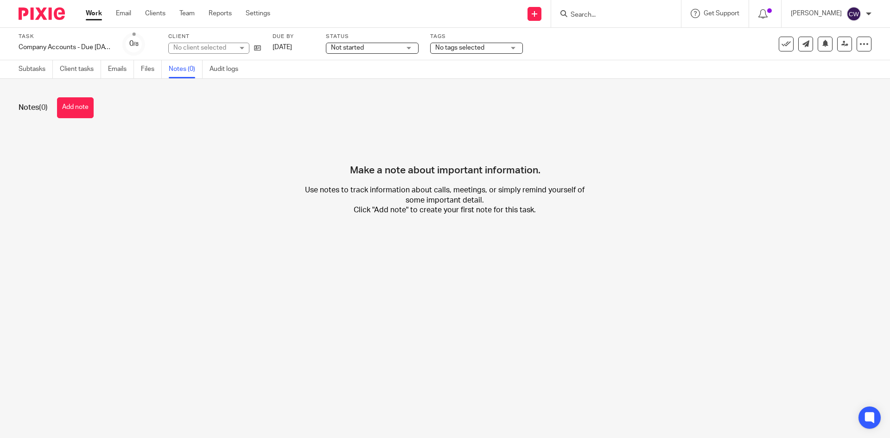
drag, startPoint x: 0, startPoint y: 0, endPoint x: 92, endPoint y: 108, distance: 141.7
click at [88, 106] on button "Add note" at bounding box center [75, 107] width 37 height 21
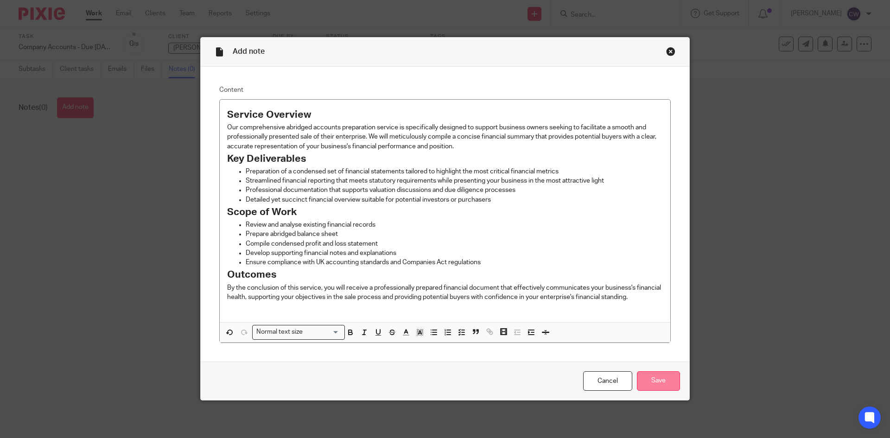
click at [650, 377] on input "Save" at bounding box center [658, 381] width 43 height 20
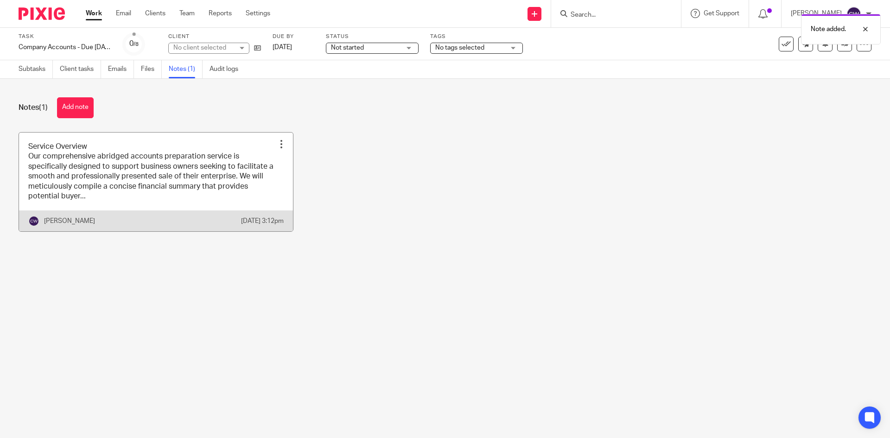
click at [272, 179] on link at bounding box center [156, 182] width 274 height 99
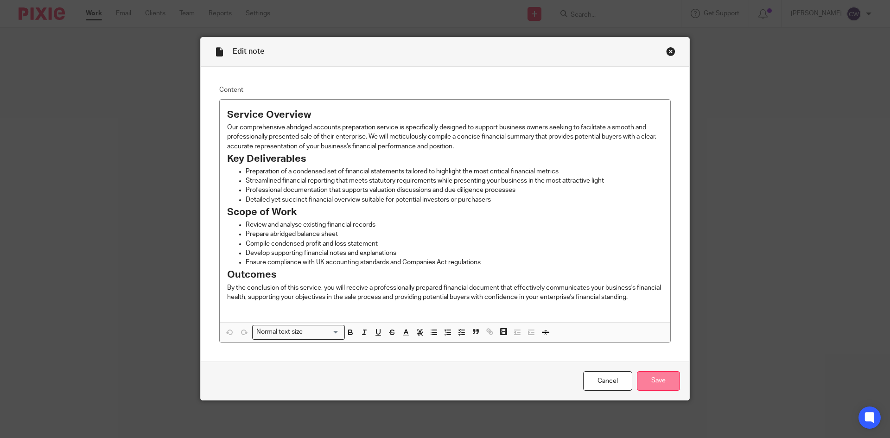
click at [652, 374] on input "Save" at bounding box center [658, 381] width 43 height 20
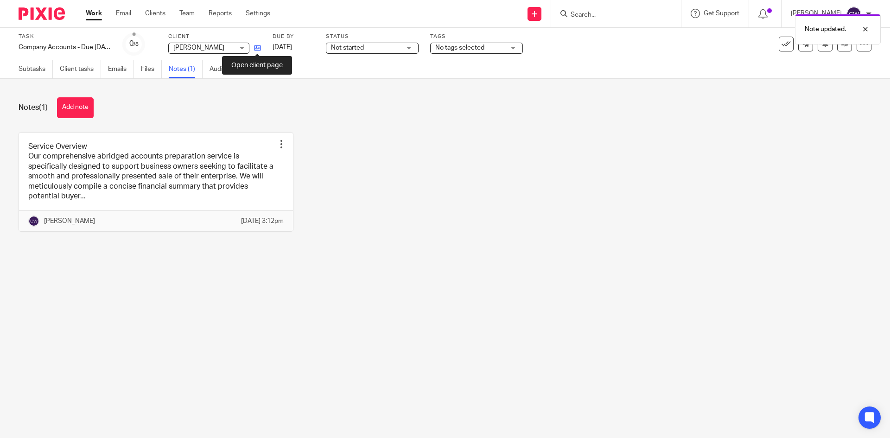
click at [258, 46] on icon at bounding box center [257, 48] width 7 height 7
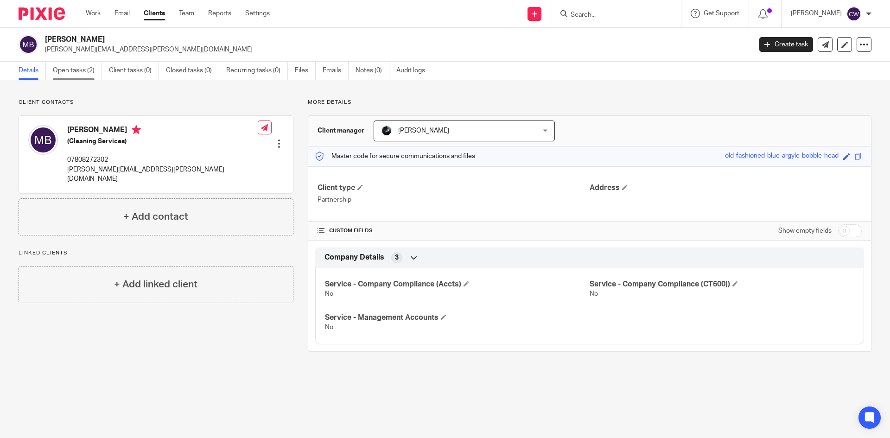
click at [74, 66] on link "Open tasks (2)" at bounding box center [77, 71] width 49 height 18
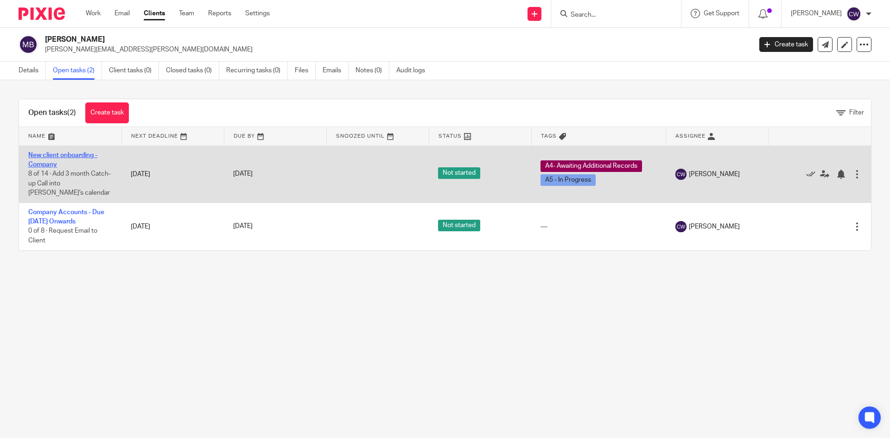
click at [55, 156] on link "New client onboarding - Company" at bounding box center [62, 160] width 69 height 16
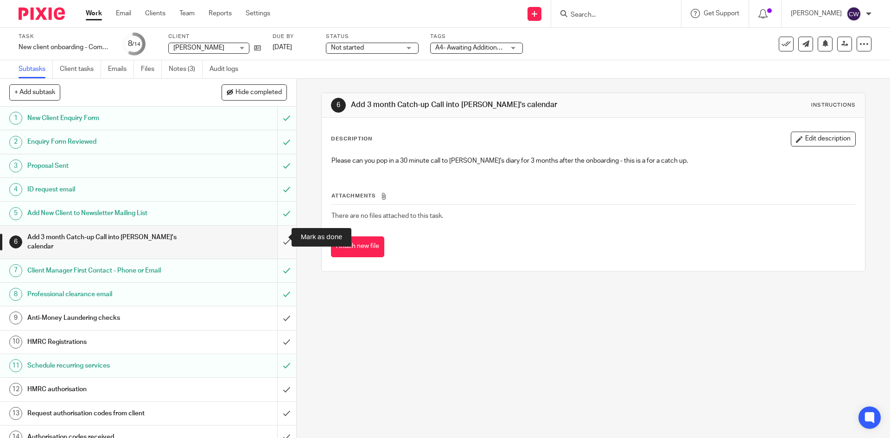
click at [279, 243] on input "submit" at bounding box center [148, 242] width 296 height 33
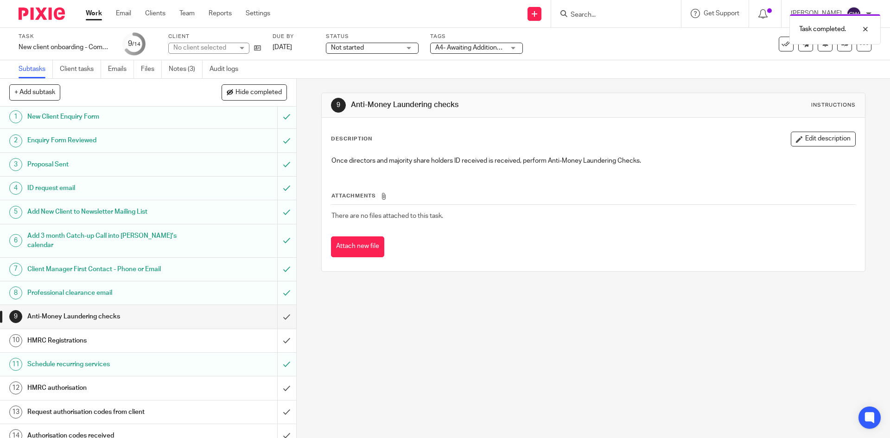
scroll to position [2, 0]
